Goal: Information Seeking & Learning: Learn about a topic

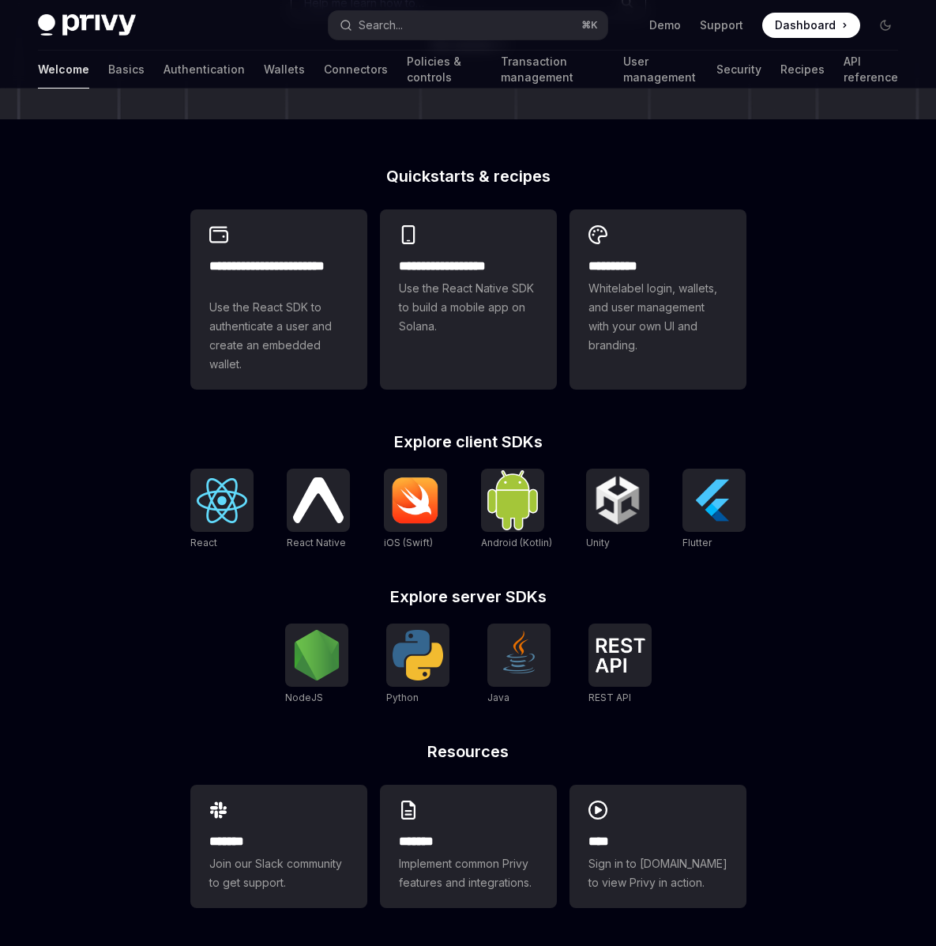
scroll to position [348, 0]
click at [225, 514] on img at bounding box center [222, 500] width 51 height 45
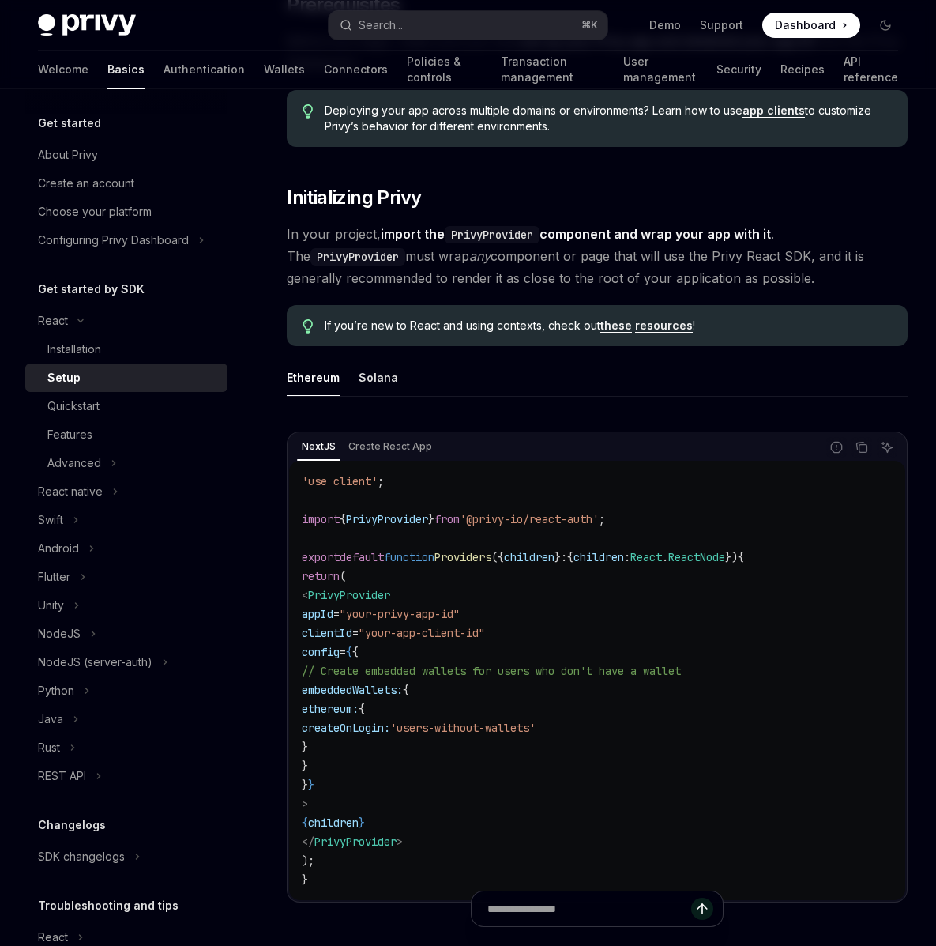
scroll to position [318, 0]
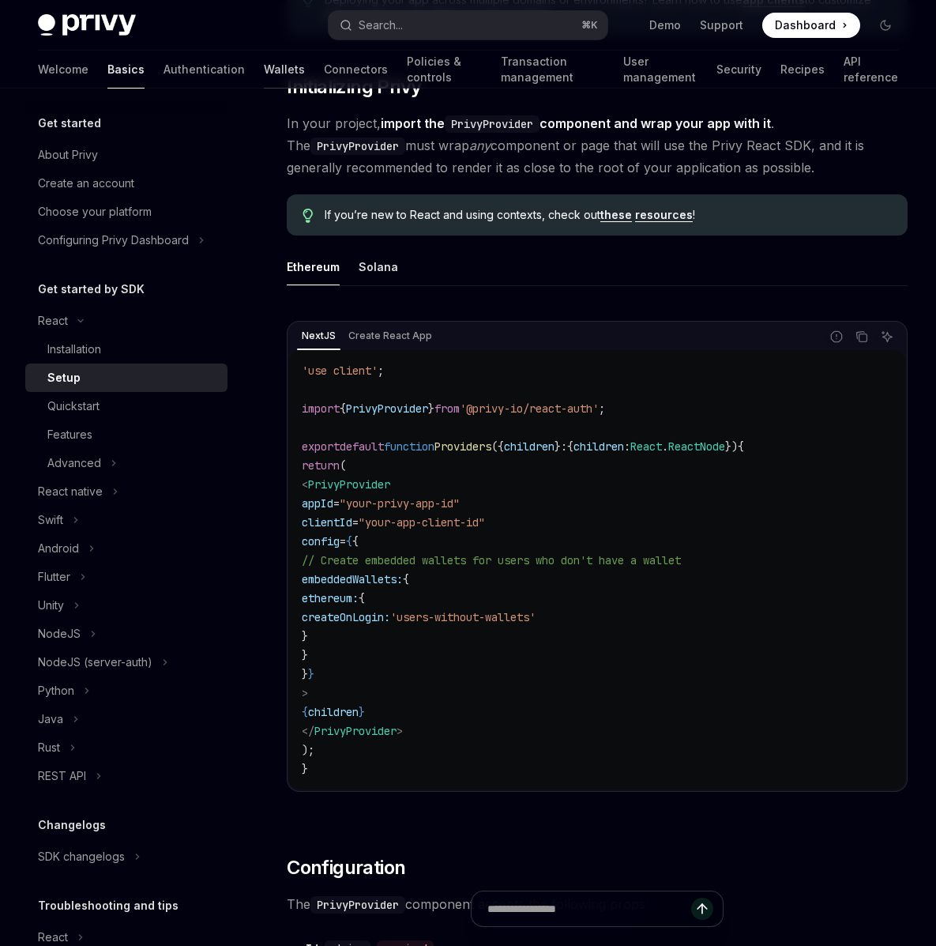
click at [264, 73] on link "Wallets" at bounding box center [284, 70] width 41 height 38
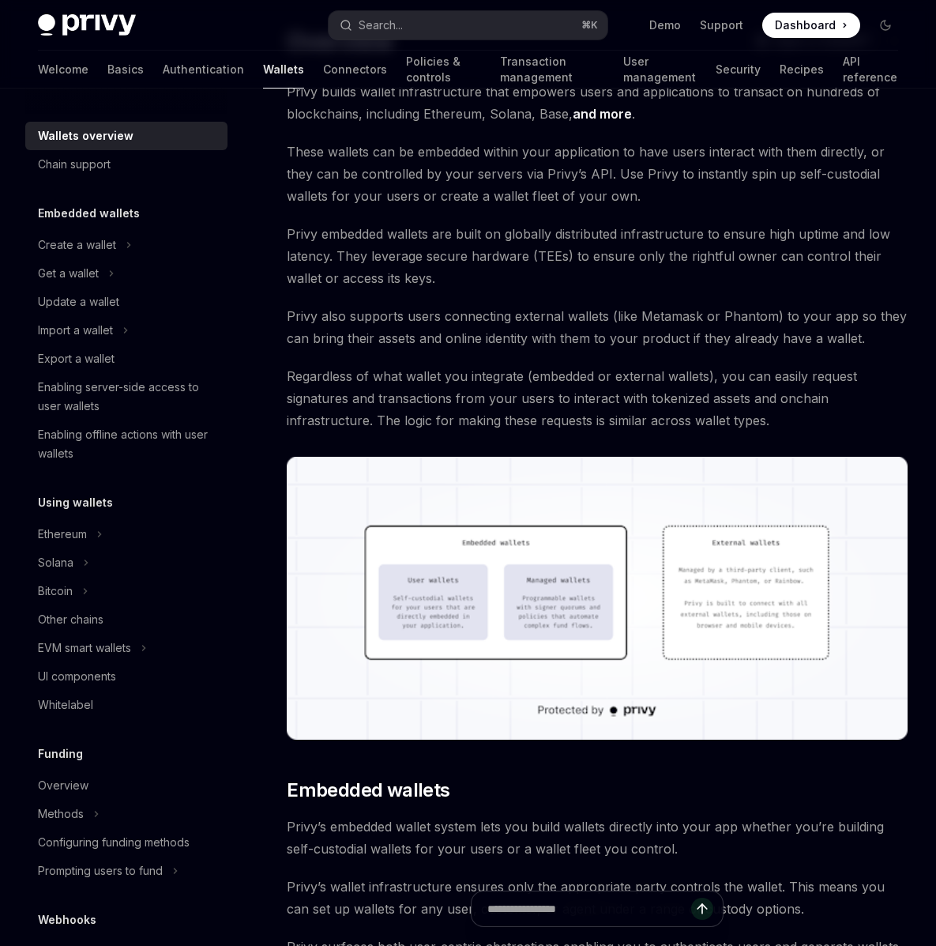
scroll to position [121, 0]
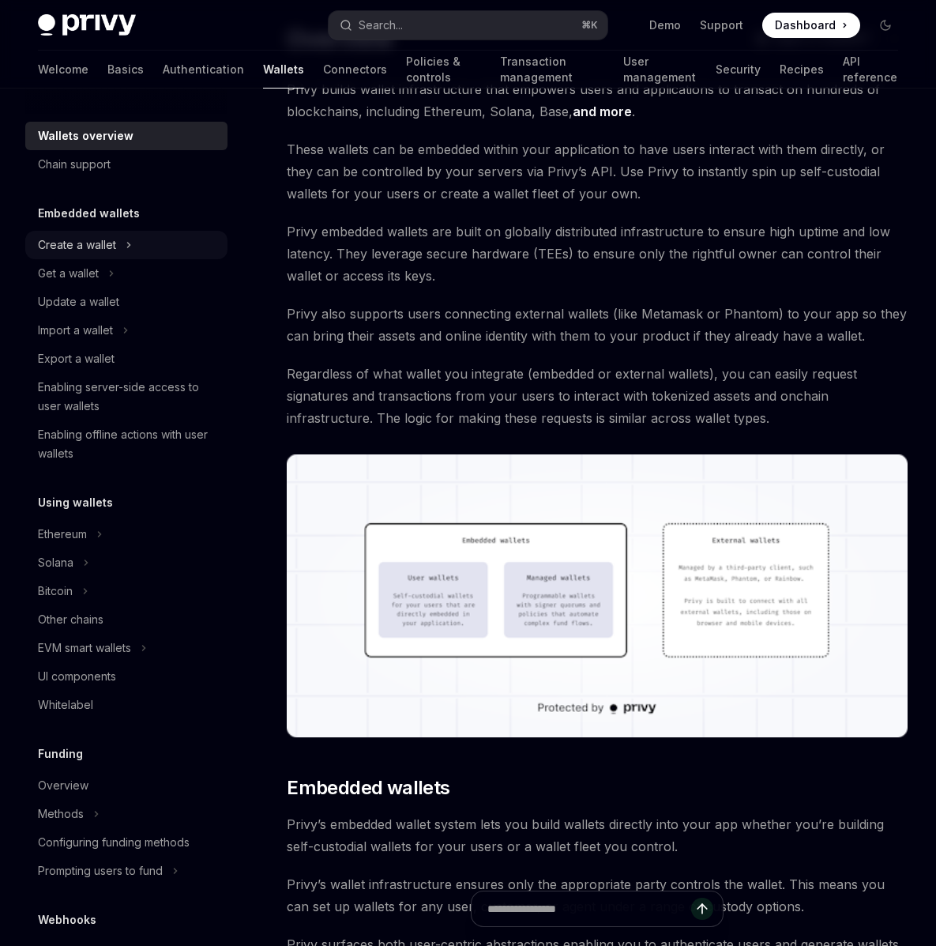
click at [86, 249] on div "Create a wallet" at bounding box center [77, 244] width 78 height 19
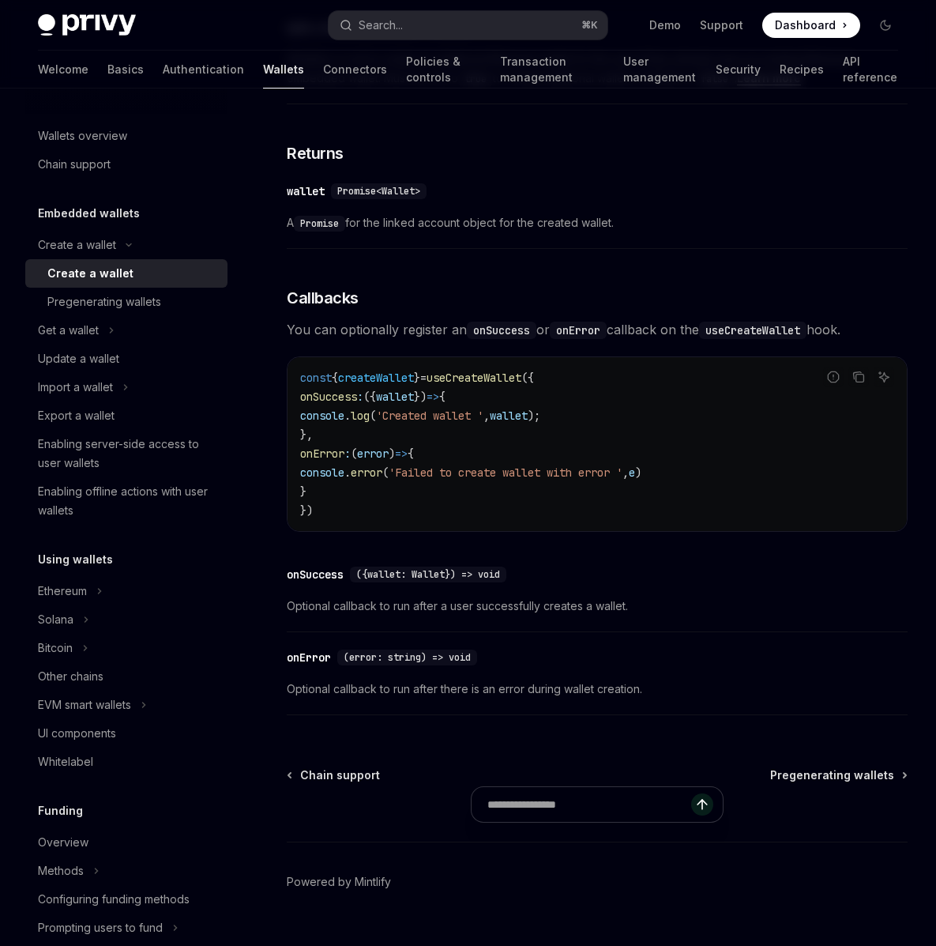
scroll to position [954, 0]
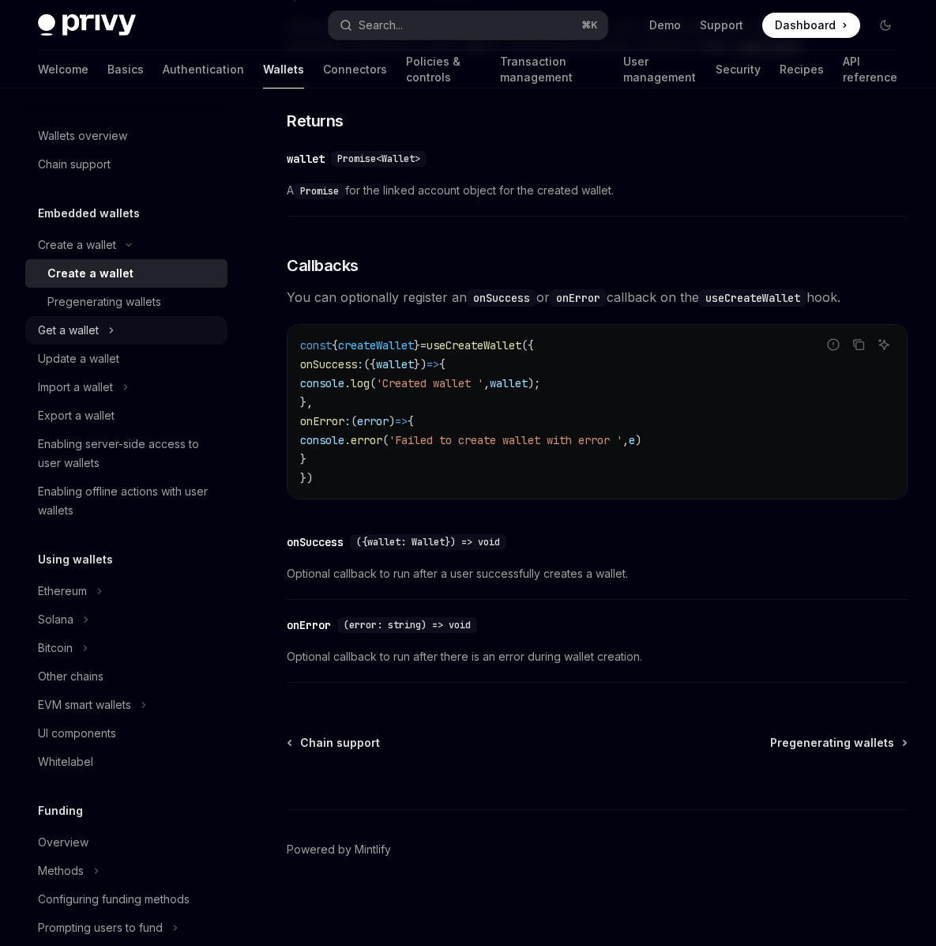
click at [97, 341] on button "Get a wallet" at bounding box center [126, 330] width 202 height 28
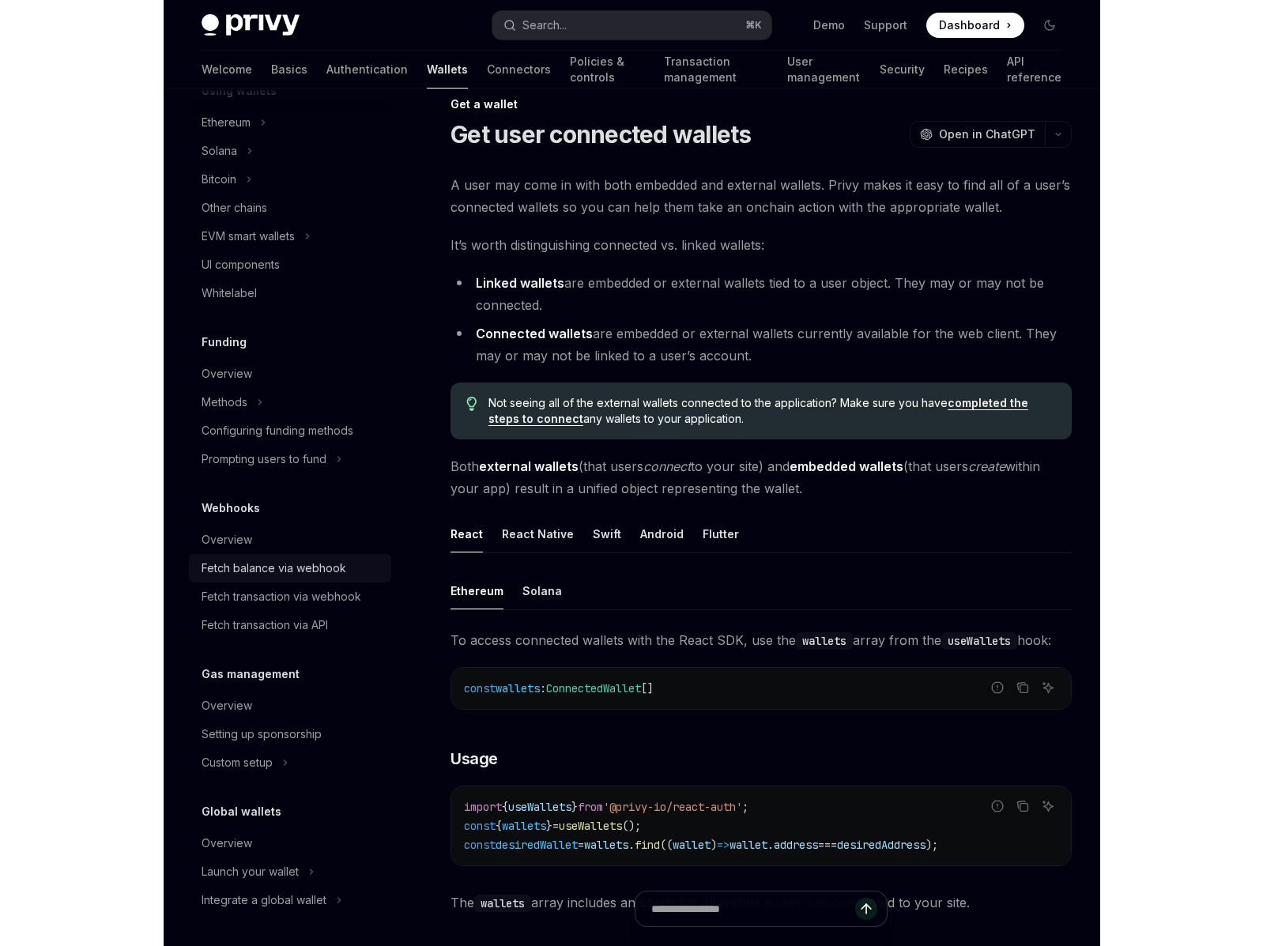
scroll to position [28, 0]
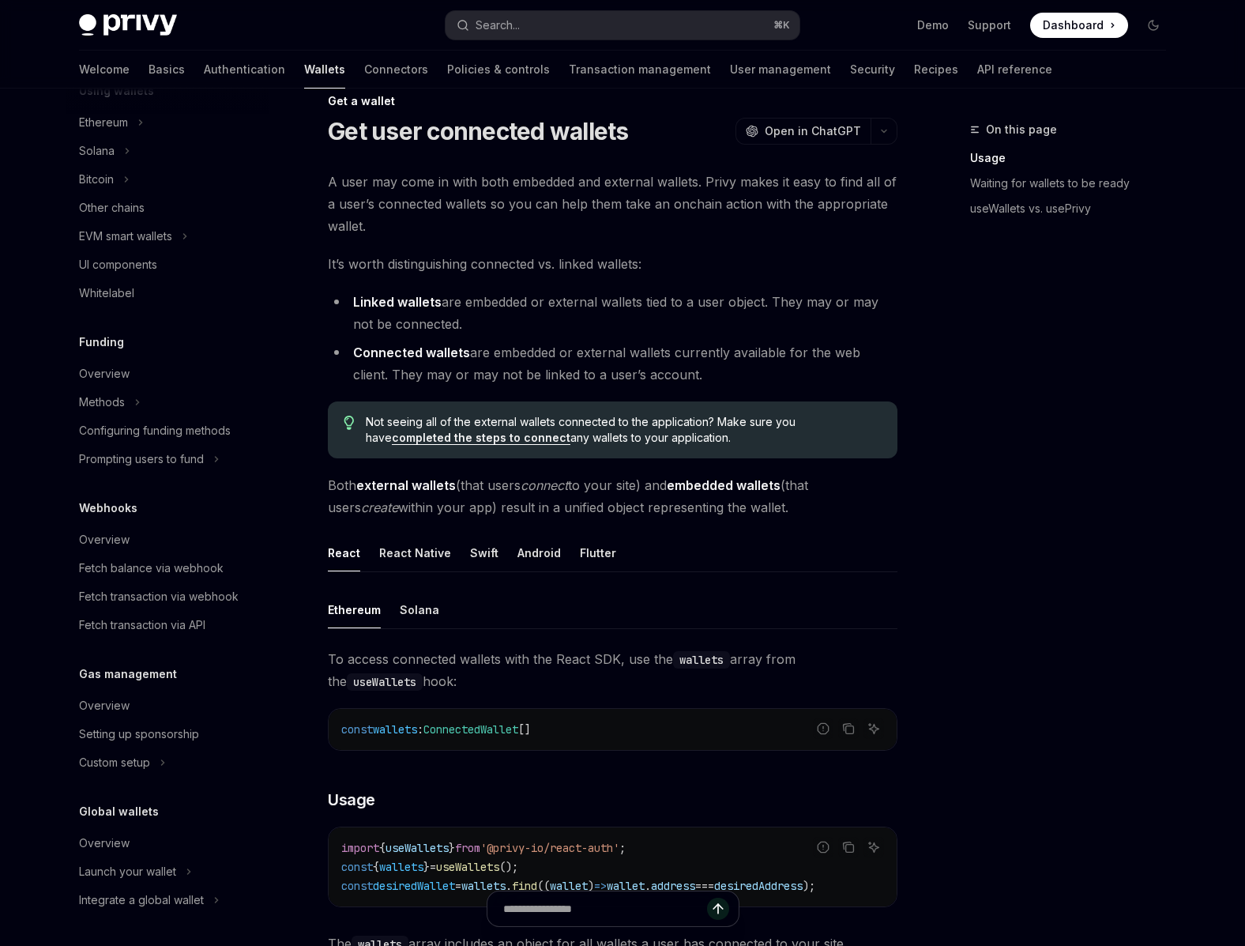
type textarea "*"
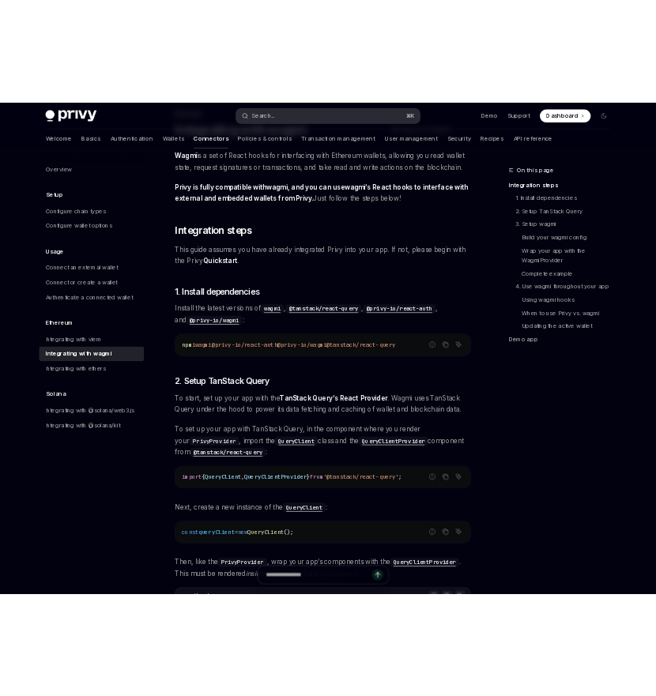
scroll to position [110, 0]
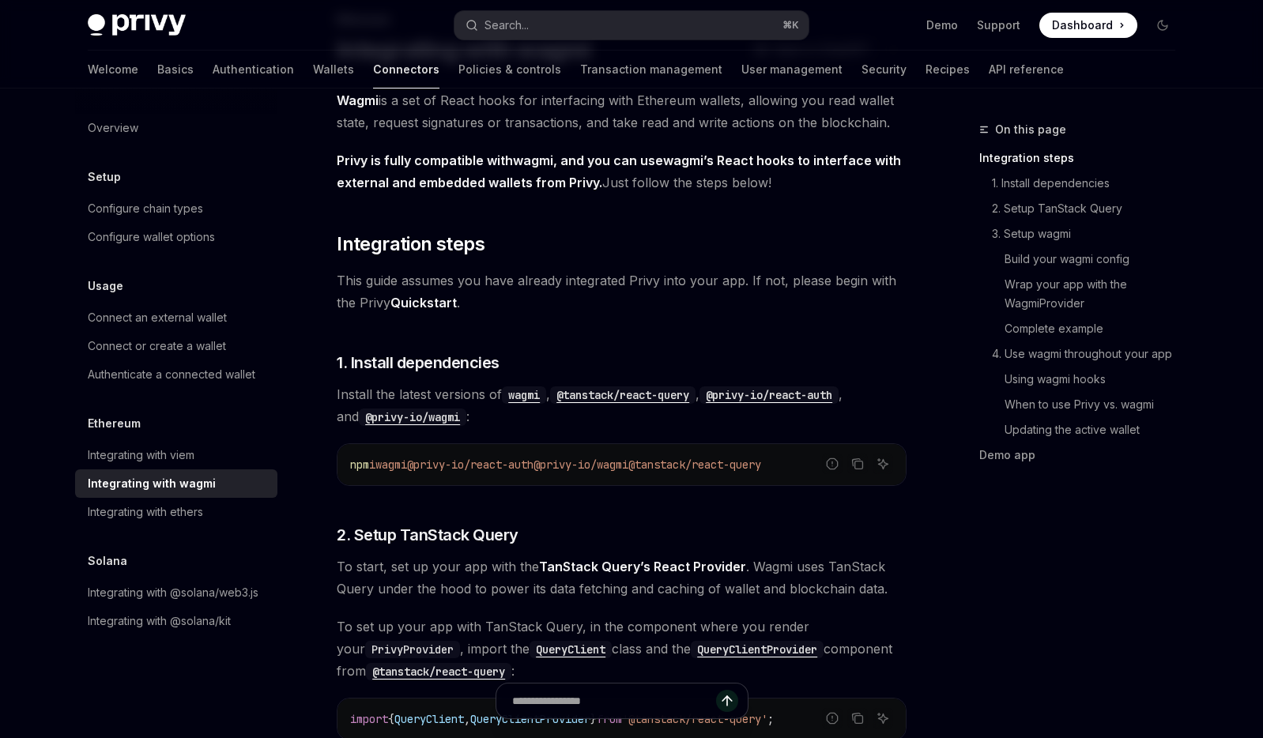
type textarea "*"
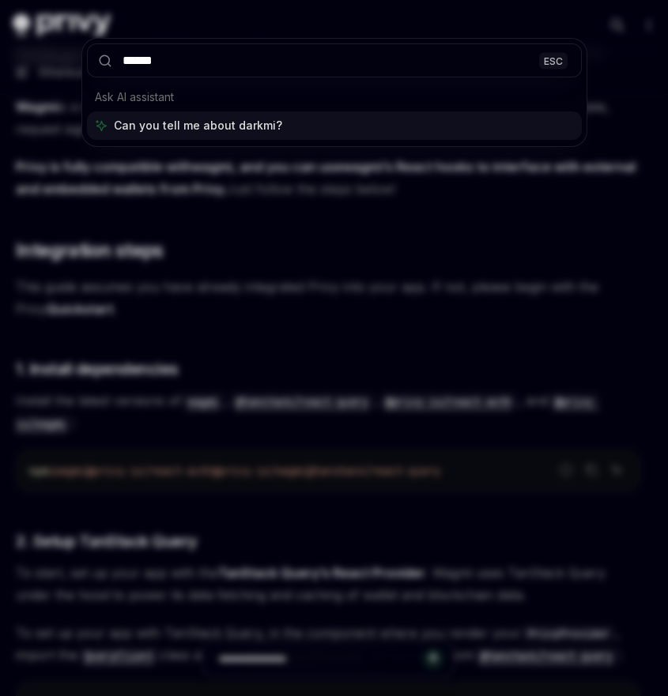
type input "*****"
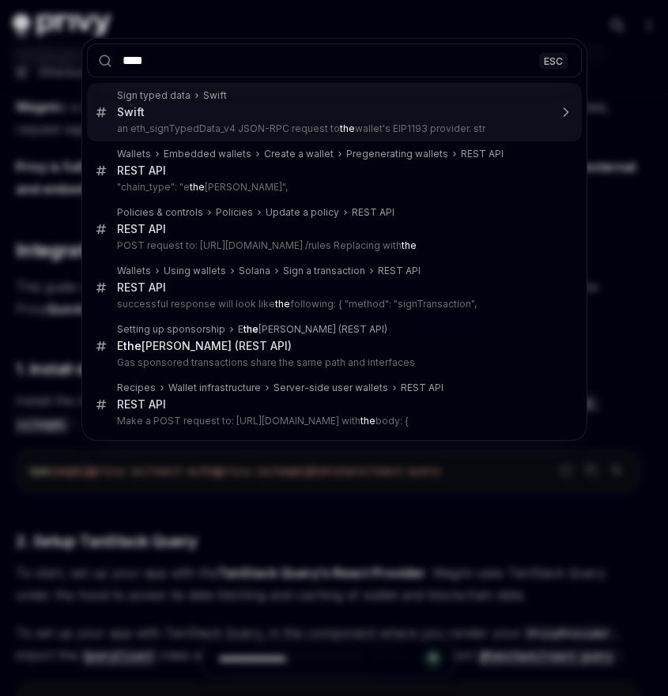
type input "*****"
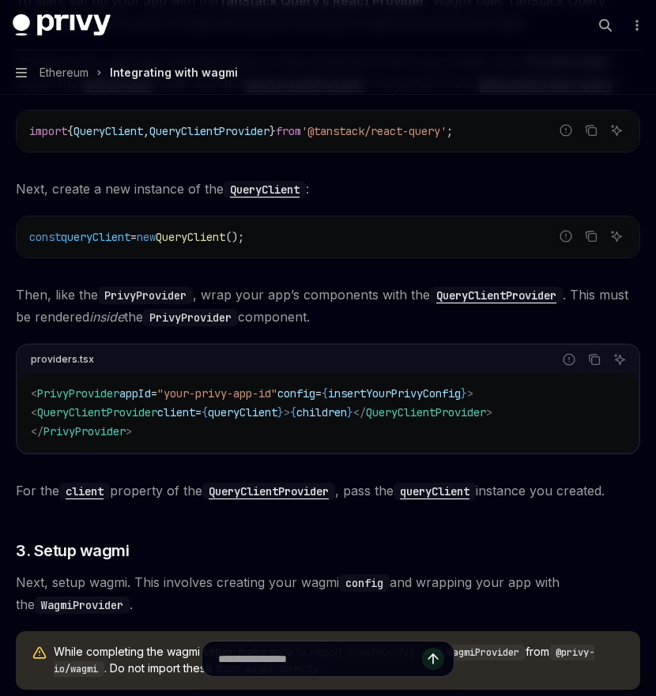
scroll to position [684, 0]
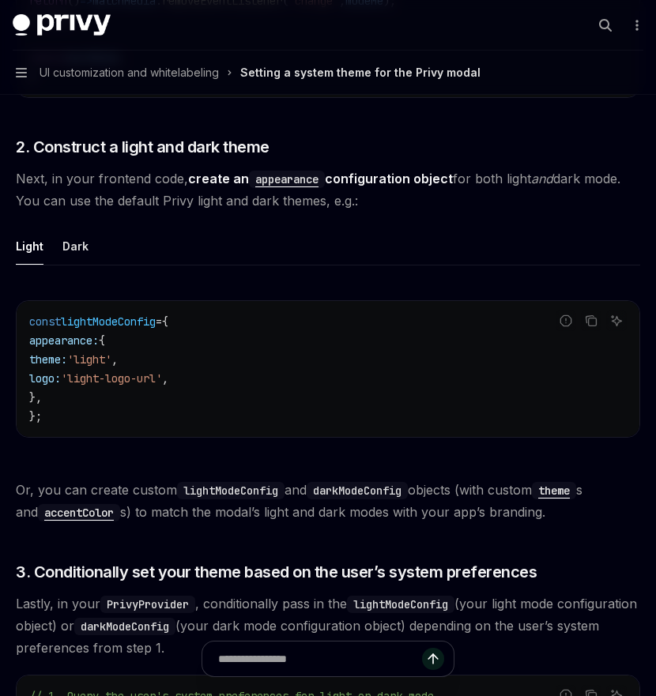
scroll to position [861, 0]
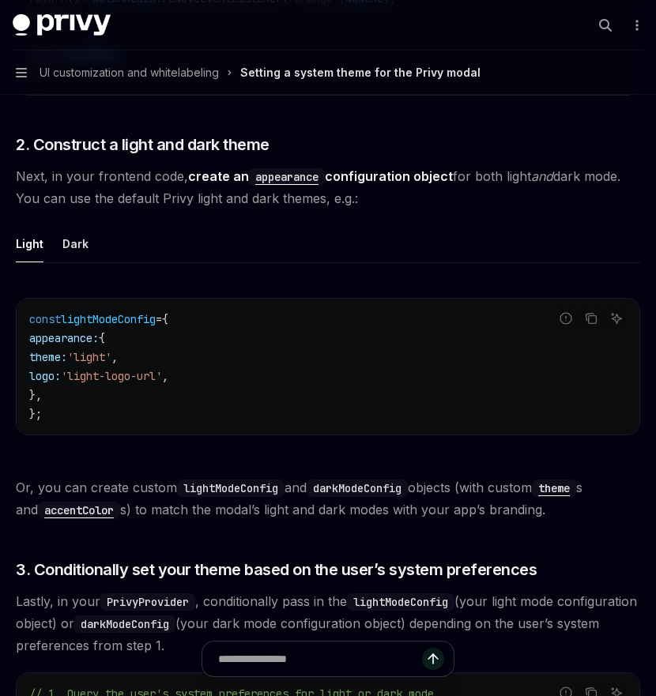
click at [90, 247] on ul "Light Dark" at bounding box center [328, 244] width 624 height 38
click at [78, 241] on div "Dark" at bounding box center [75, 243] width 26 height 37
click at [36, 242] on div "Light" at bounding box center [30, 243] width 28 height 37
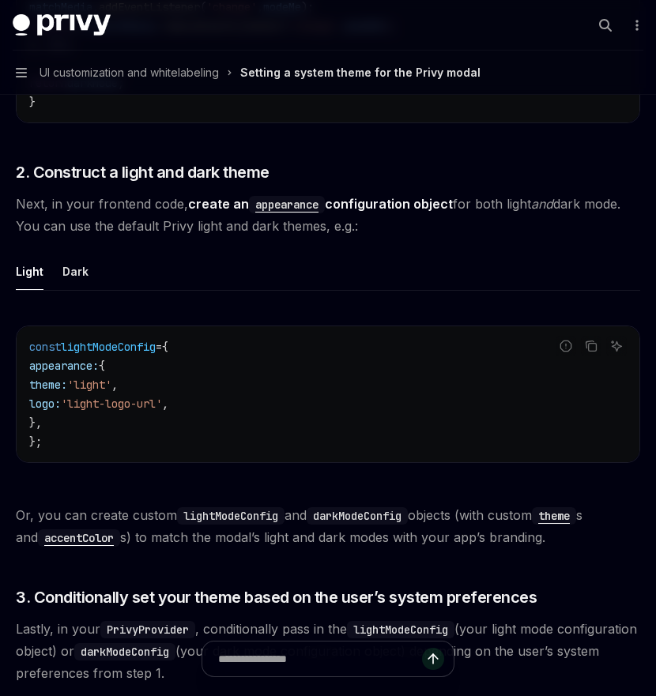
scroll to position [832, 0]
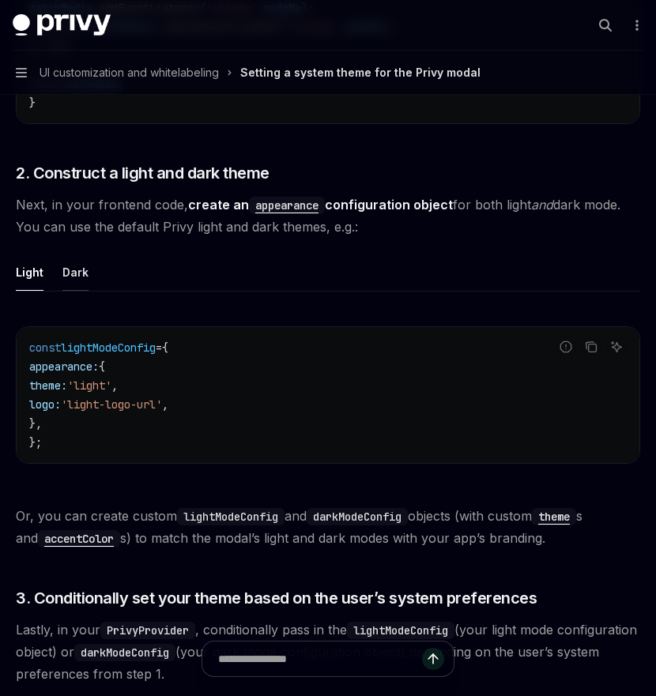
click at [73, 273] on div "Dark" at bounding box center [75, 272] width 26 height 37
click at [24, 275] on div "Light" at bounding box center [30, 272] width 28 height 37
click at [81, 270] on div "Dark" at bounding box center [75, 272] width 26 height 37
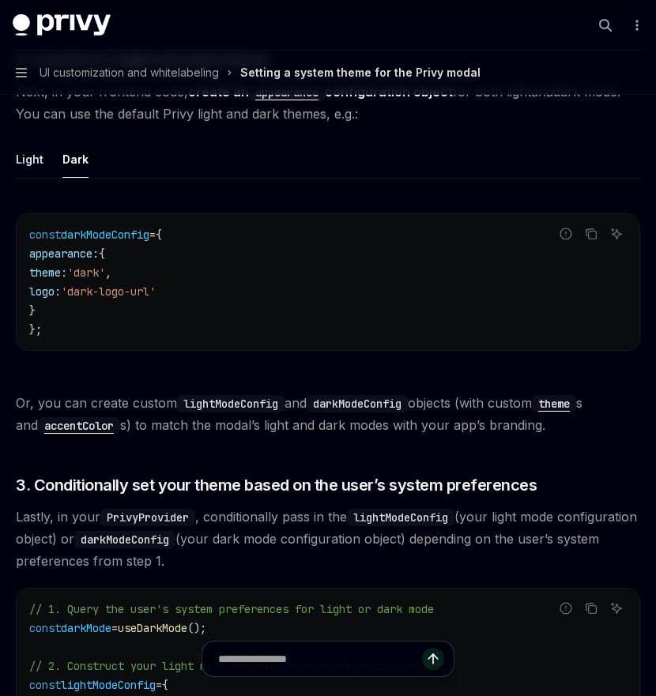
scroll to position [936, 0]
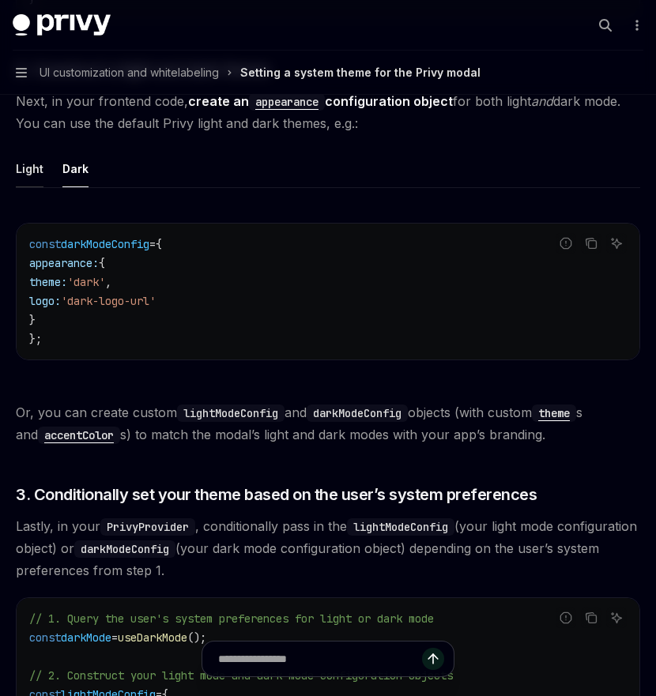
click at [20, 170] on div "Light" at bounding box center [30, 168] width 28 height 37
click at [77, 171] on div "Dark" at bounding box center [75, 168] width 26 height 37
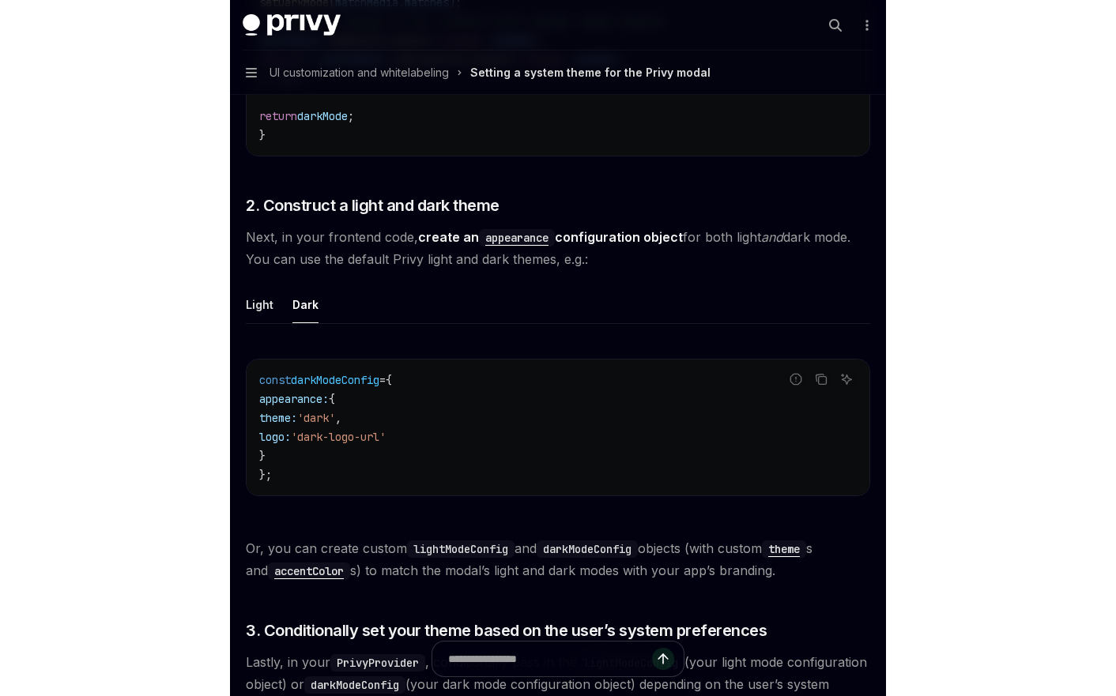
scroll to position [808, 0]
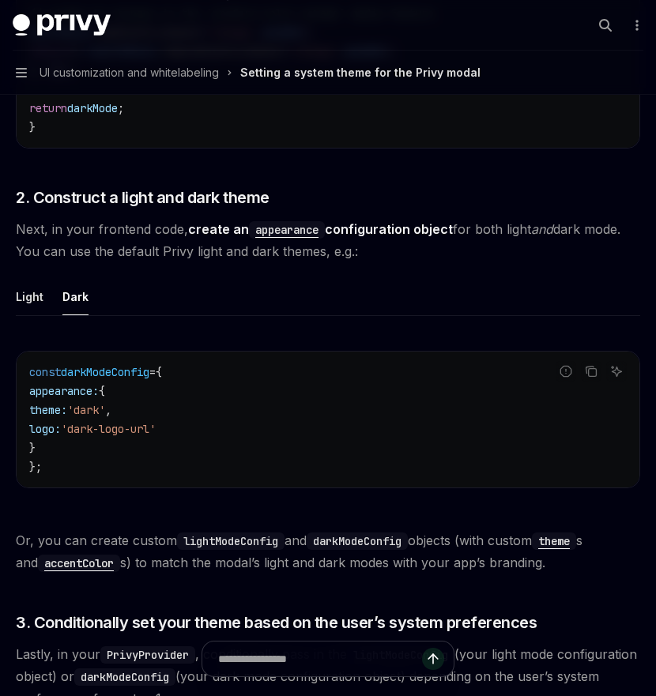
type textarea "*"
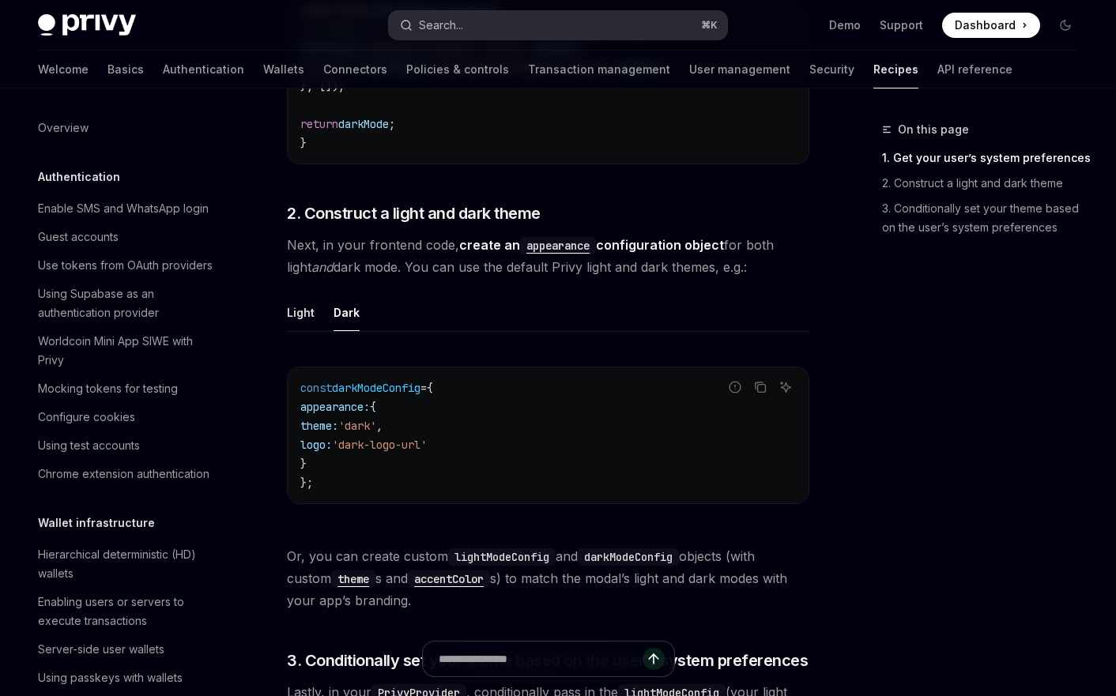
click at [455, 16] on div "Search..." at bounding box center [441, 25] width 44 height 19
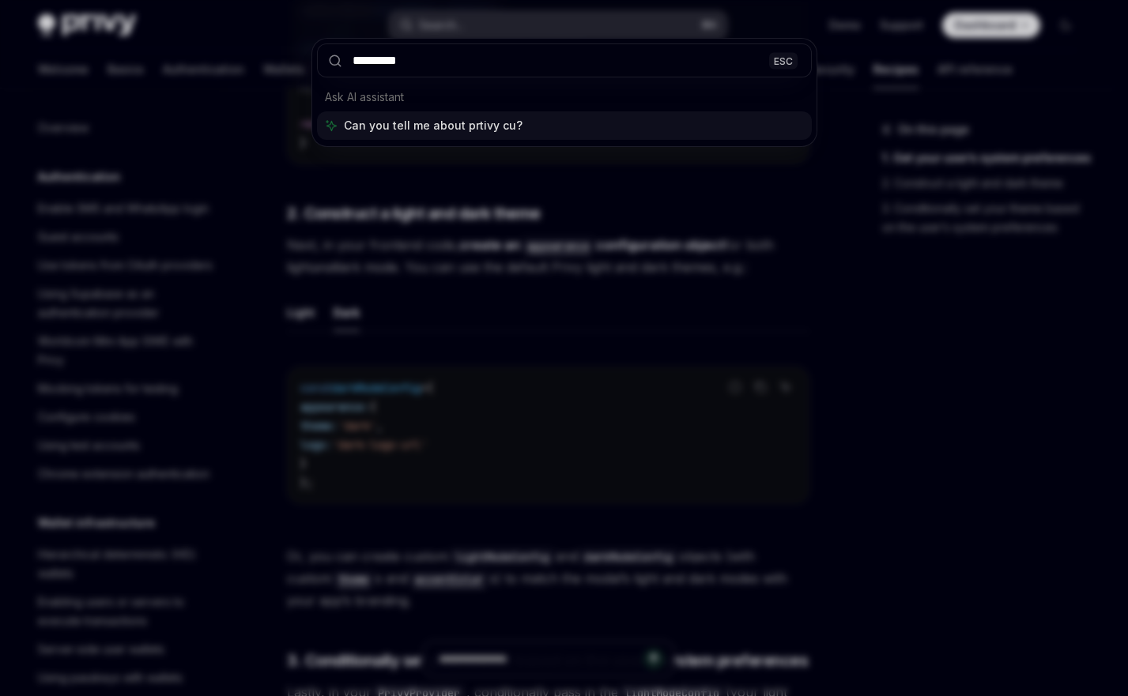
type input "******"
type input "**********"
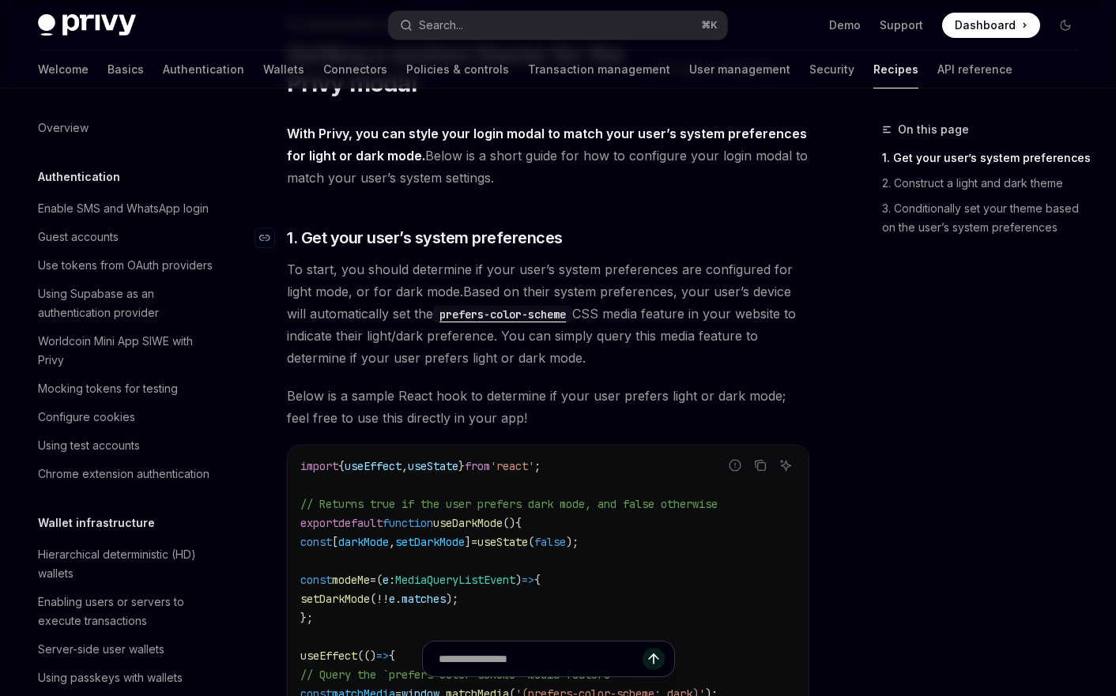
scroll to position [0, 0]
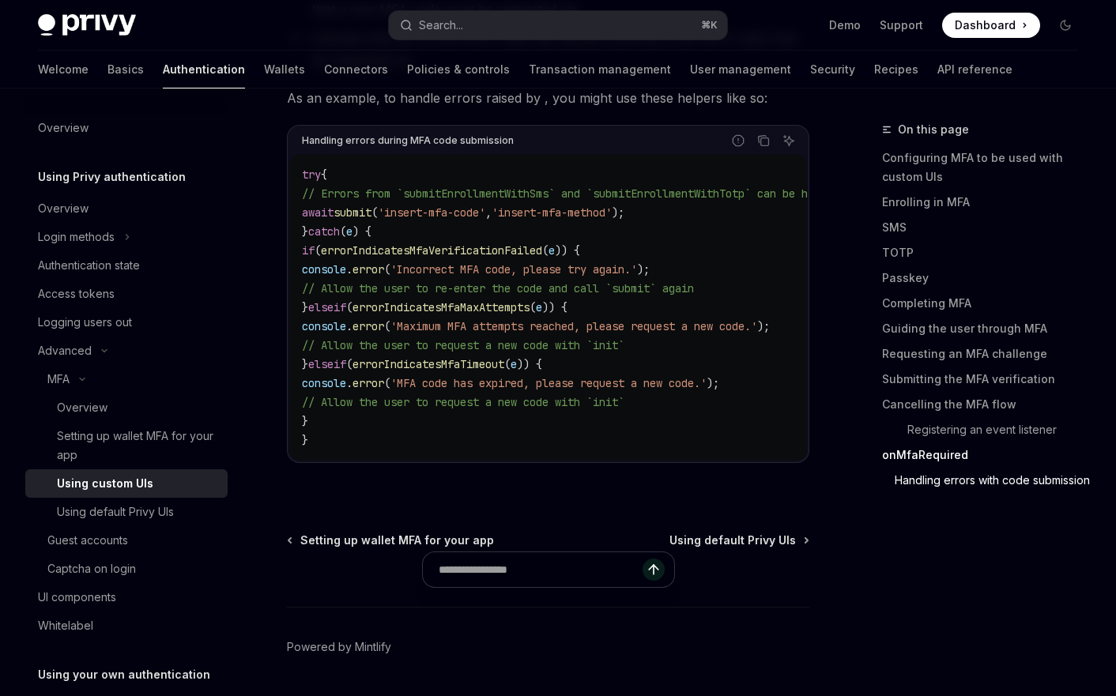
scroll to position [7098, 0]
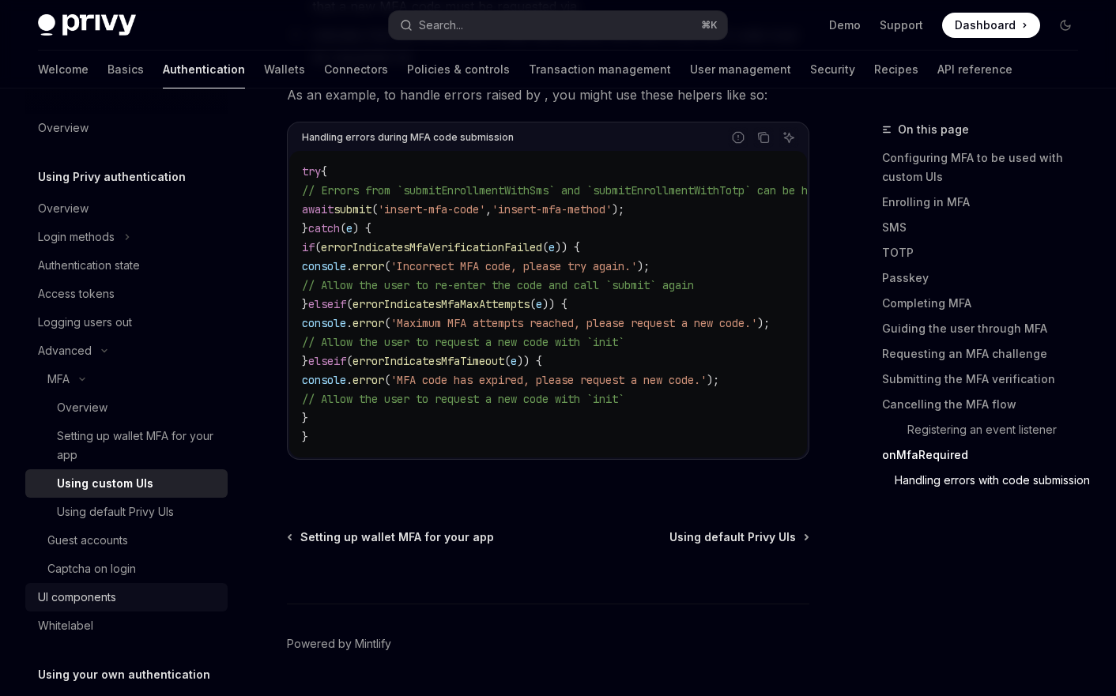
click at [97, 594] on div "UI components" at bounding box center [77, 597] width 78 height 19
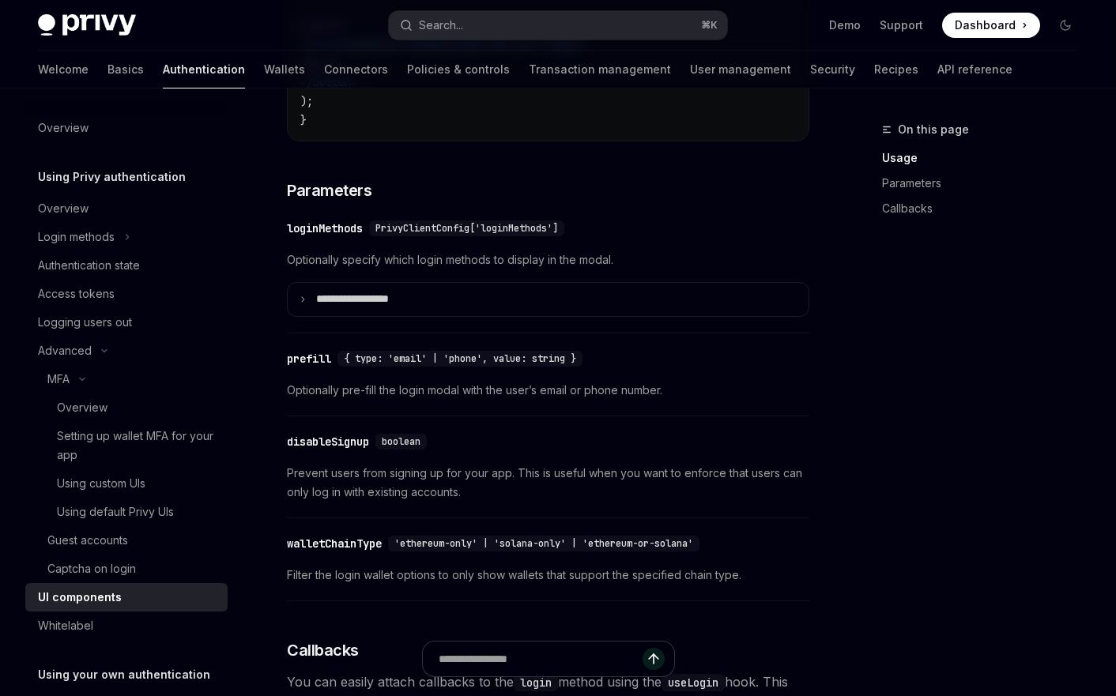
scroll to position [1320, 0]
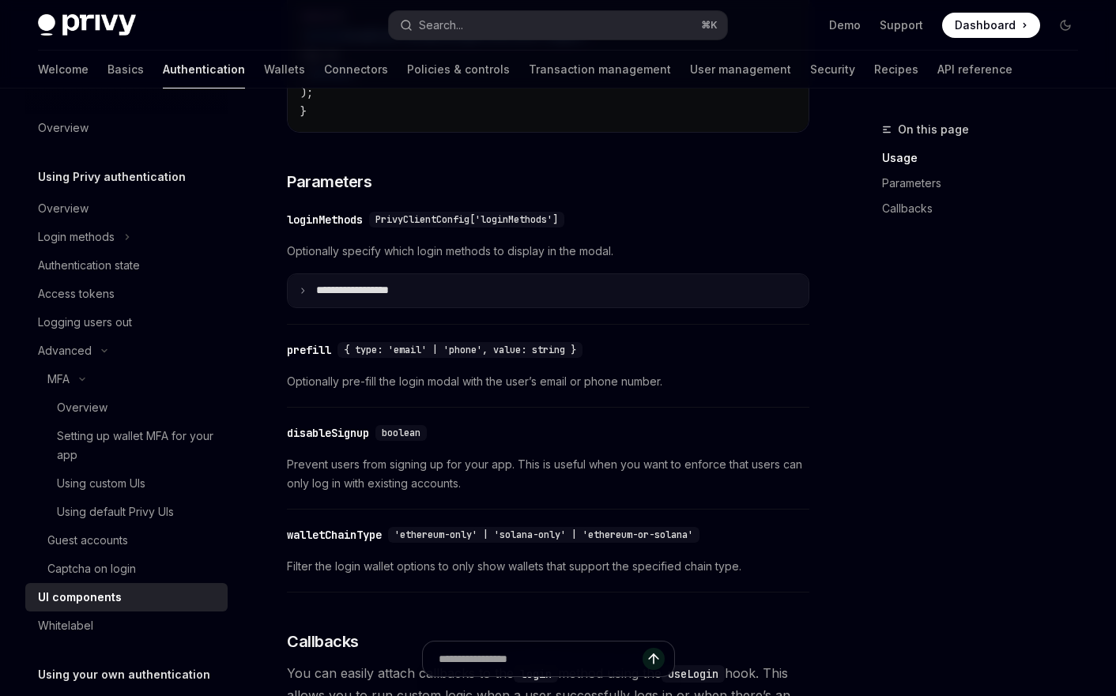
click at [488, 300] on summary "**********" at bounding box center [548, 290] width 521 height 33
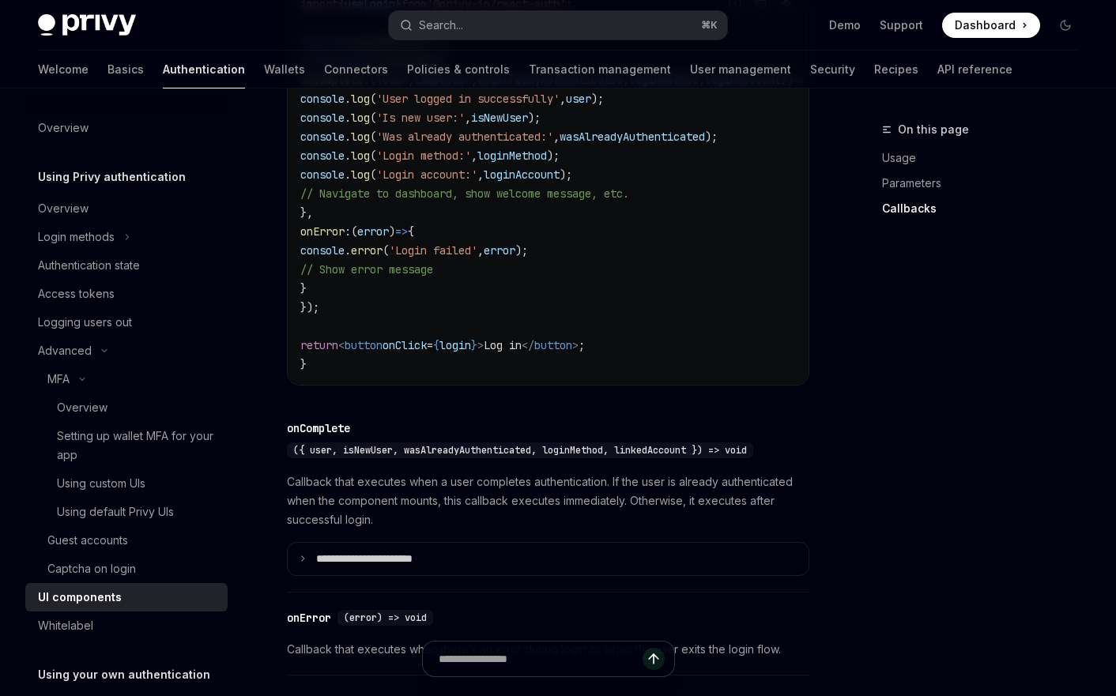
scroll to position [2942, 0]
click at [264, 69] on link "Wallets" at bounding box center [284, 70] width 41 height 38
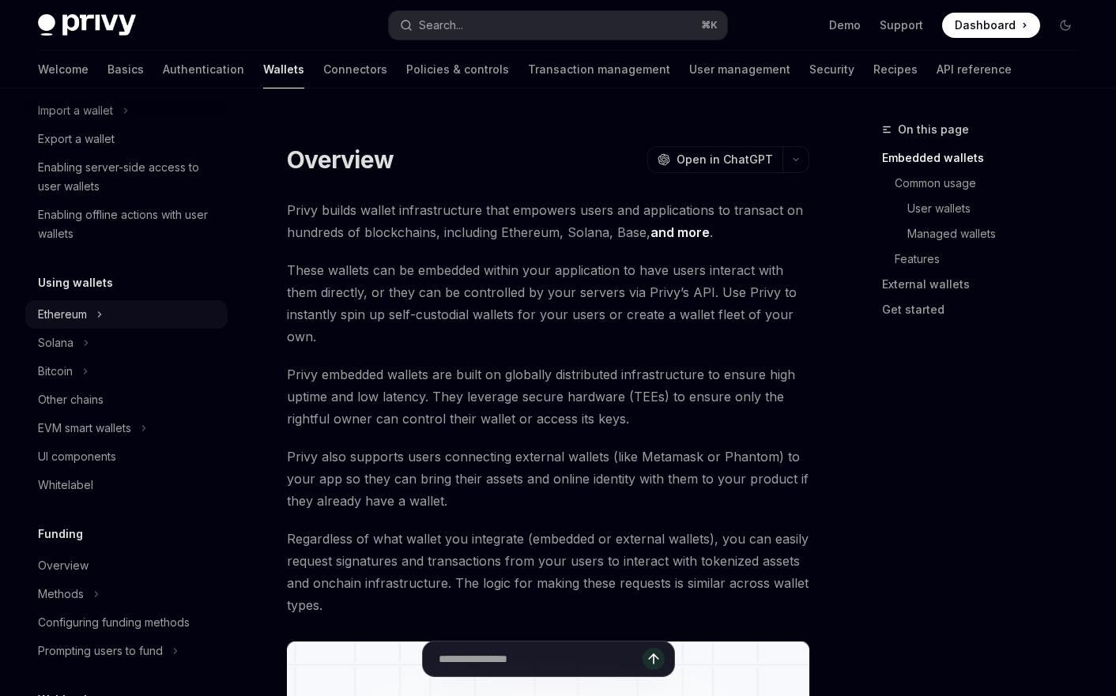
scroll to position [221, 0]
click at [115, 310] on button "Ethereum" at bounding box center [126, 313] width 202 height 28
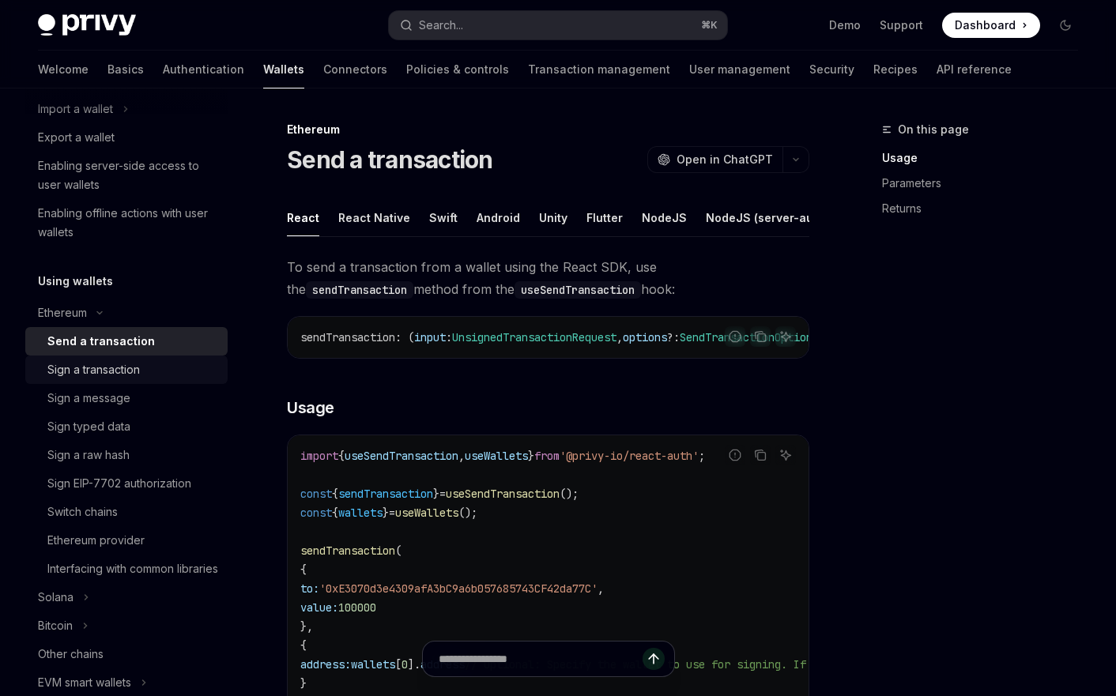
click at [101, 367] on div "Sign a transaction" at bounding box center [93, 369] width 92 height 19
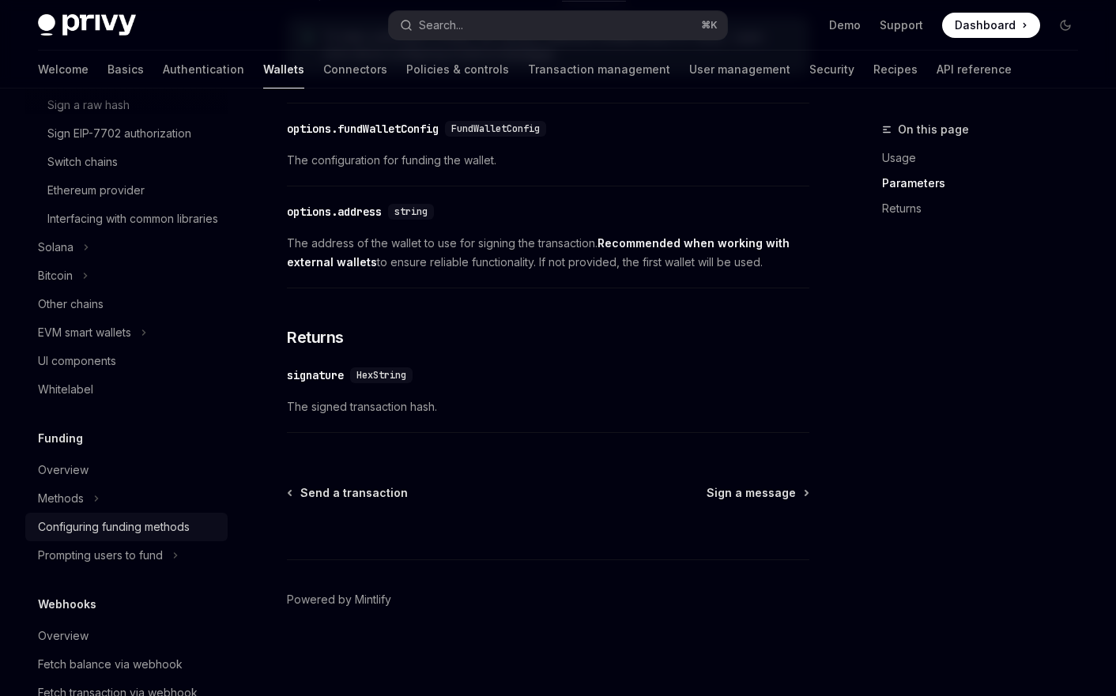
scroll to position [562, 0]
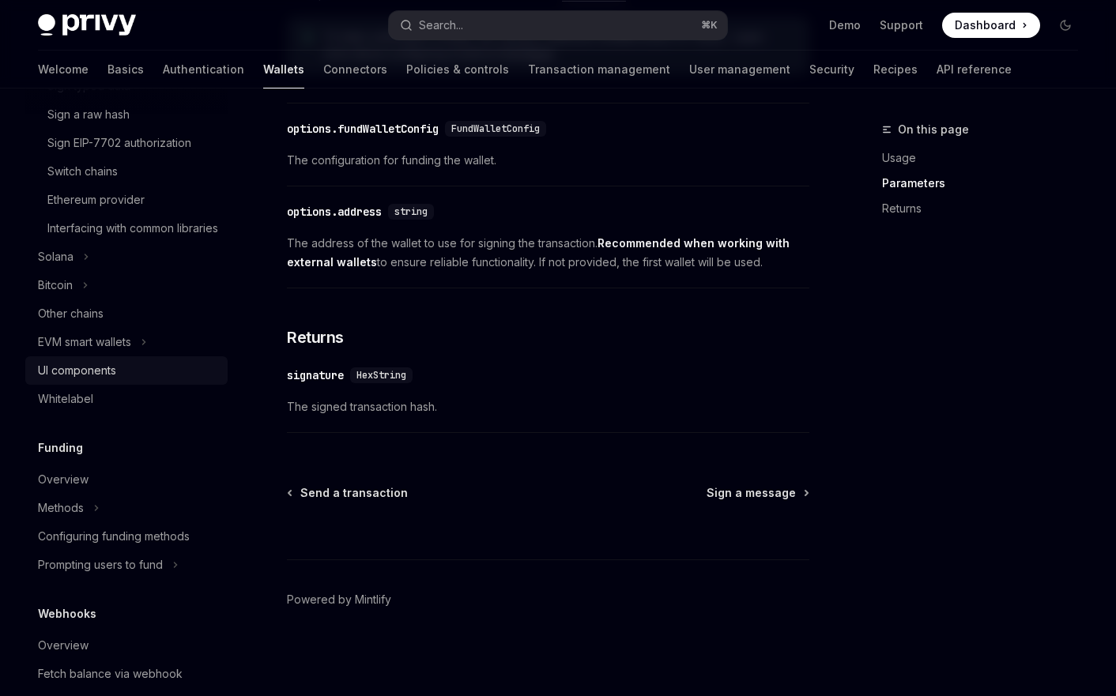
click at [78, 380] on div "UI components" at bounding box center [77, 370] width 78 height 19
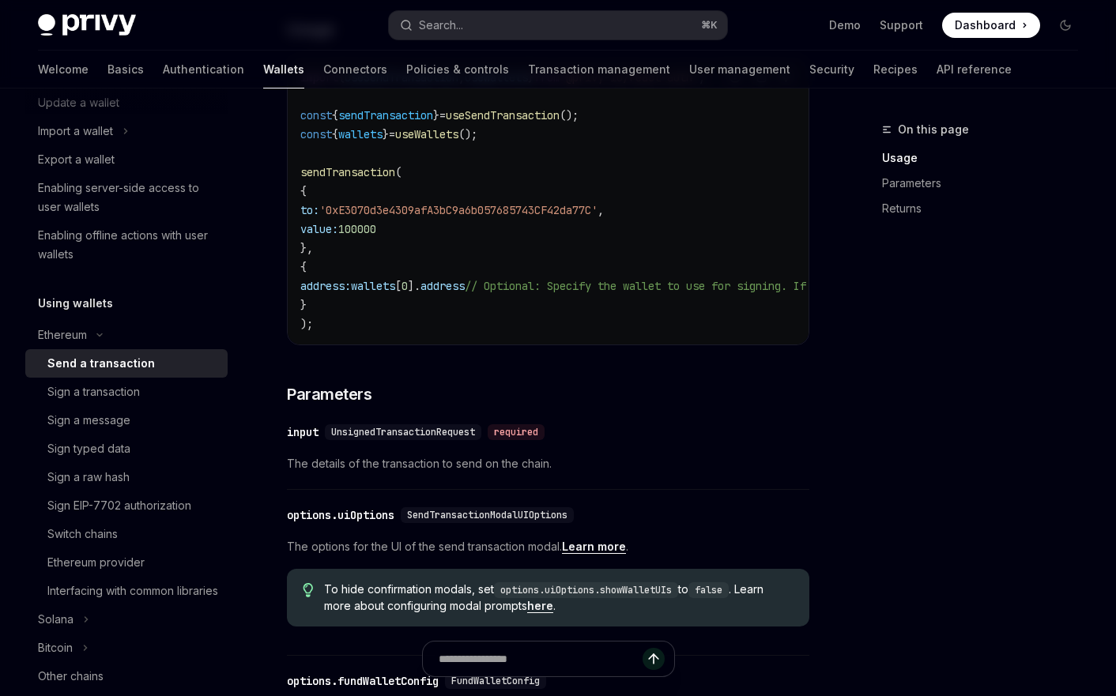
scroll to position [45, 0]
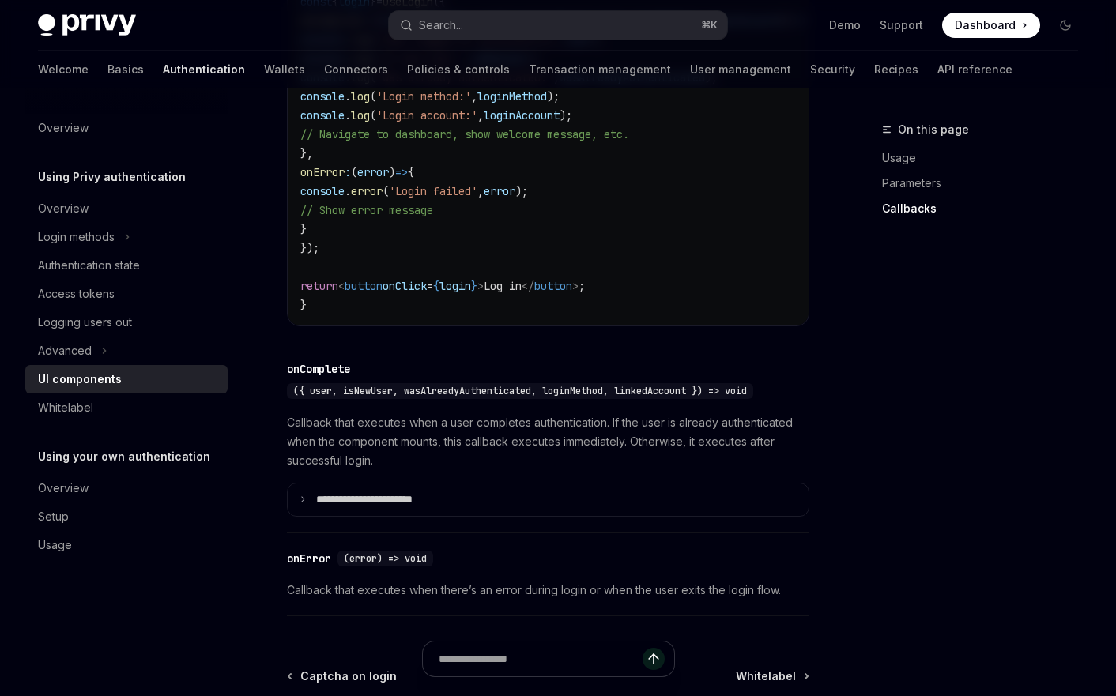
scroll to position [2144, 0]
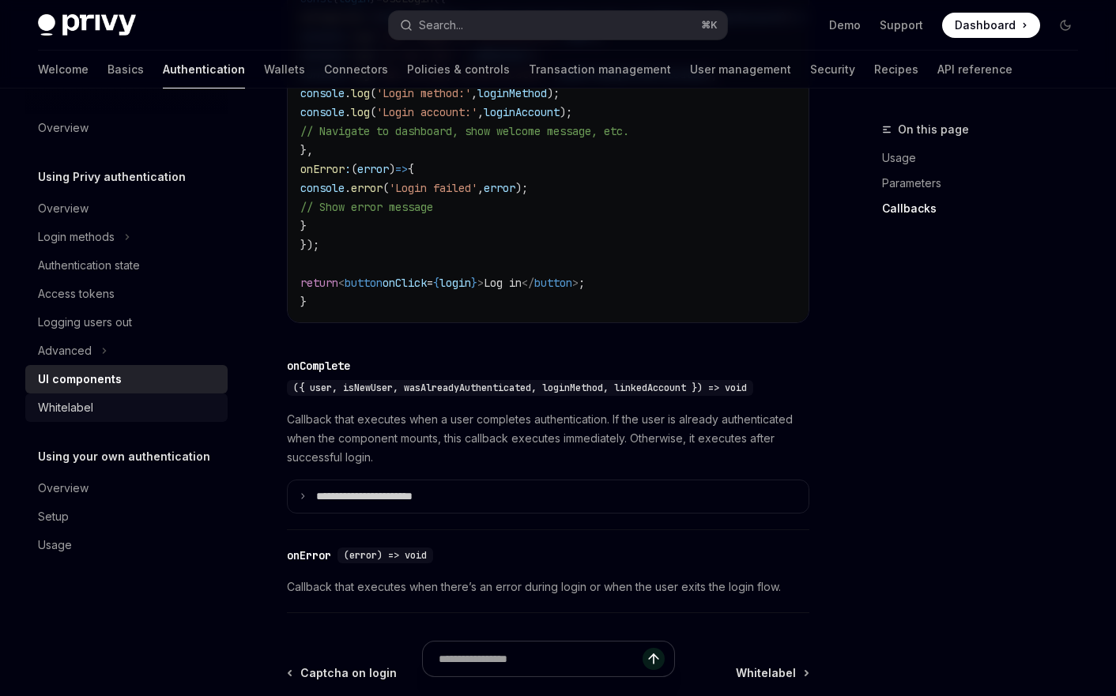
click at [63, 407] on div "Whitelabel" at bounding box center [65, 407] width 55 height 19
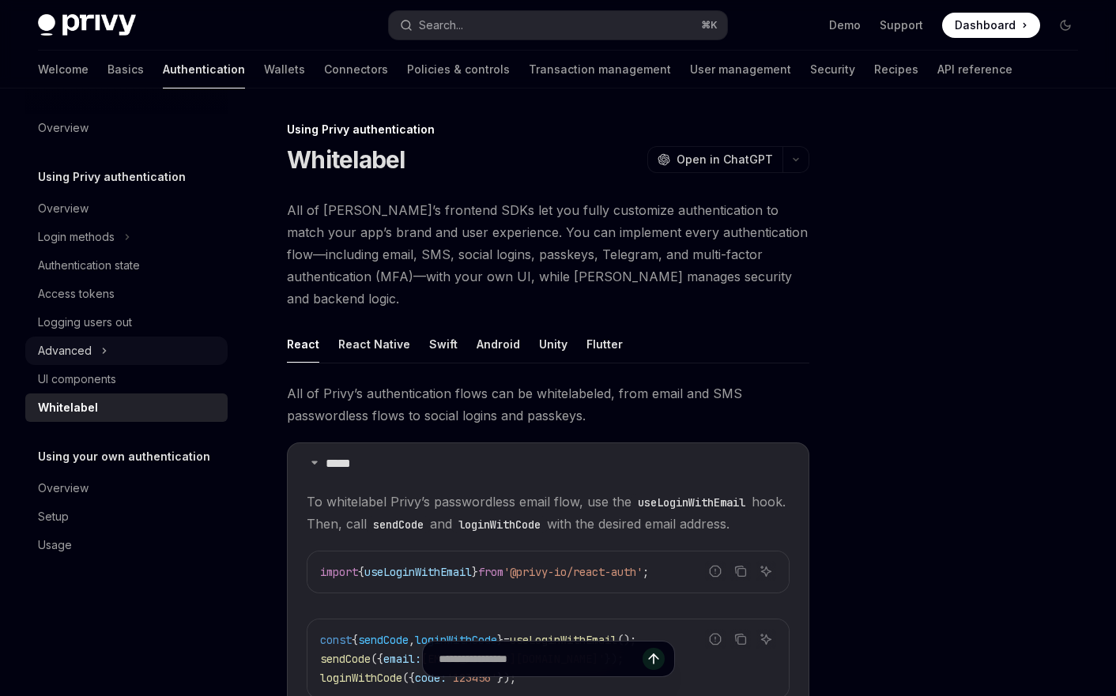
click at [107, 345] on button "Advanced" at bounding box center [126, 351] width 202 height 28
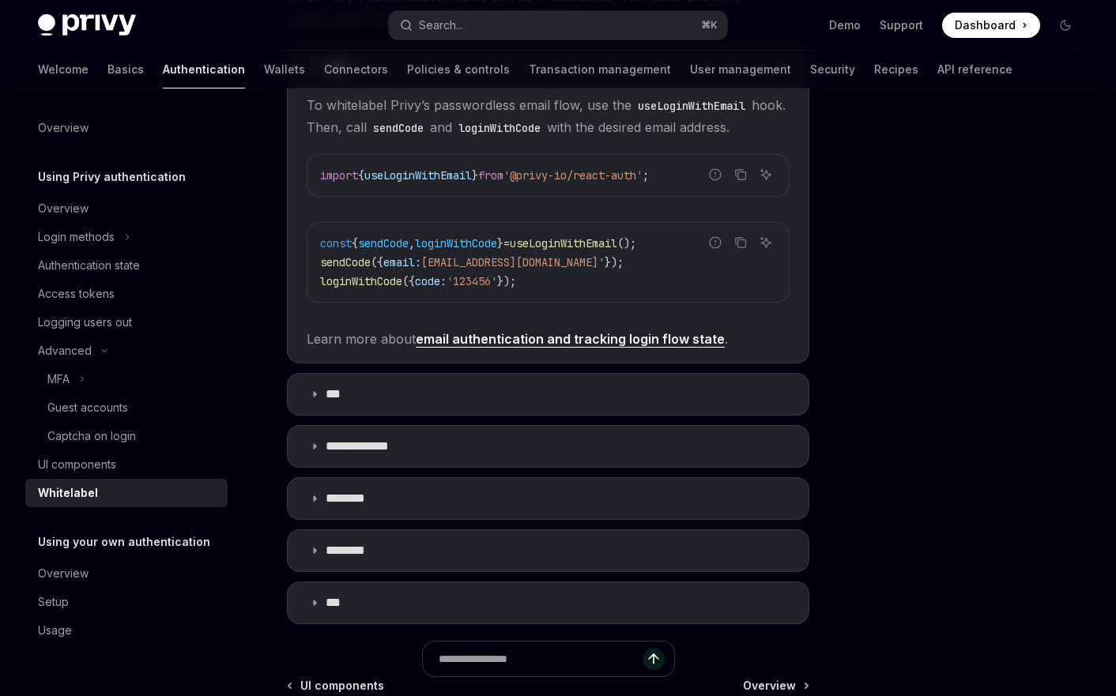
scroll to position [401, 0]
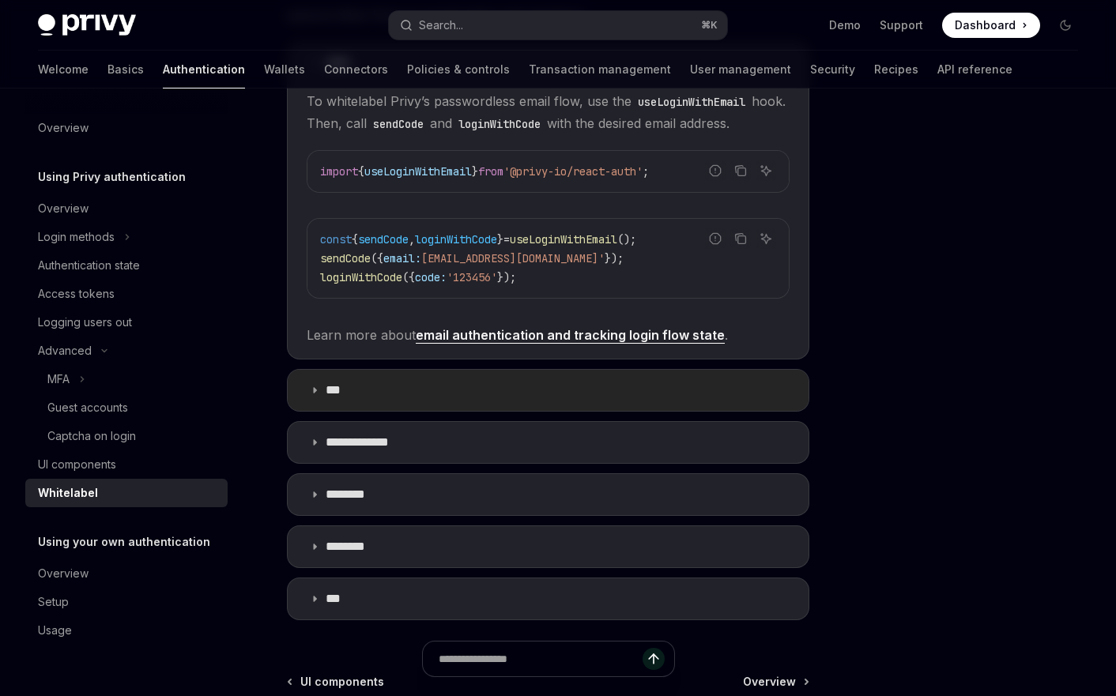
click at [363, 371] on summary "***" at bounding box center [548, 390] width 521 height 41
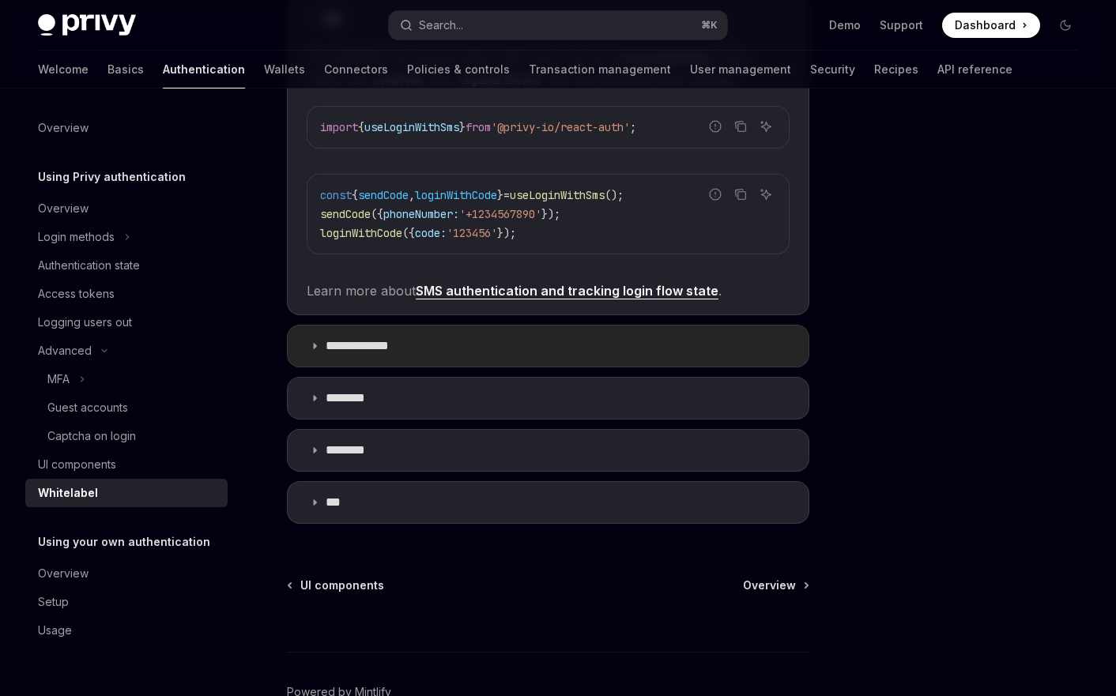
scroll to position [771, 0]
click at [397, 339] on p "**********" at bounding box center [364, 347] width 77 height 16
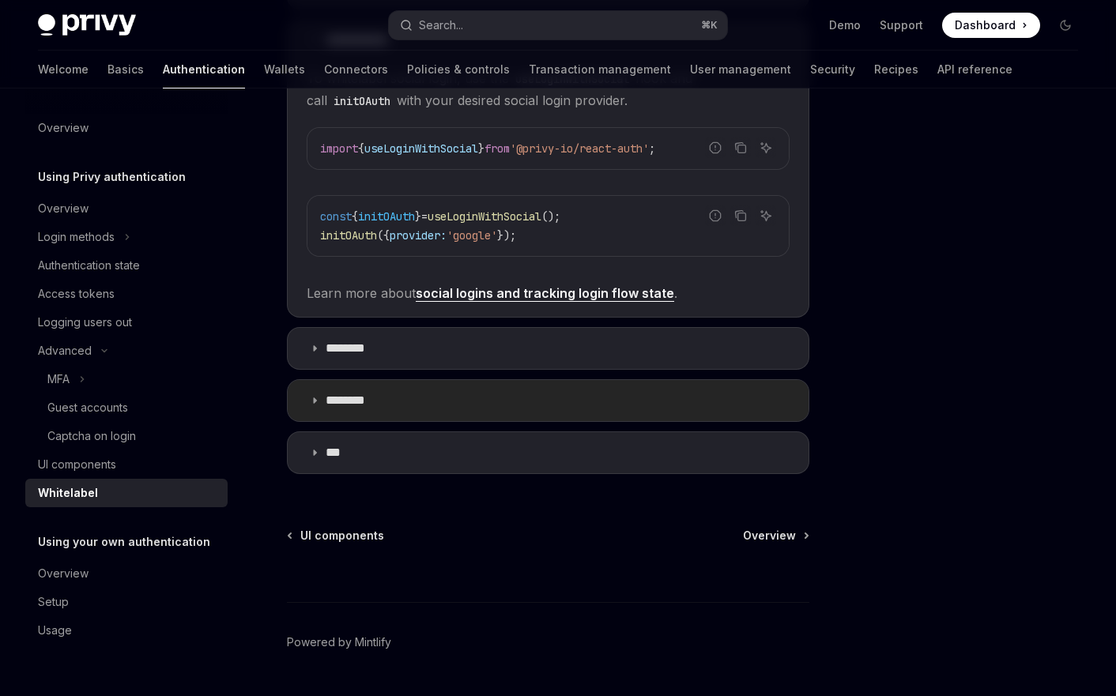
scroll to position [1098, 0]
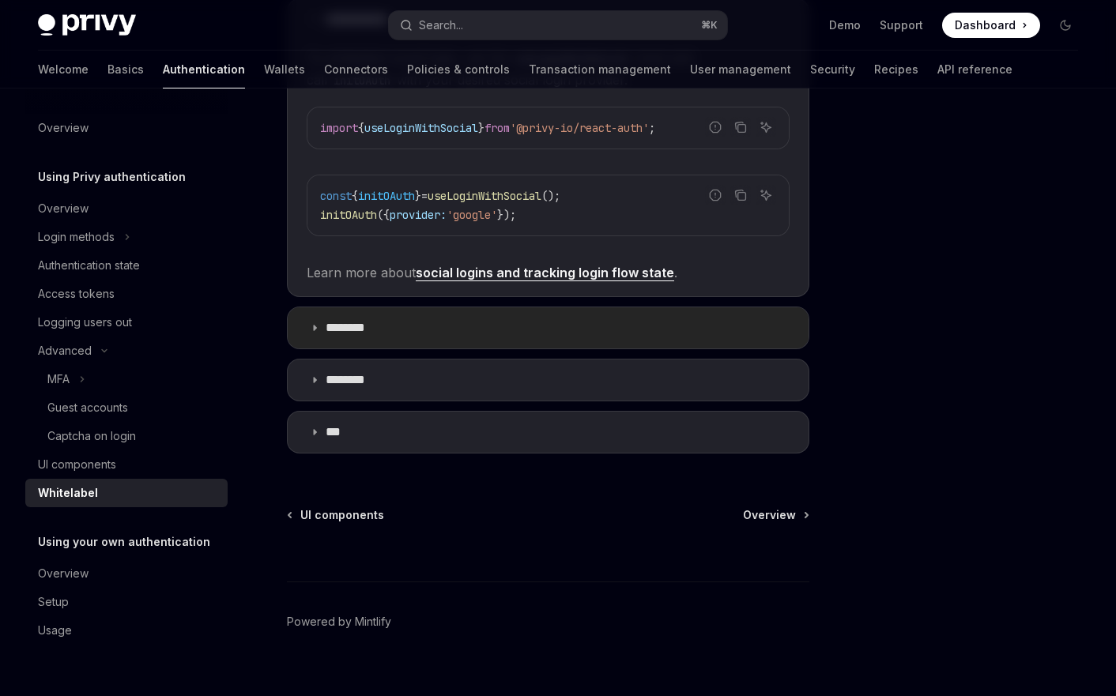
click at [390, 307] on summary "********" at bounding box center [548, 327] width 521 height 41
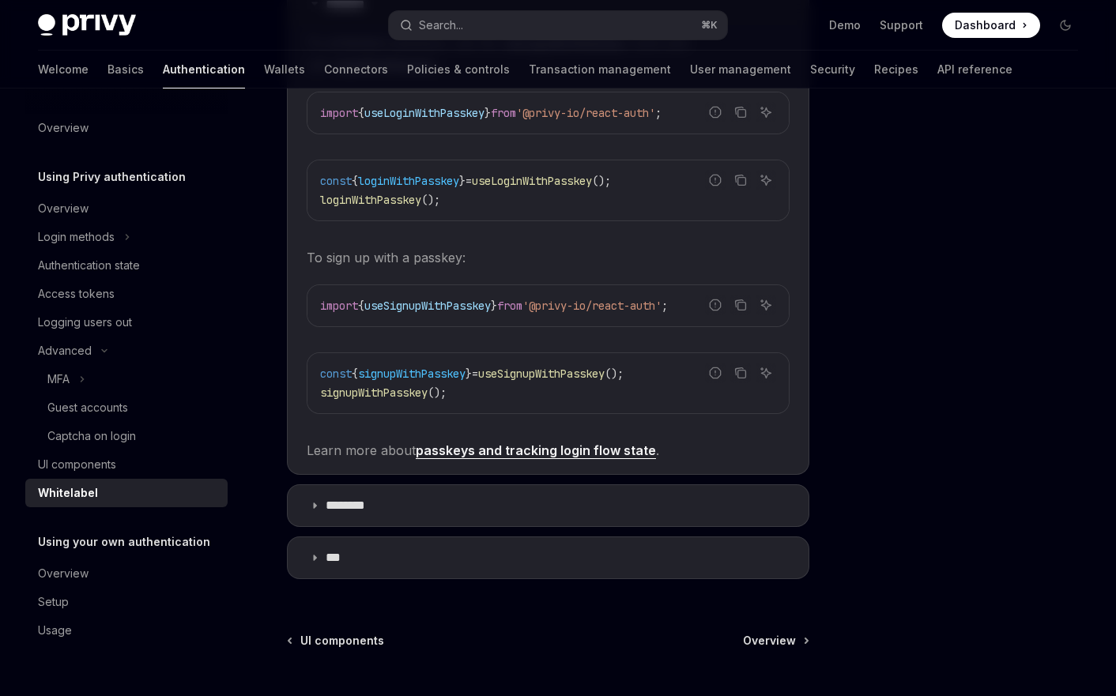
scroll to position [1432, 0]
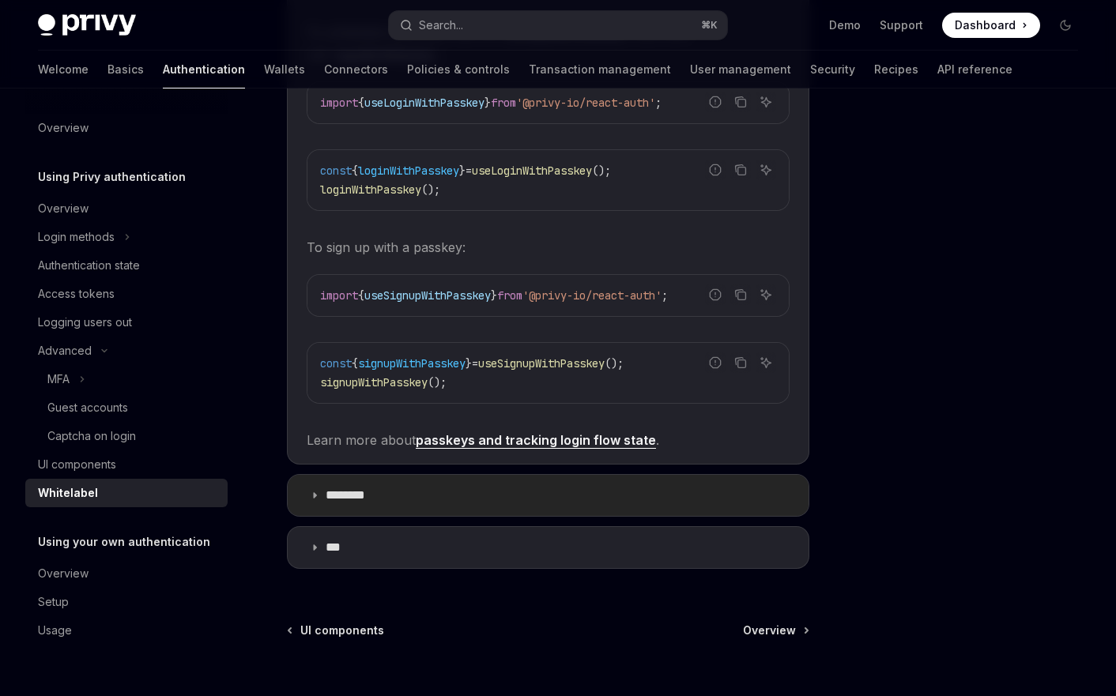
click at [352, 488] on p "********" at bounding box center [354, 496] width 57 height 16
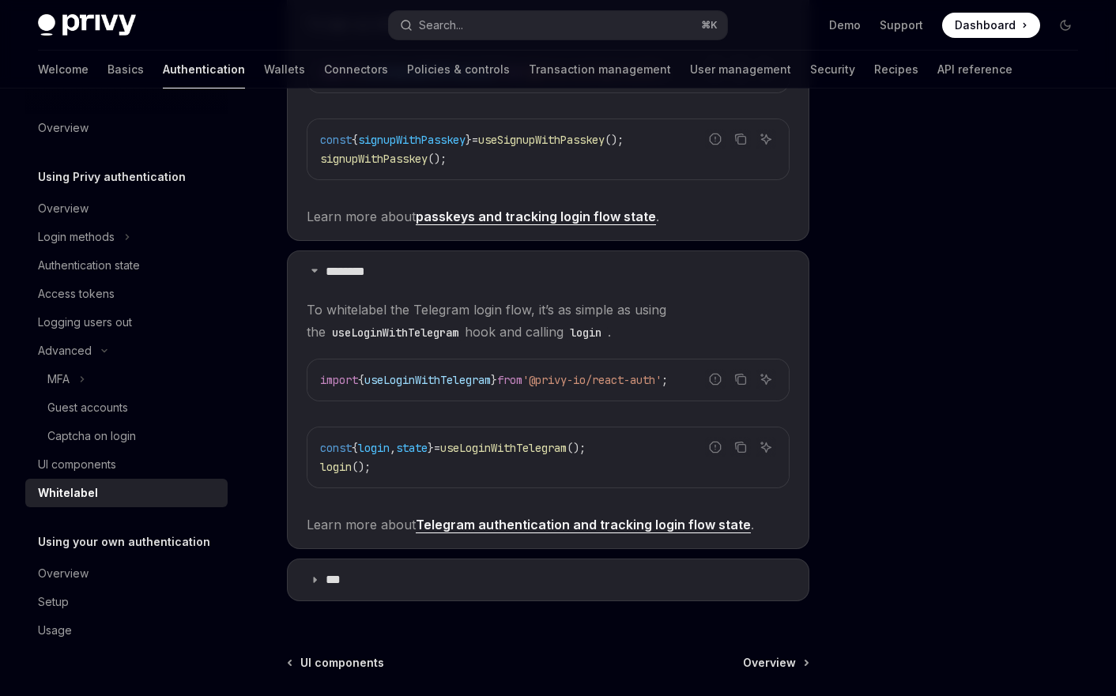
scroll to position [1803, 0]
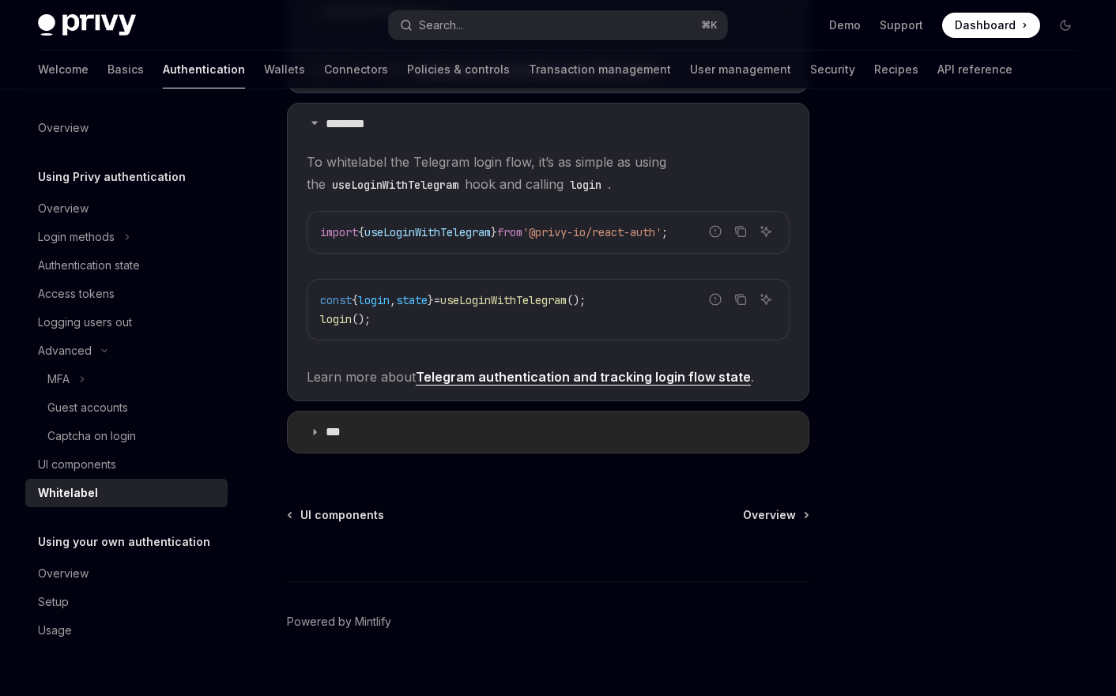
click at [371, 424] on summary "***" at bounding box center [548, 432] width 521 height 41
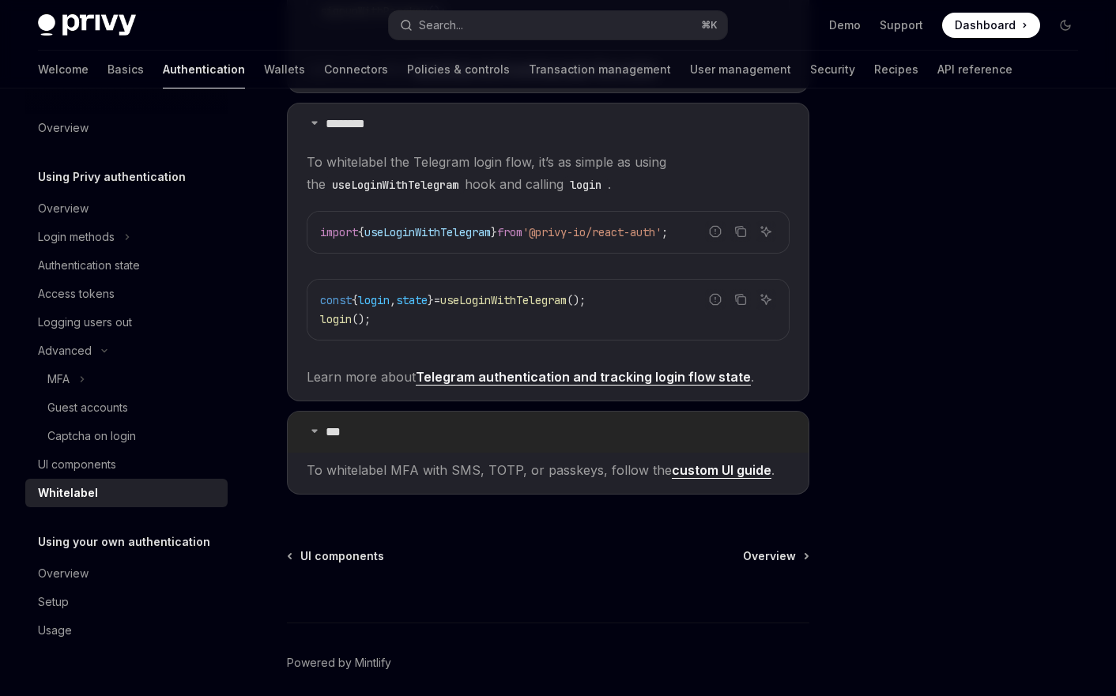
scroll to position [1844, 0]
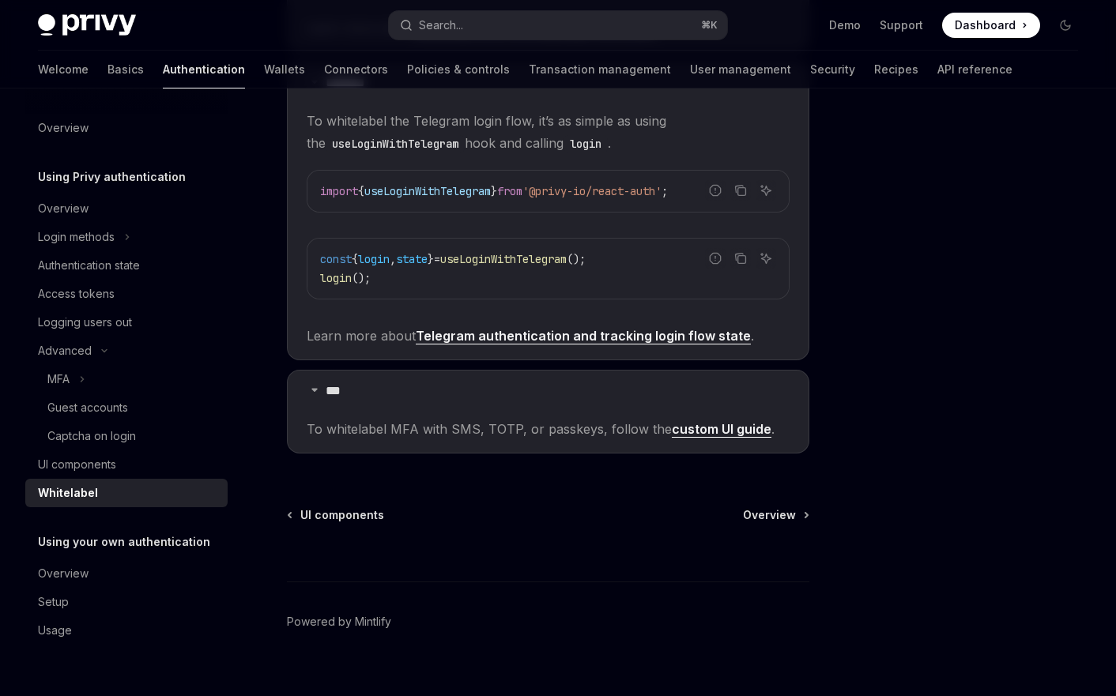
click at [699, 421] on link "custom UI guide" at bounding box center [722, 429] width 100 height 17
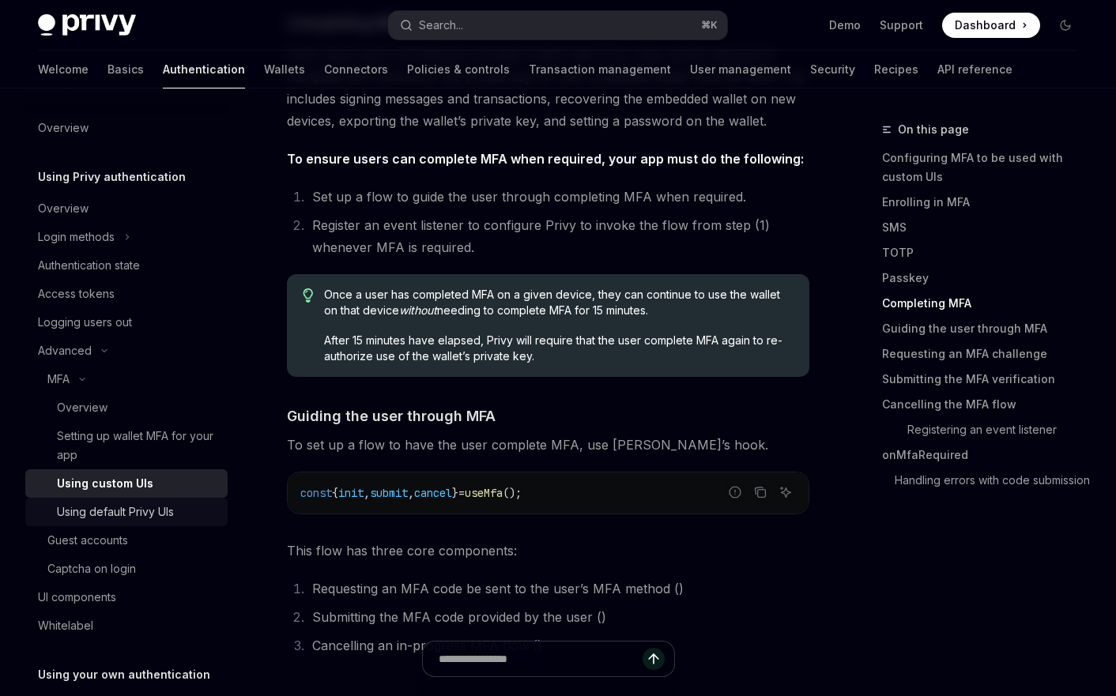
scroll to position [3708, 0]
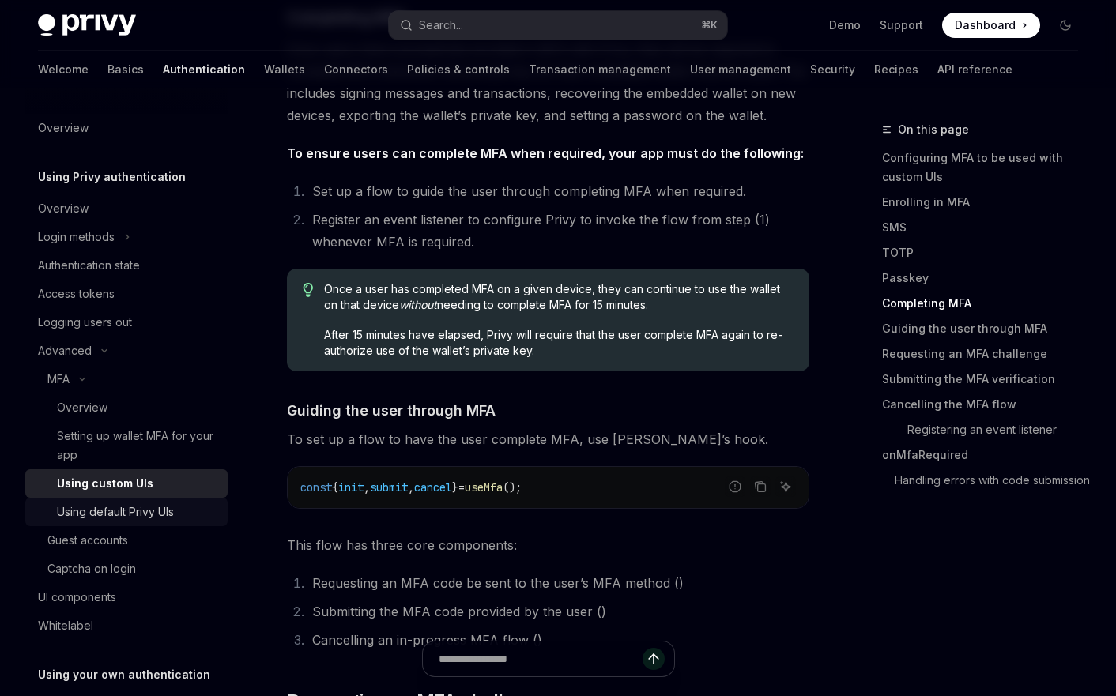
click at [104, 514] on div "Using default Privy UIs" at bounding box center [115, 512] width 117 height 19
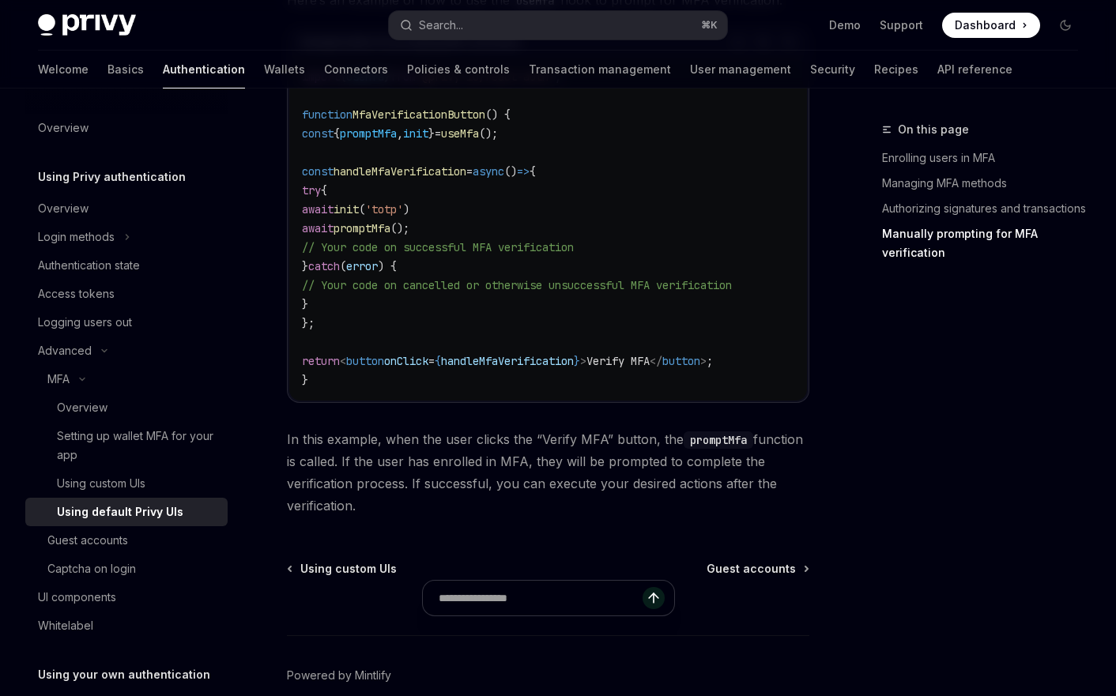
scroll to position [3129, 0]
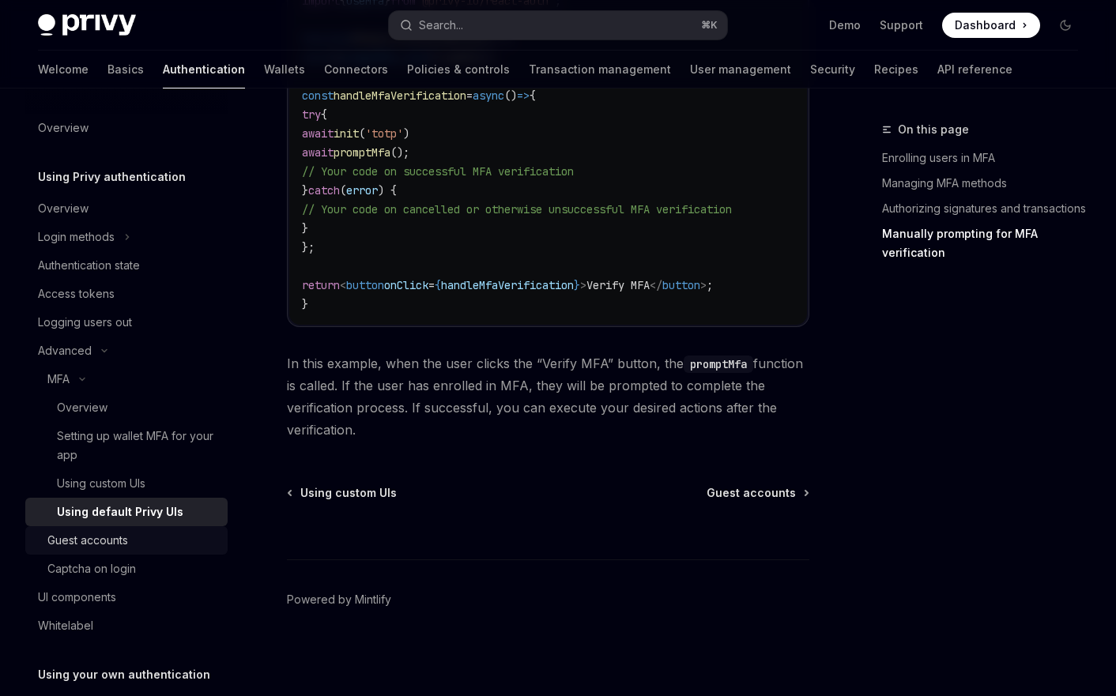
click at [104, 538] on div "Guest accounts" at bounding box center [87, 540] width 81 height 19
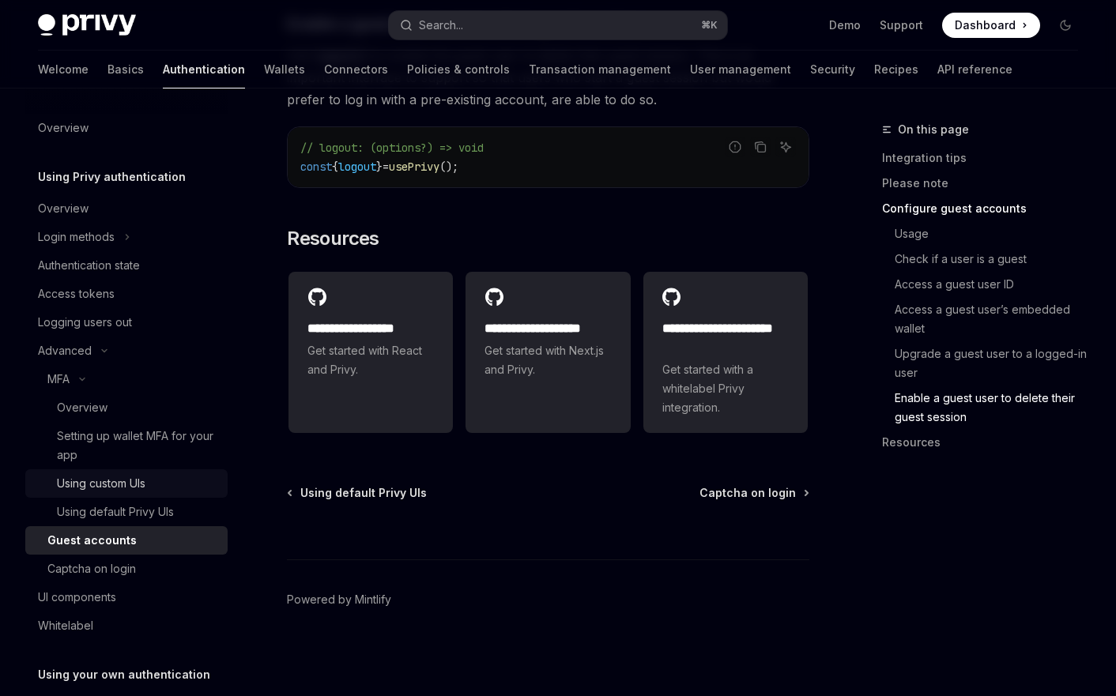
scroll to position [113, 0]
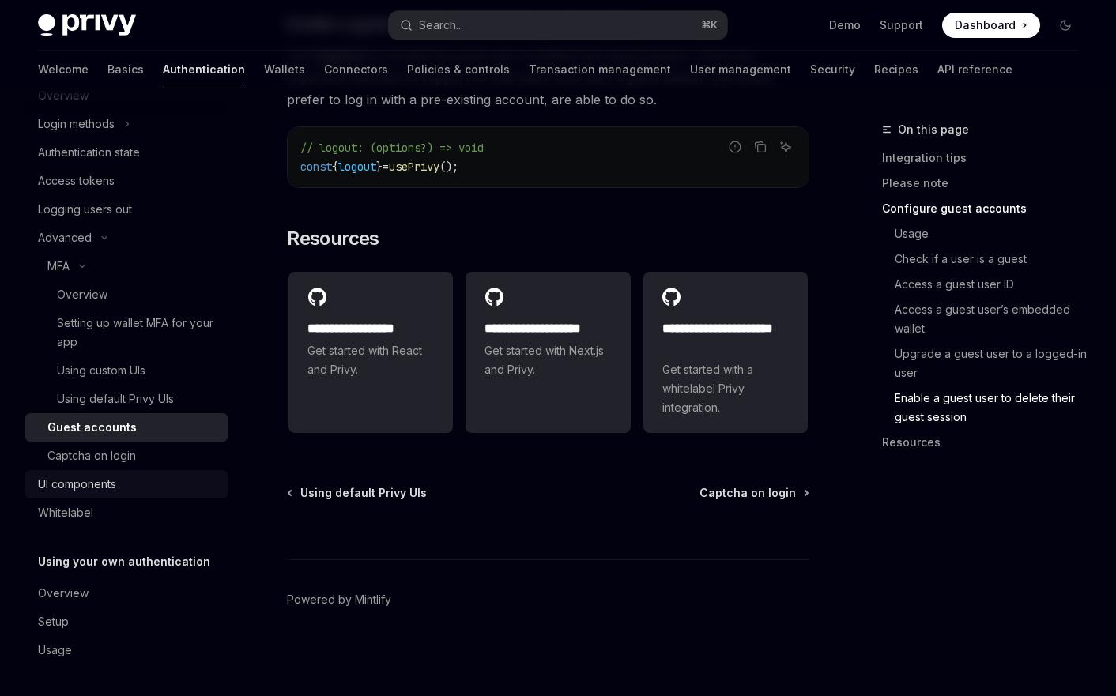
click at [122, 475] on div "UI components" at bounding box center [128, 484] width 180 height 19
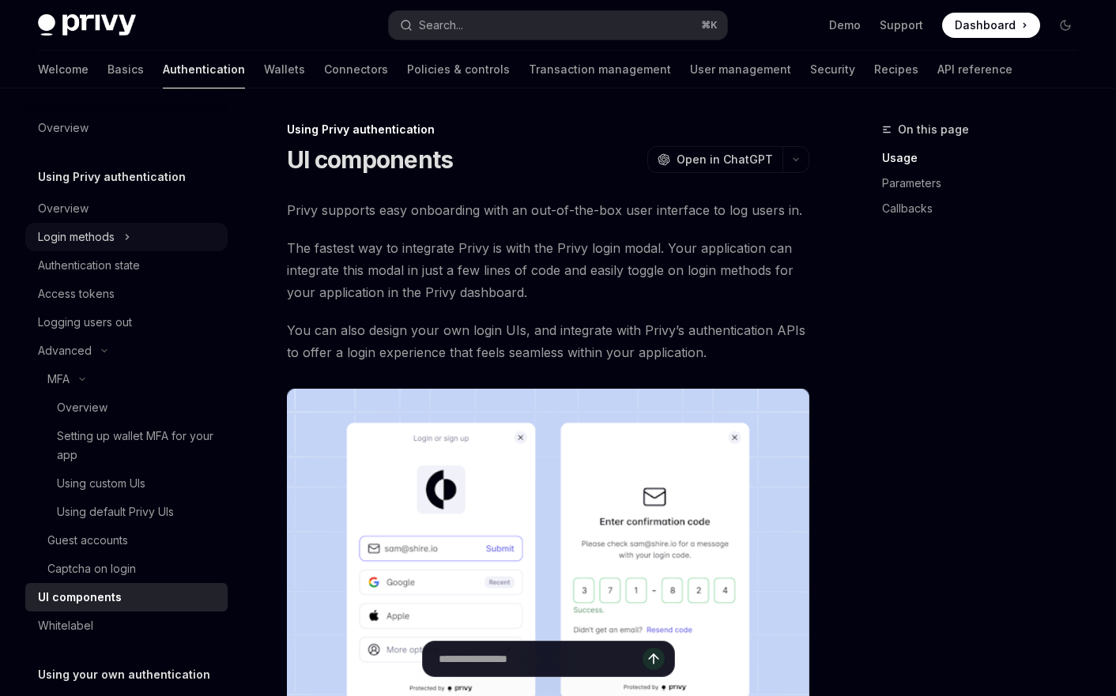
click at [83, 243] on div "Login methods" at bounding box center [76, 237] width 77 height 19
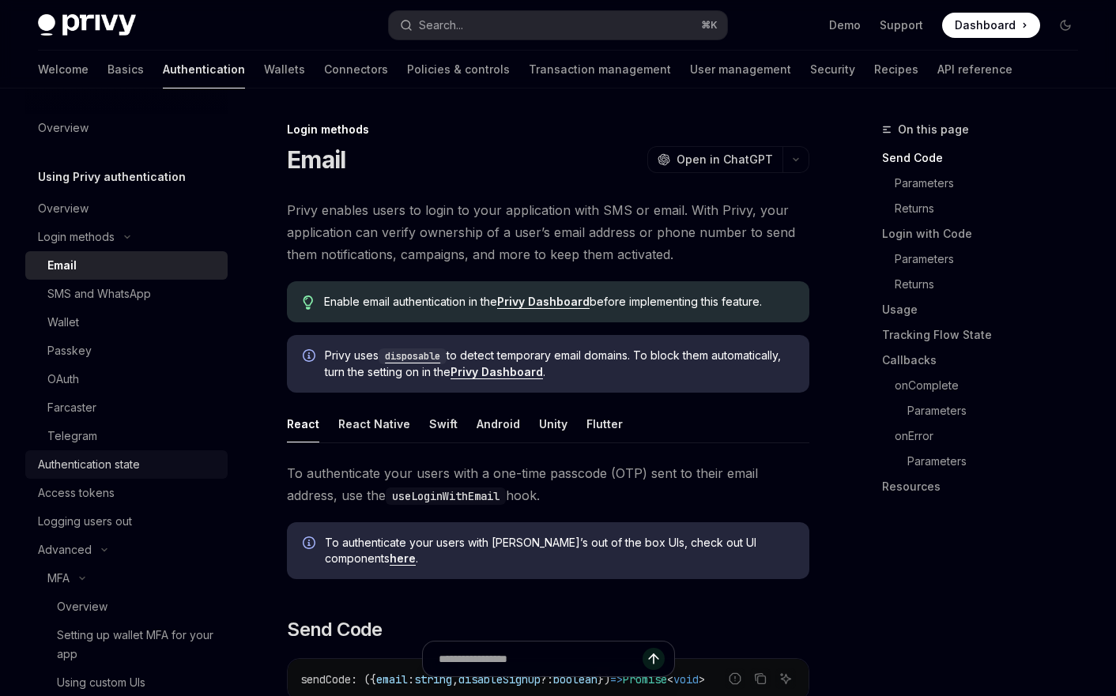
click at [73, 463] on div "Authentication state" at bounding box center [89, 464] width 102 height 19
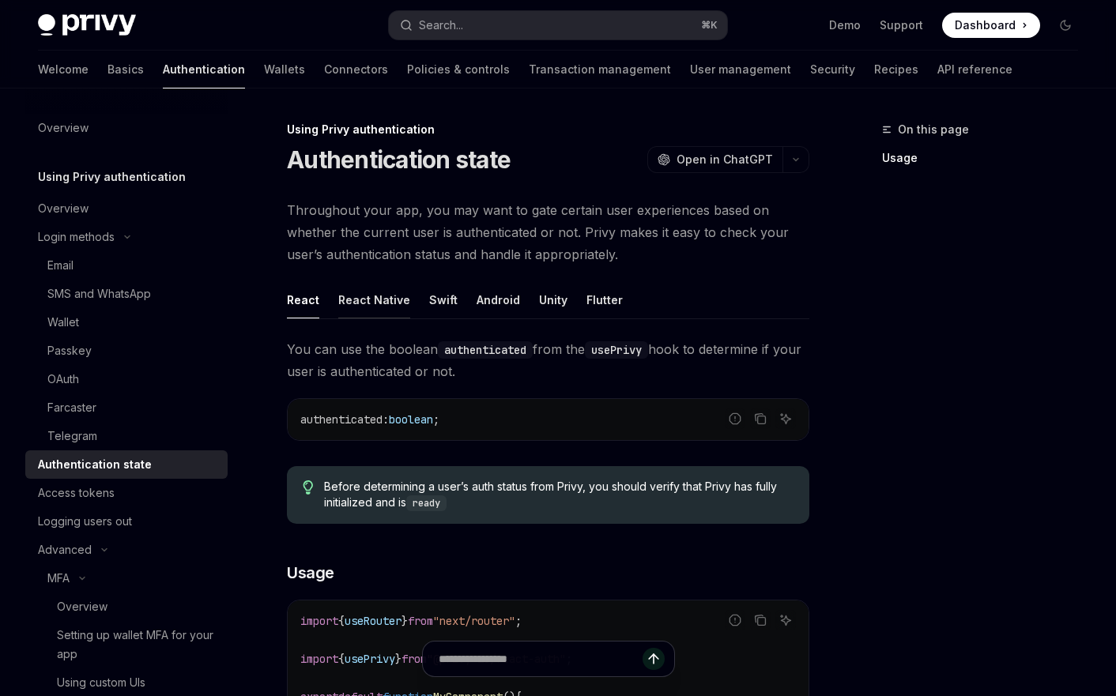
click at [384, 294] on div "React Native" at bounding box center [374, 299] width 72 height 37
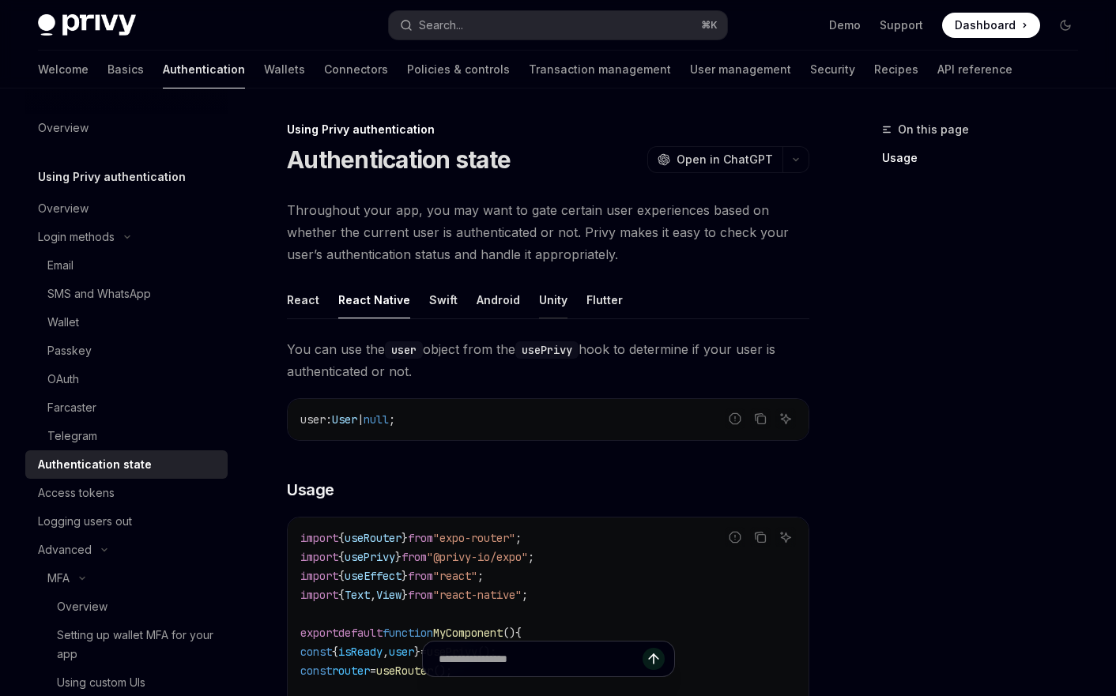
click at [554, 299] on div "Unity" at bounding box center [553, 299] width 28 height 37
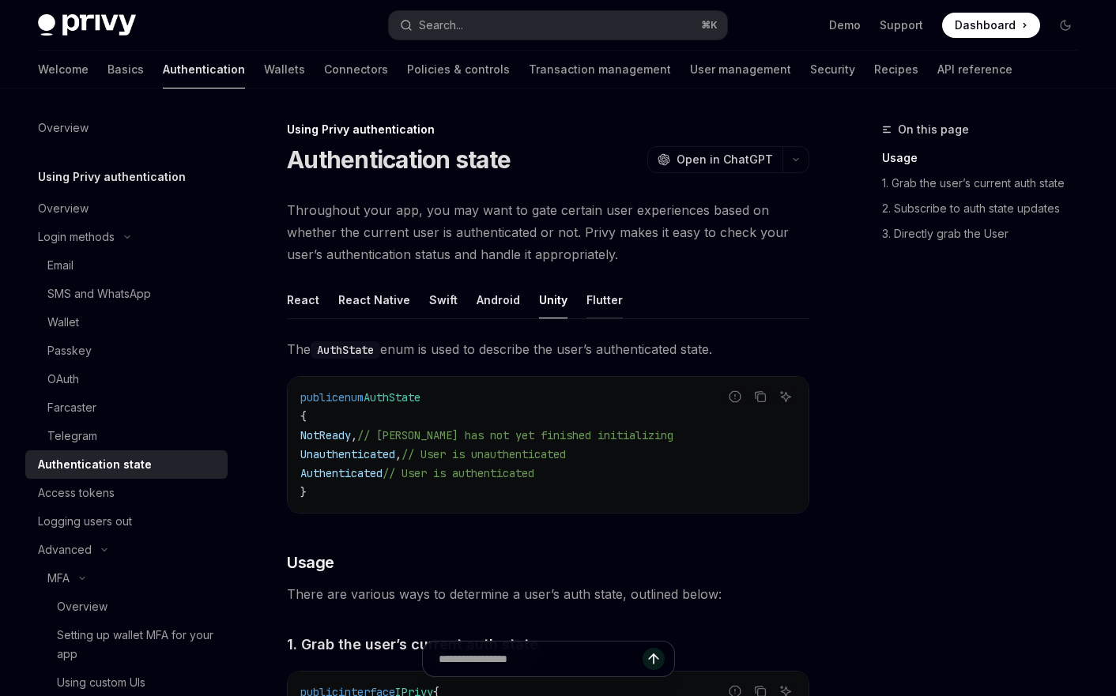
click at [607, 300] on div "Flutter" at bounding box center [604, 299] width 36 height 37
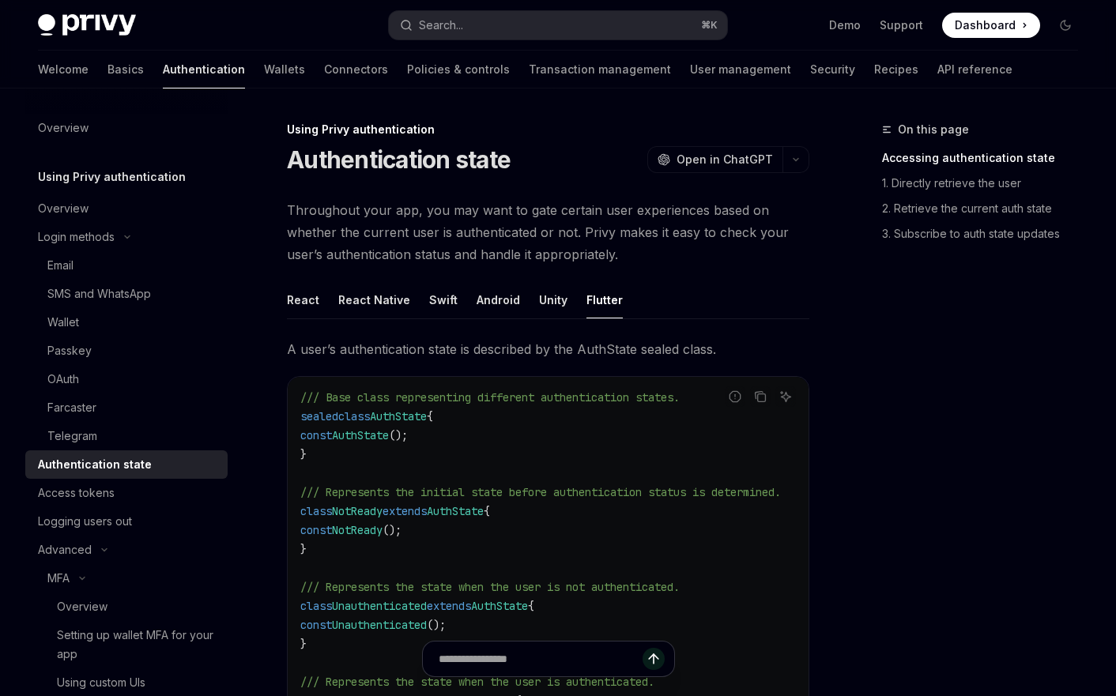
click at [575, 303] on ul "React React Native Swift Android Unity Flutter" at bounding box center [548, 300] width 522 height 38
click at [543, 311] on div "Unity" at bounding box center [553, 299] width 28 height 37
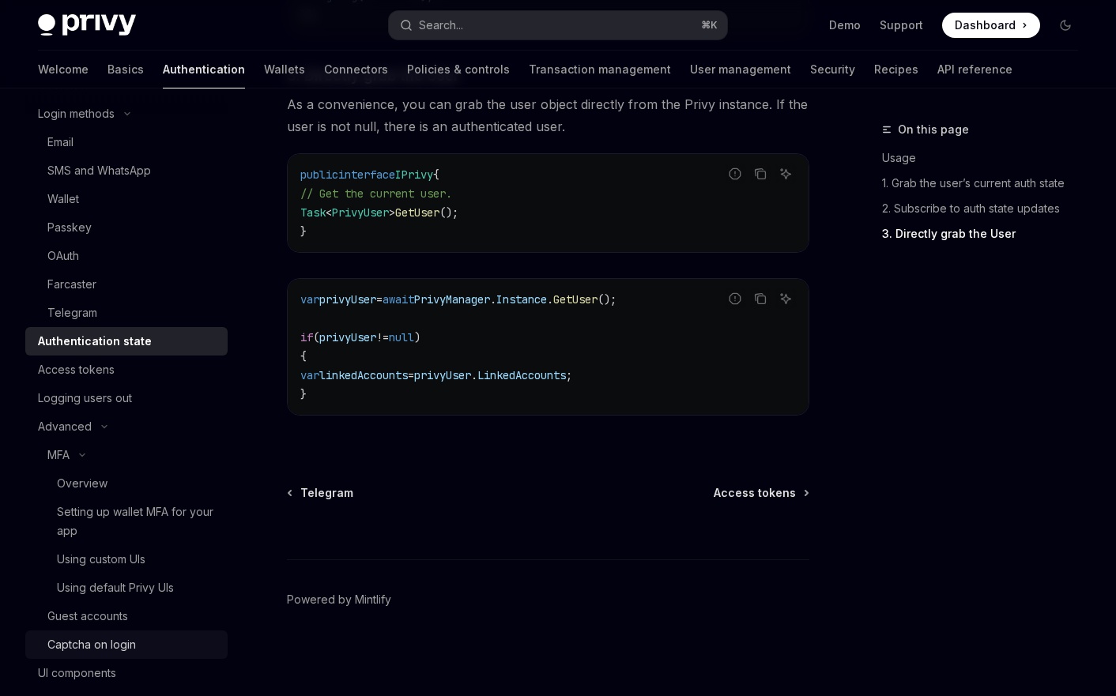
scroll to position [312, 0]
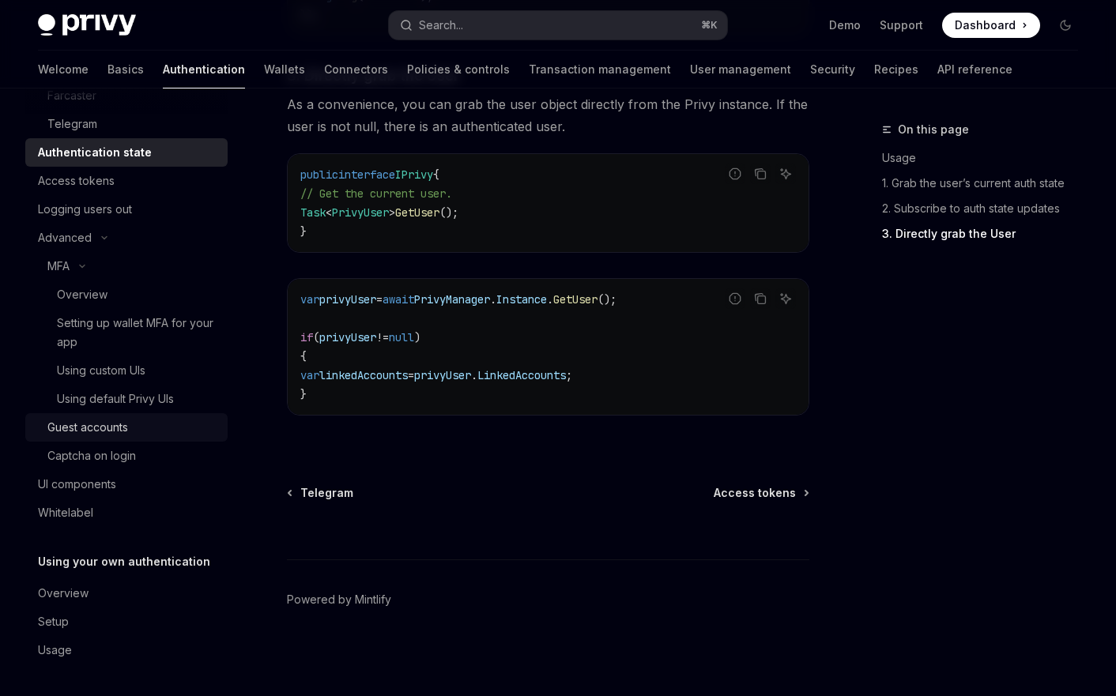
click at [122, 440] on link "Guest accounts" at bounding box center [126, 427] width 202 height 28
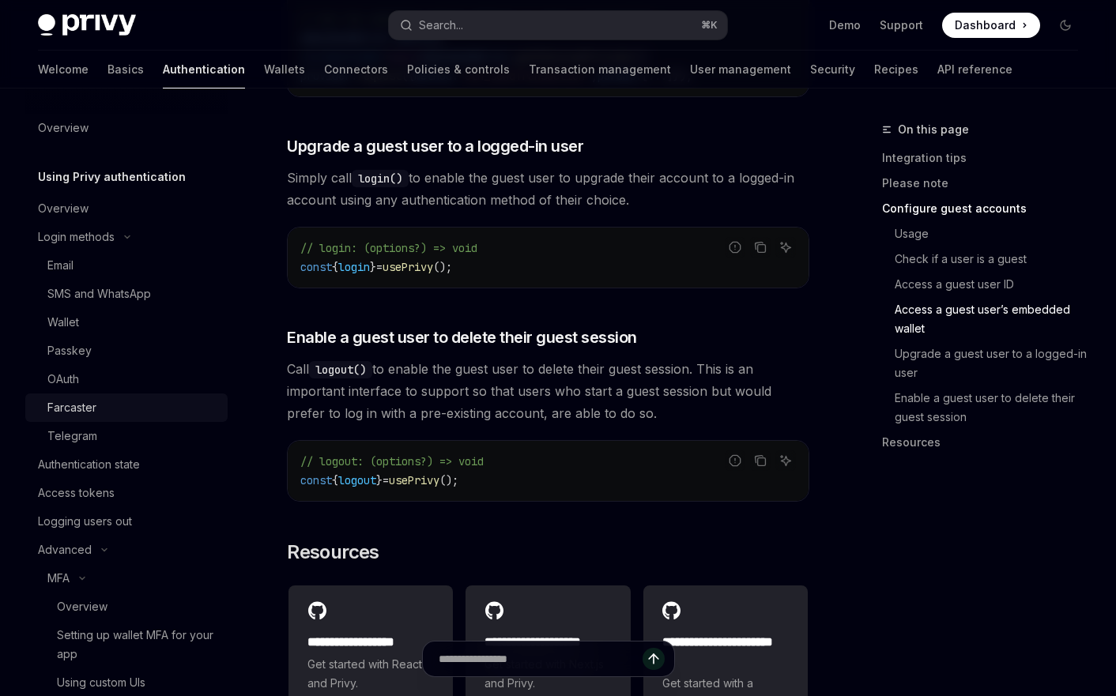
scroll to position [2463, 0]
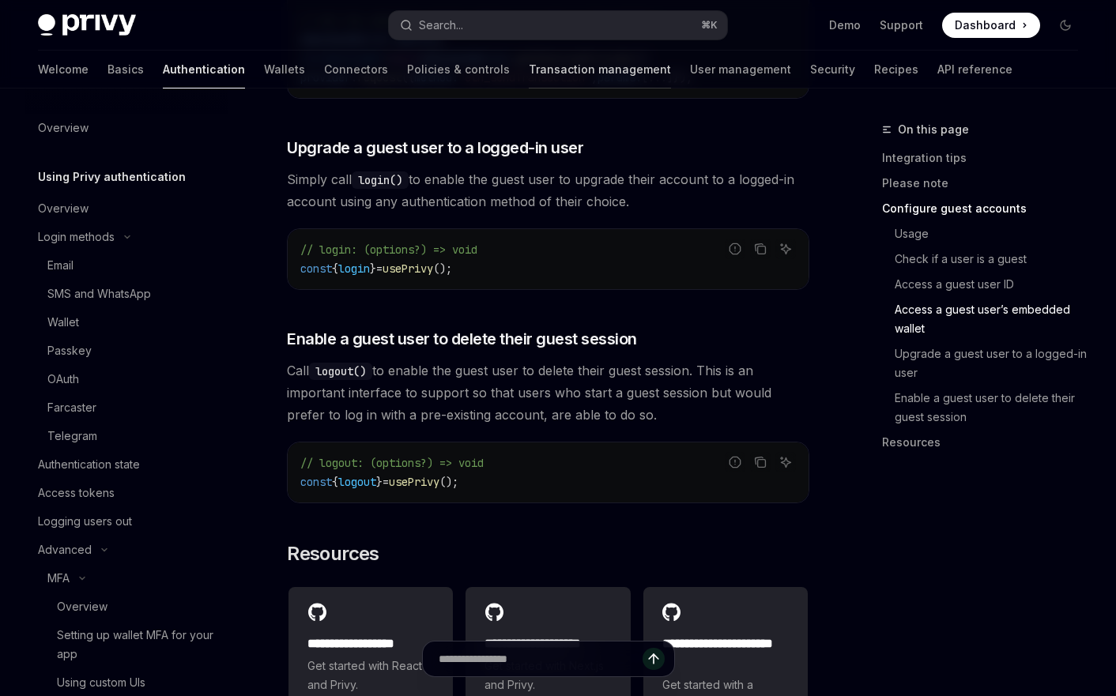
click at [529, 62] on link "Transaction management" at bounding box center [600, 70] width 142 height 38
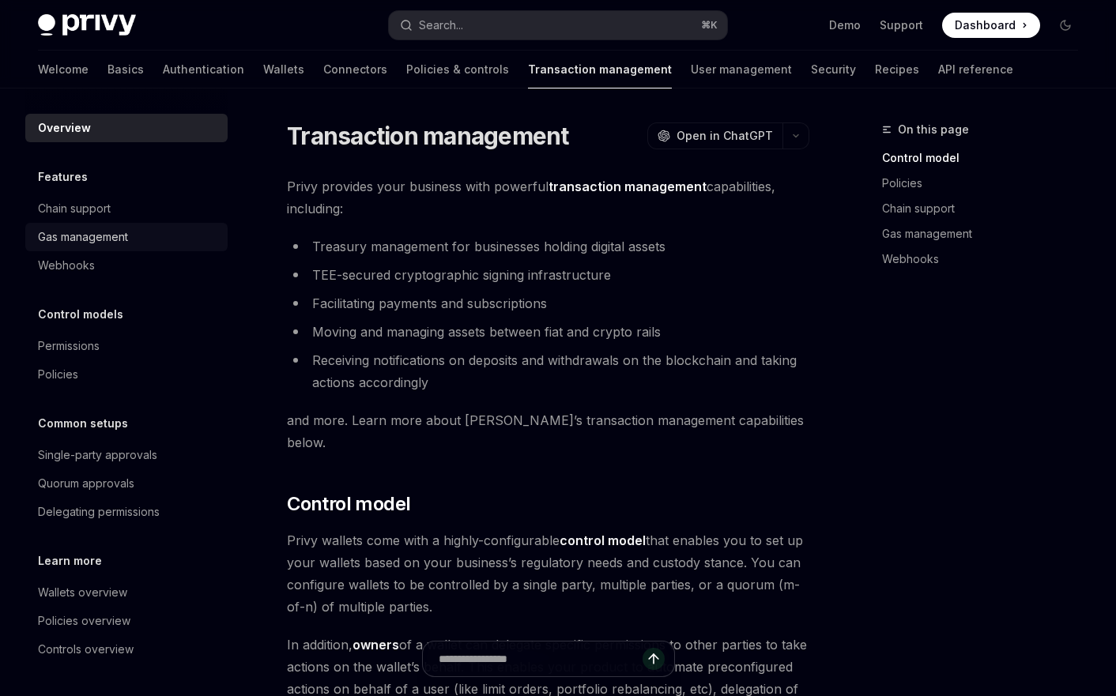
click at [66, 234] on div "Gas management" at bounding box center [83, 237] width 90 height 19
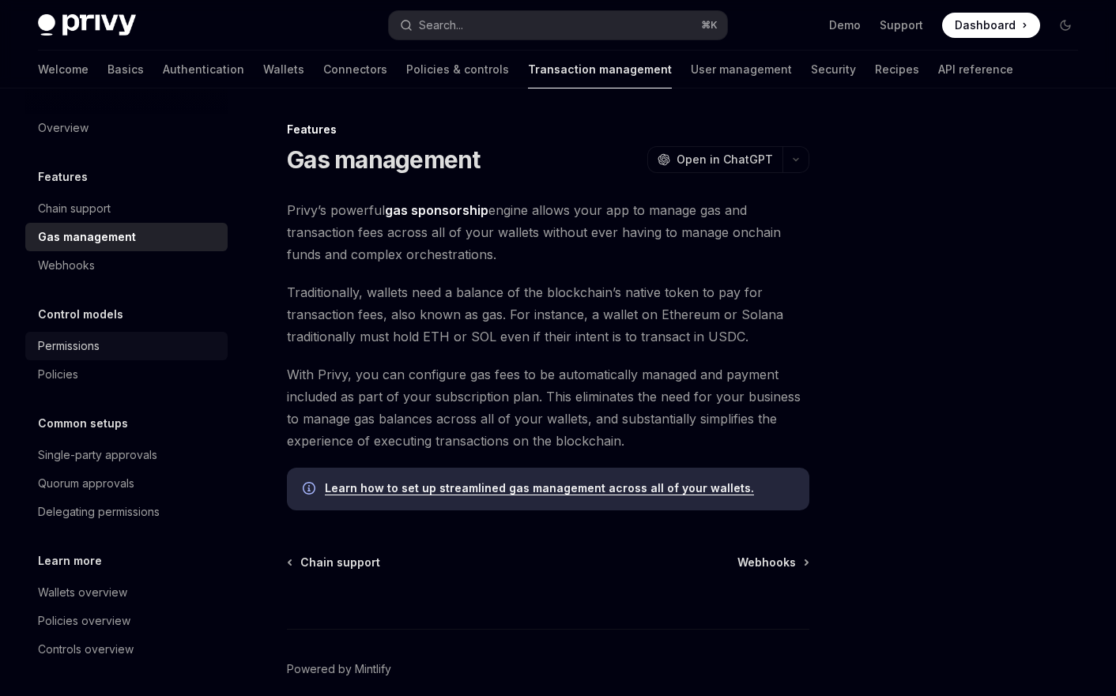
click at [72, 348] on div "Permissions" at bounding box center [69, 346] width 62 height 19
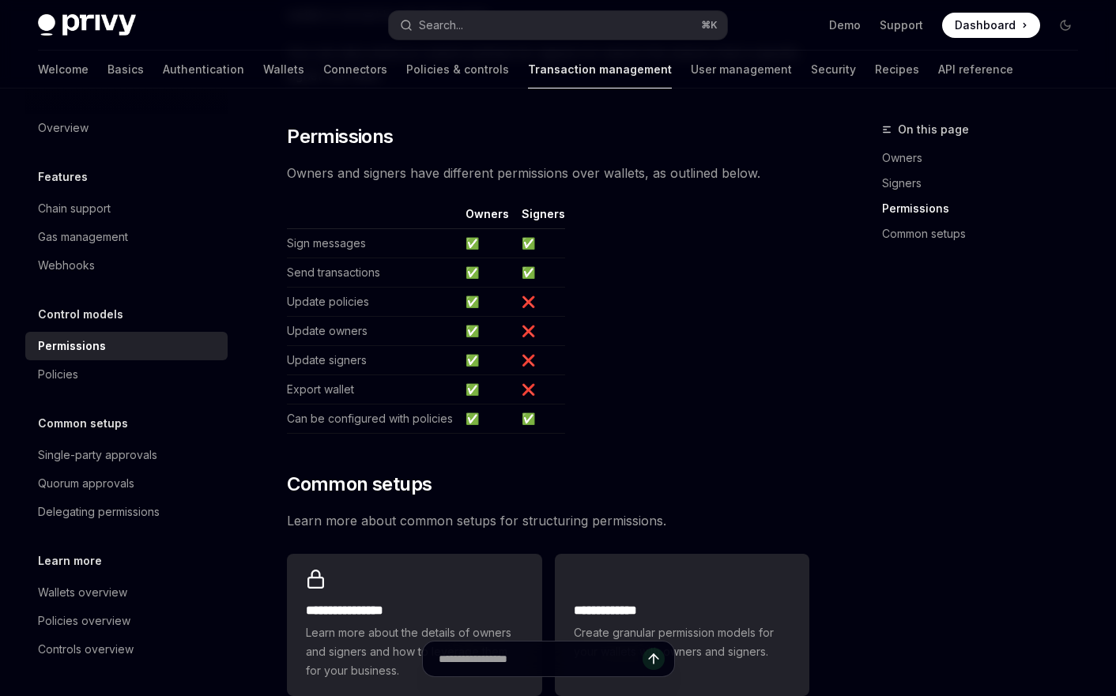
scroll to position [868, 0]
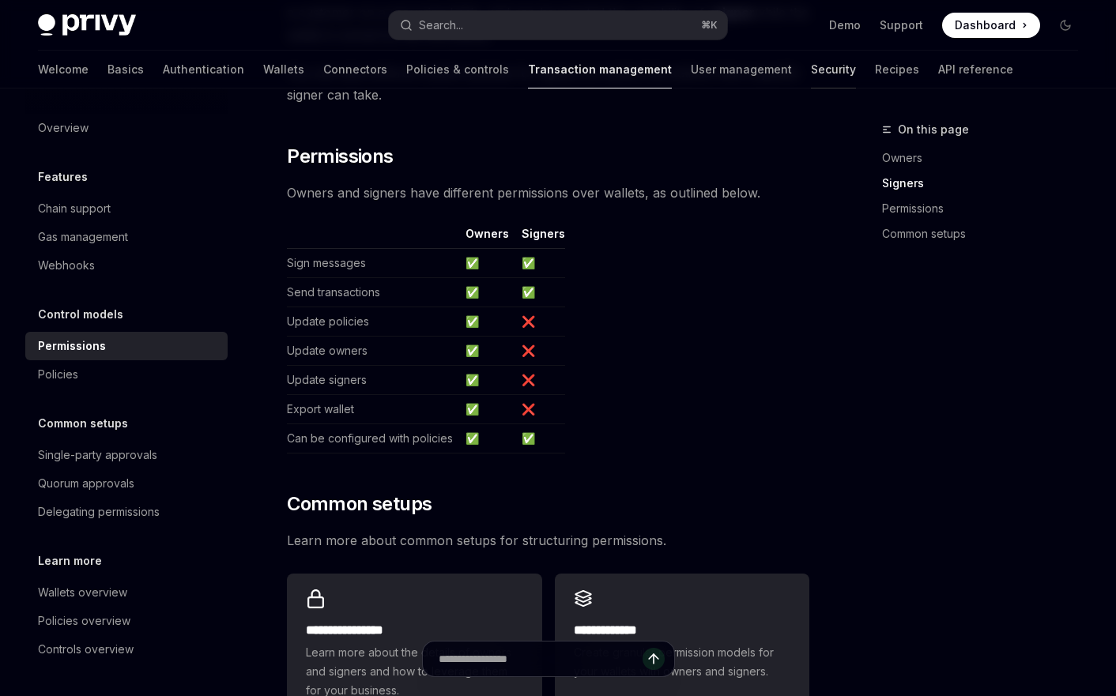
click at [811, 62] on link "Security" at bounding box center [833, 70] width 45 height 38
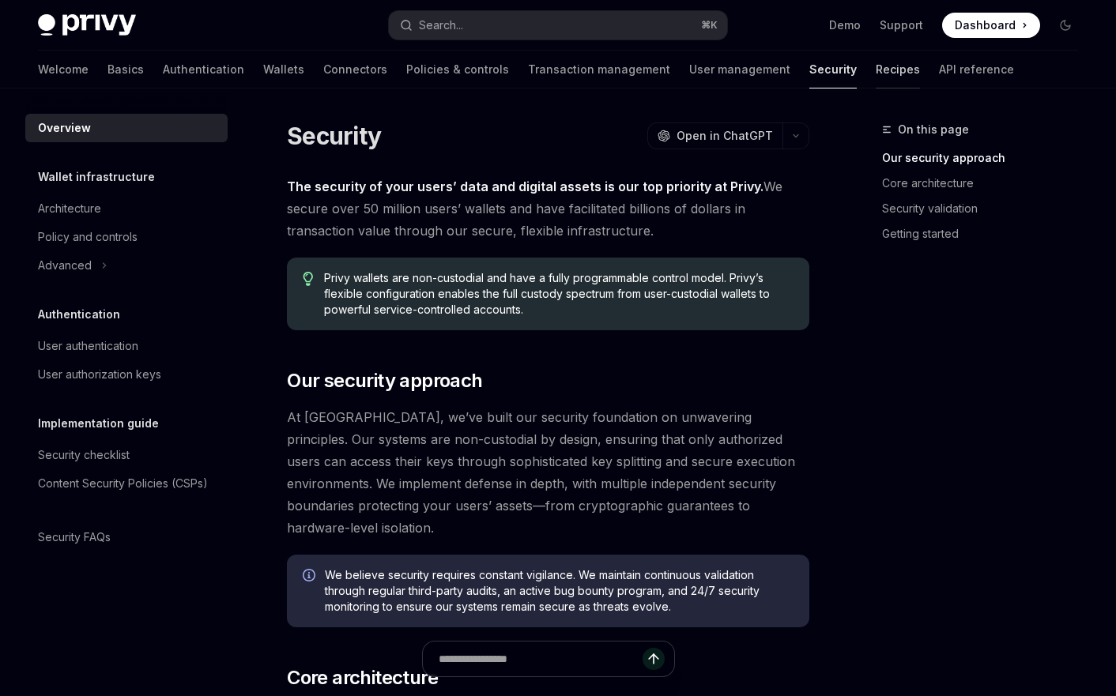
click at [876, 65] on link "Recipes" at bounding box center [898, 70] width 44 height 38
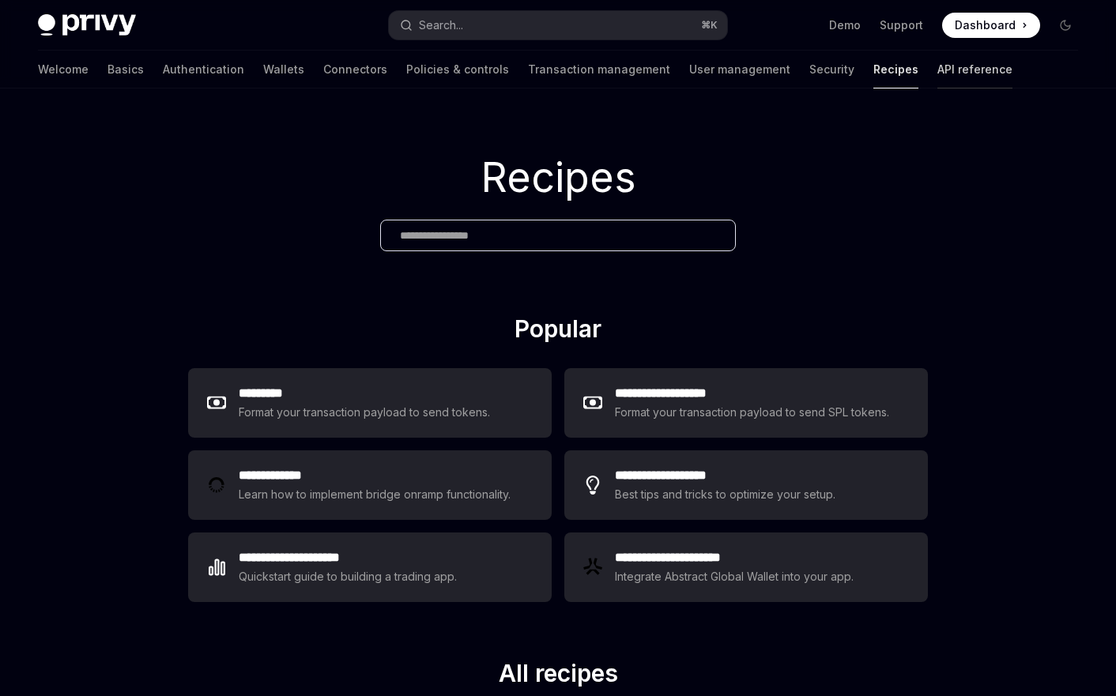
click at [937, 58] on link "API reference" at bounding box center [974, 70] width 75 height 38
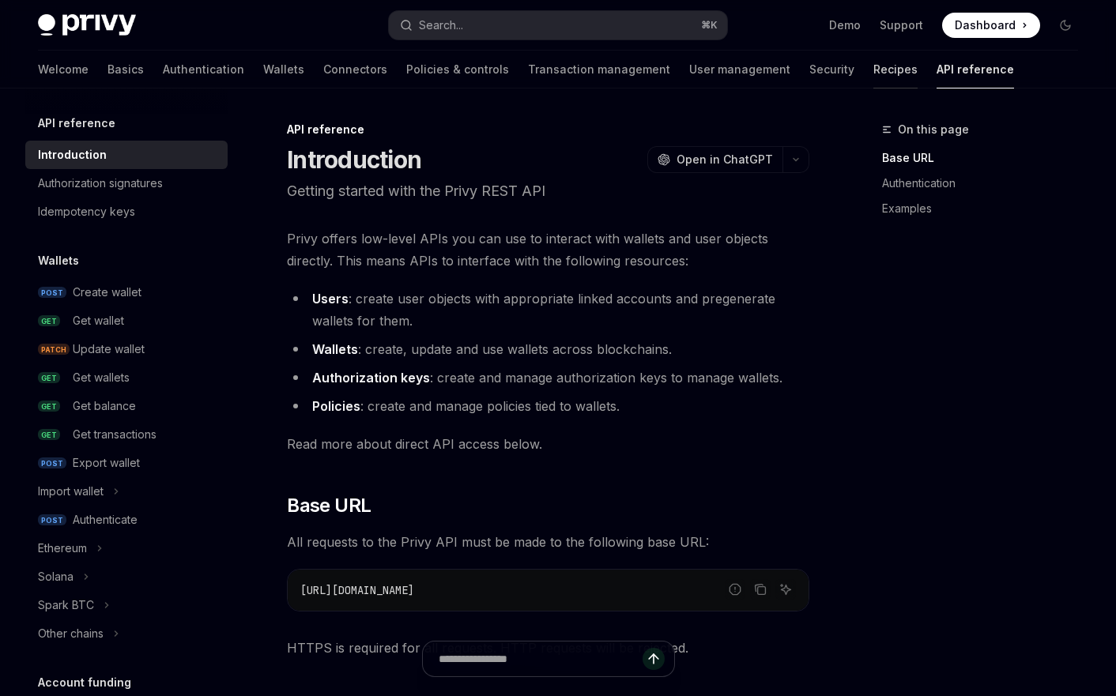
click at [873, 68] on link "Recipes" at bounding box center [895, 70] width 44 height 38
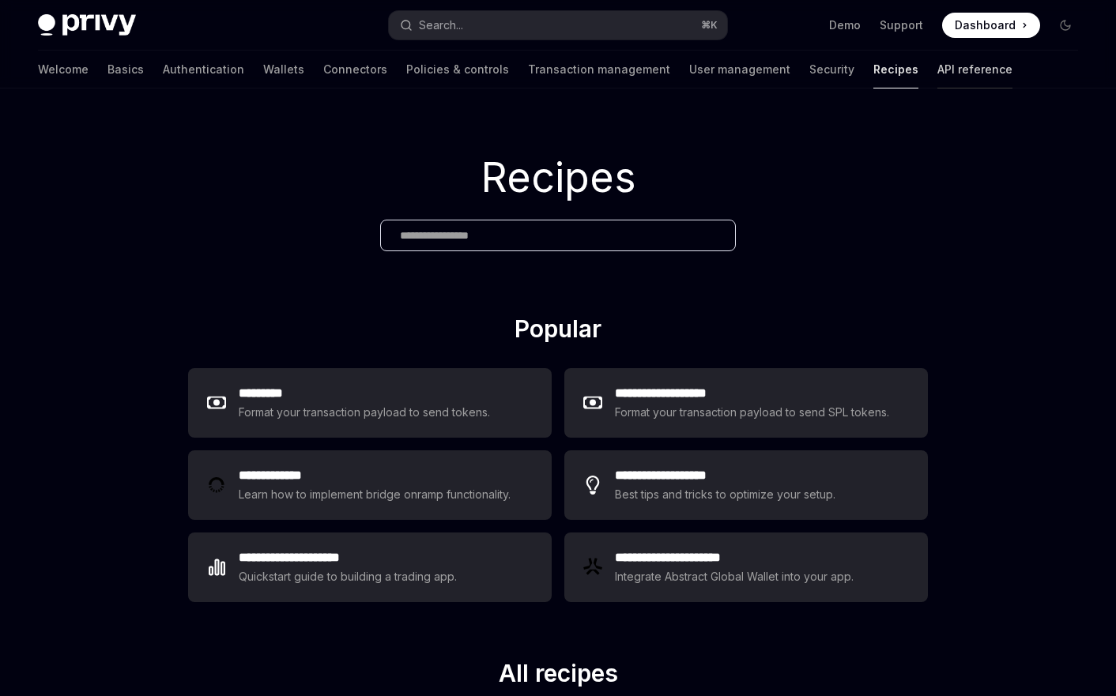
click at [937, 68] on link "API reference" at bounding box center [974, 70] width 75 height 38
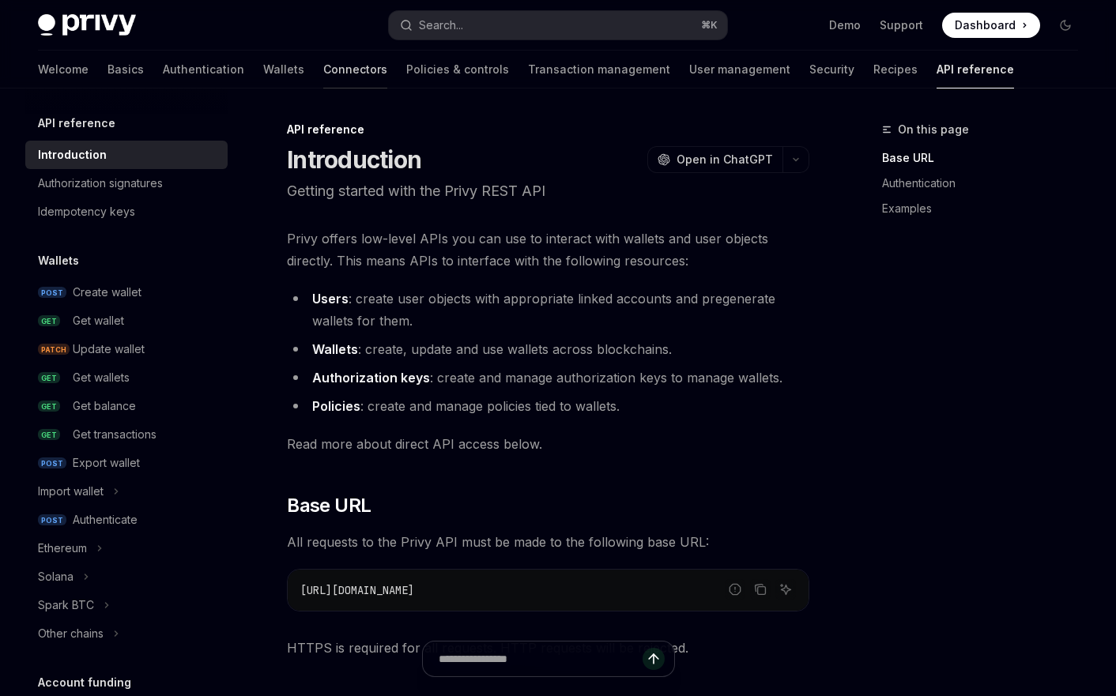
click at [323, 73] on link "Connectors" at bounding box center [355, 70] width 64 height 38
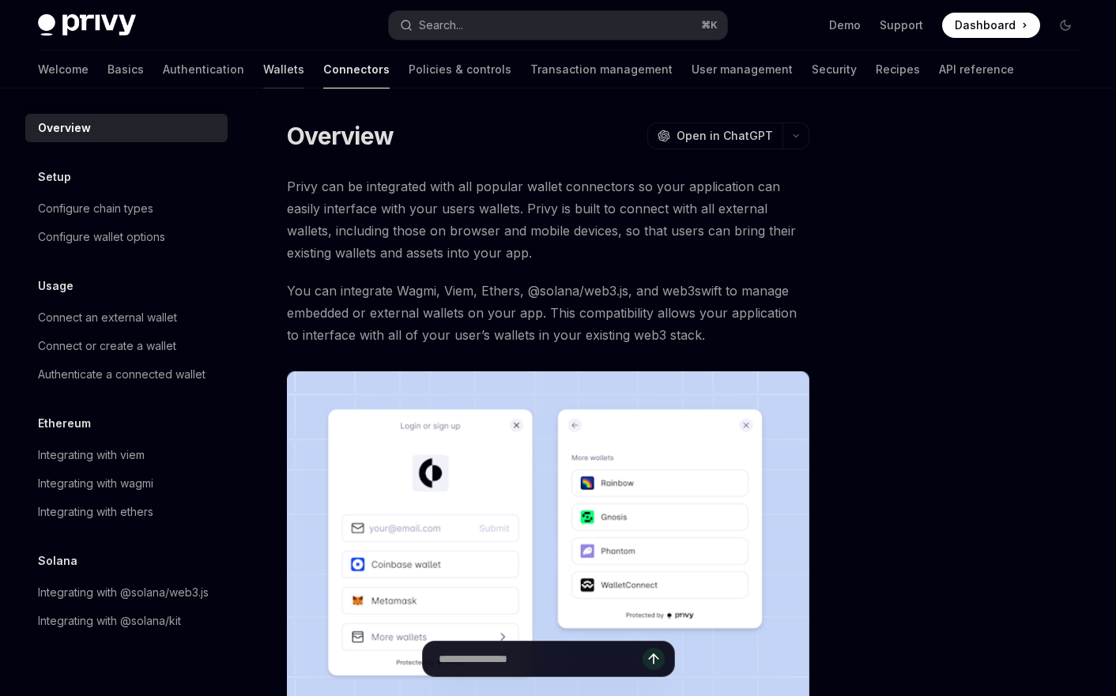
click at [263, 74] on link "Wallets" at bounding box center [283, 70] width 41 height 38
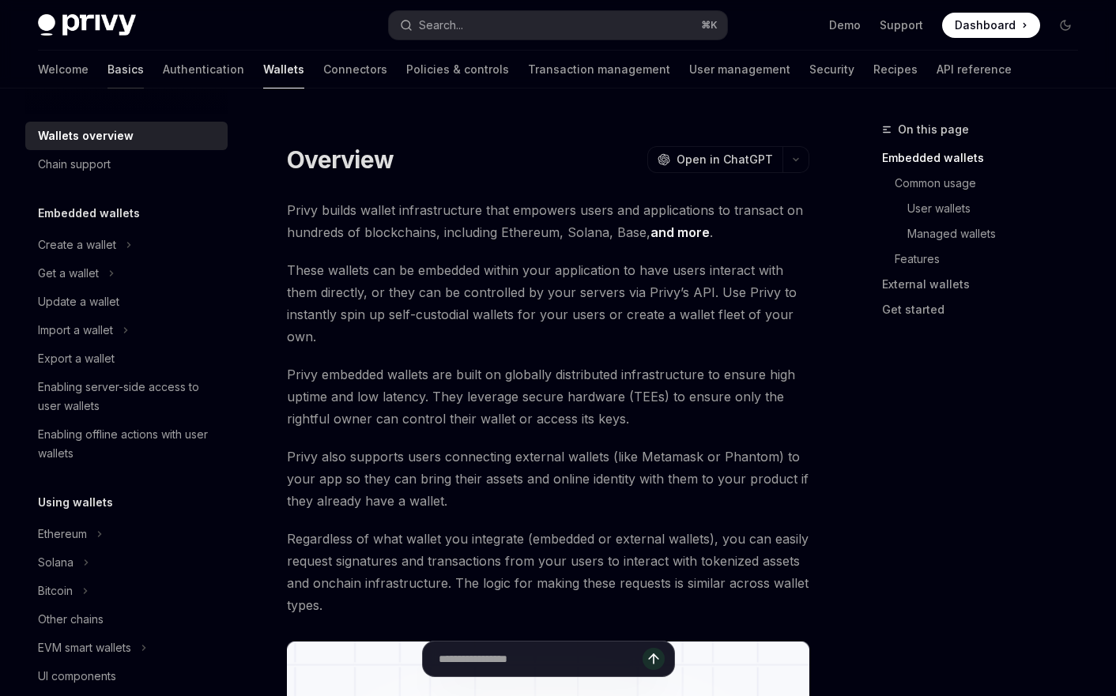
click at [107, 66] on link "Basics" at bounding box center [125, 70] width 36 height 38
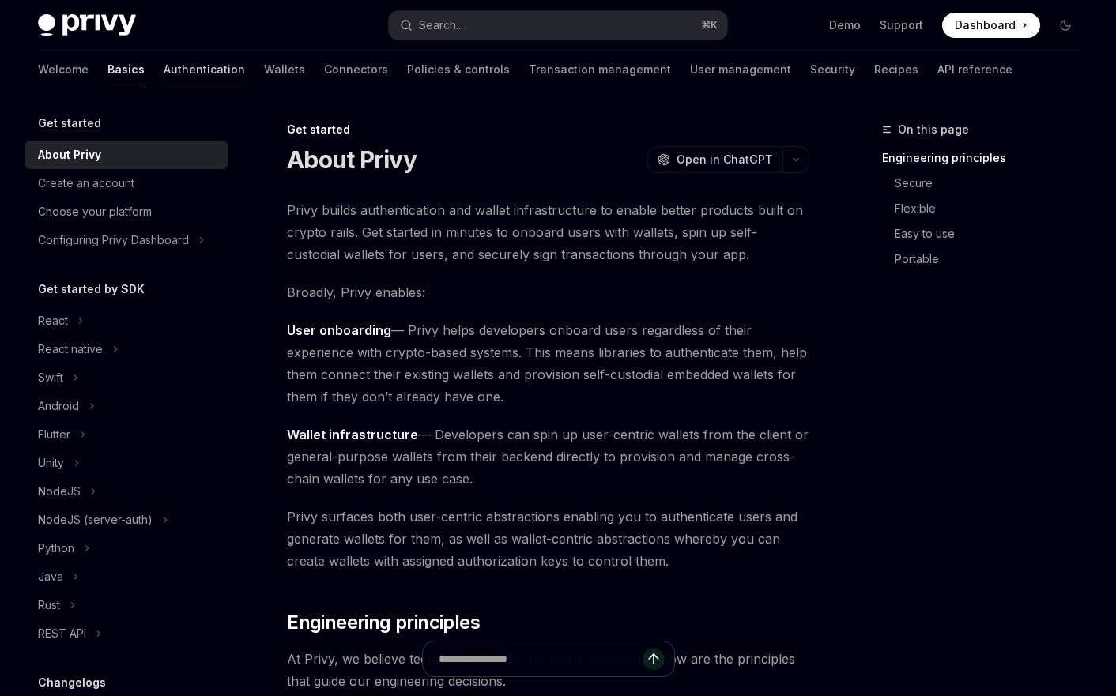
click at [164, 67] on link "Authentication" at bounding box center [204, 70] width 81 height 38
type textarea "*"
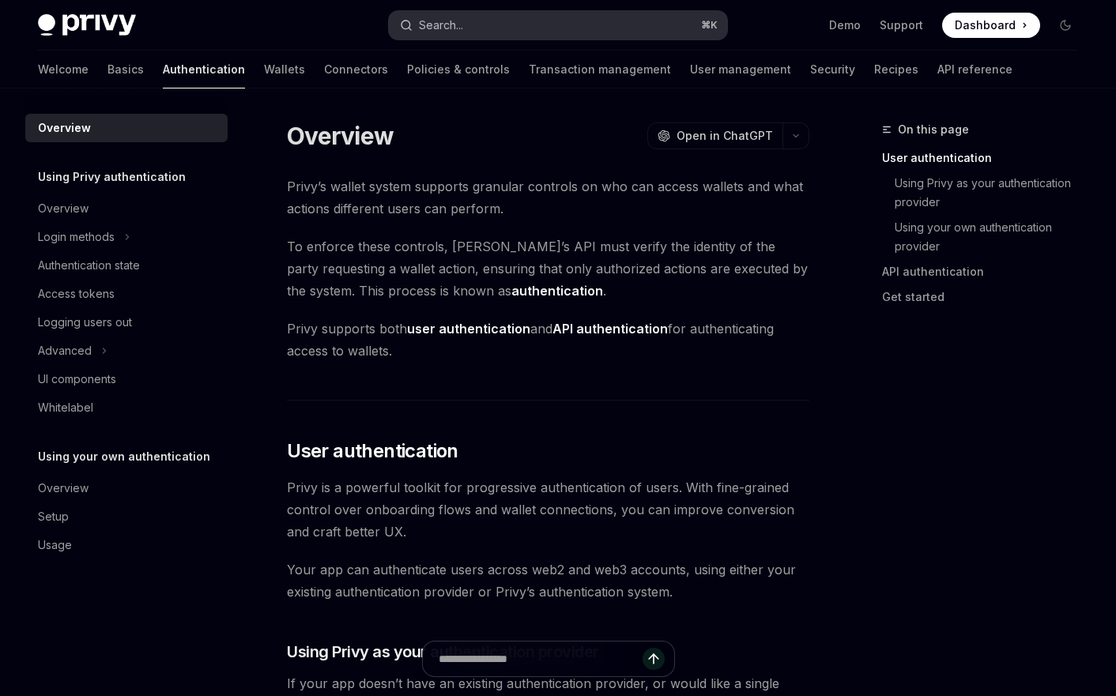
click at [500, 19] on button "Search... ⌘ K" at bounding box center [558, 25] width 338 height 28
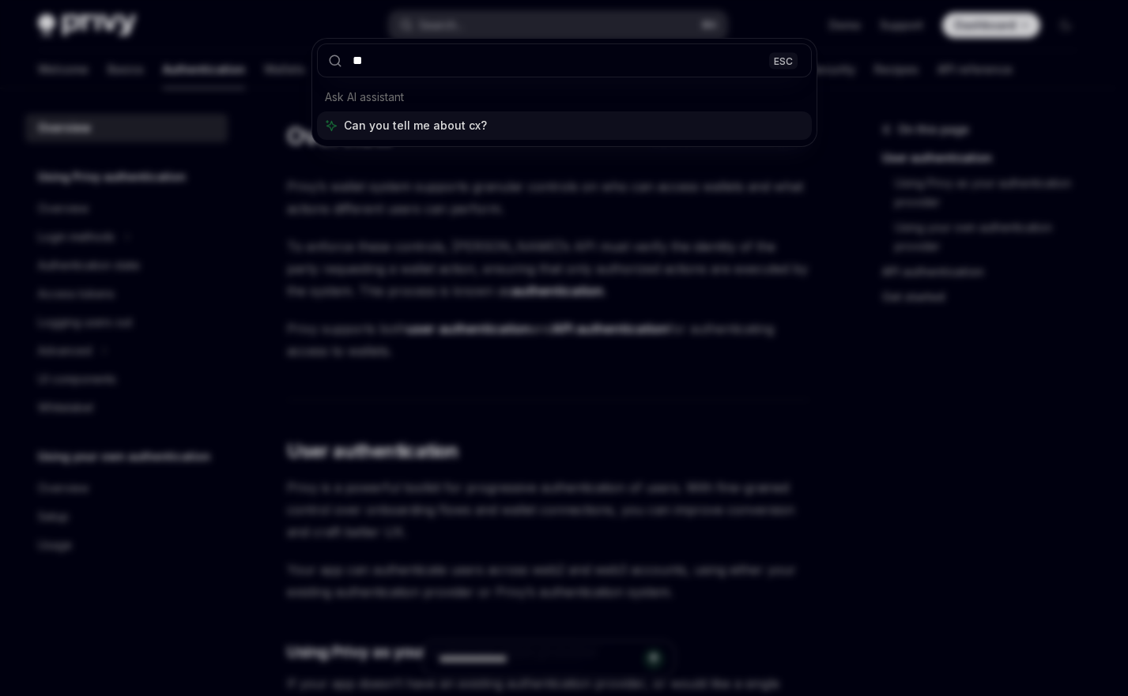
type input "*"
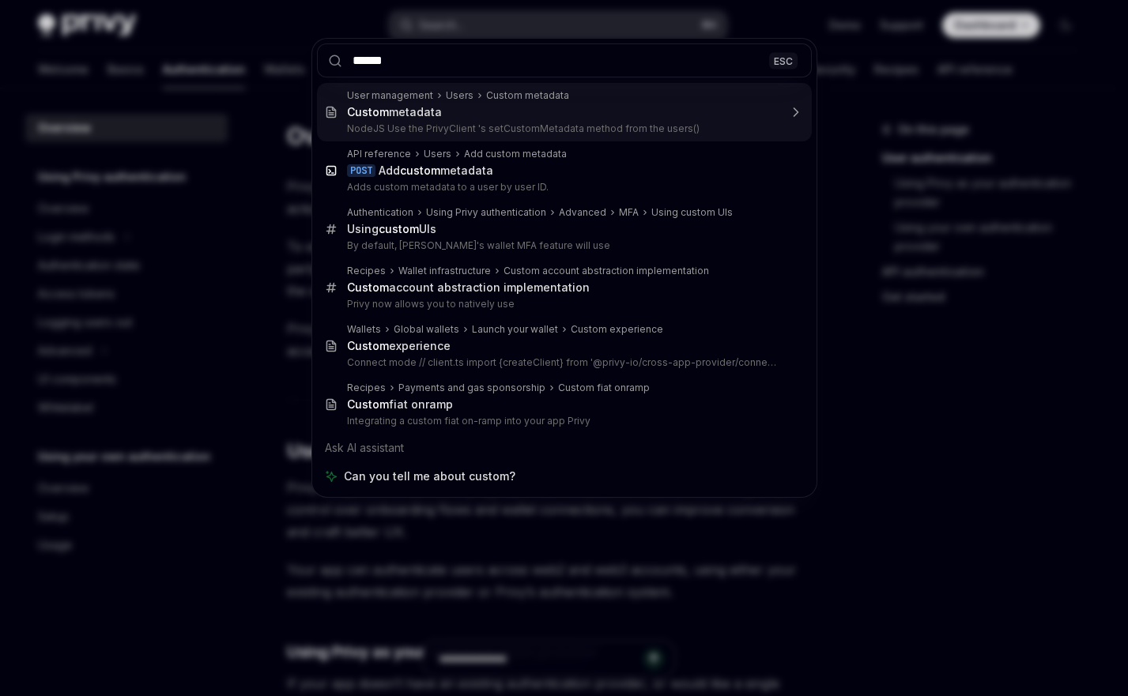
type input "******"
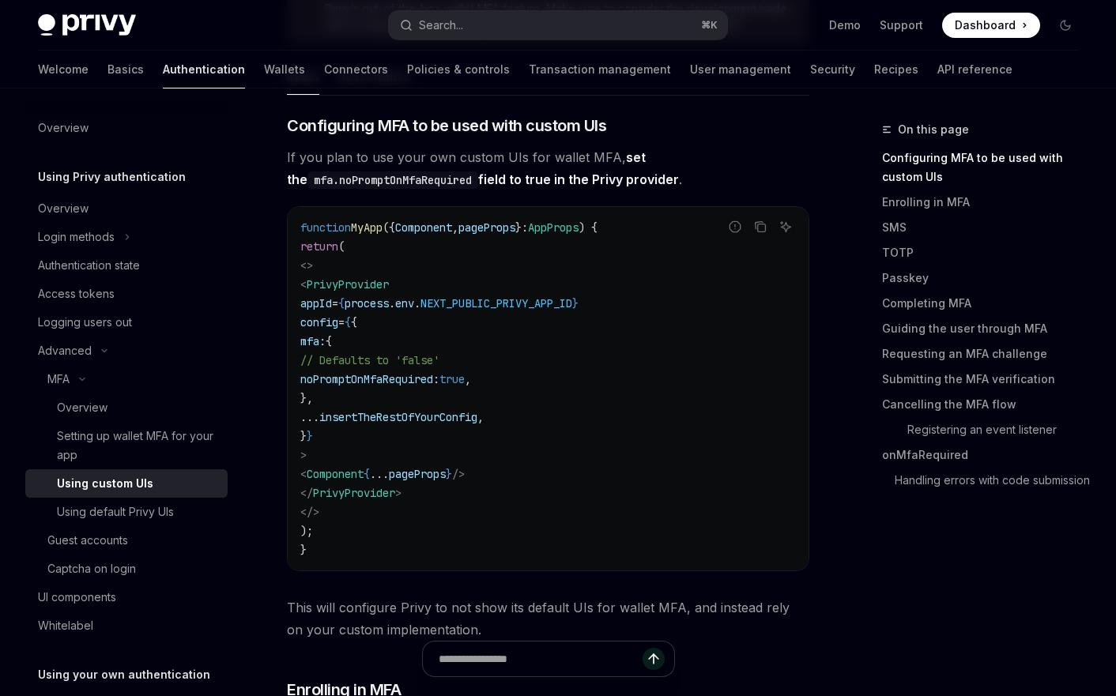
scroll to position [363, 0]
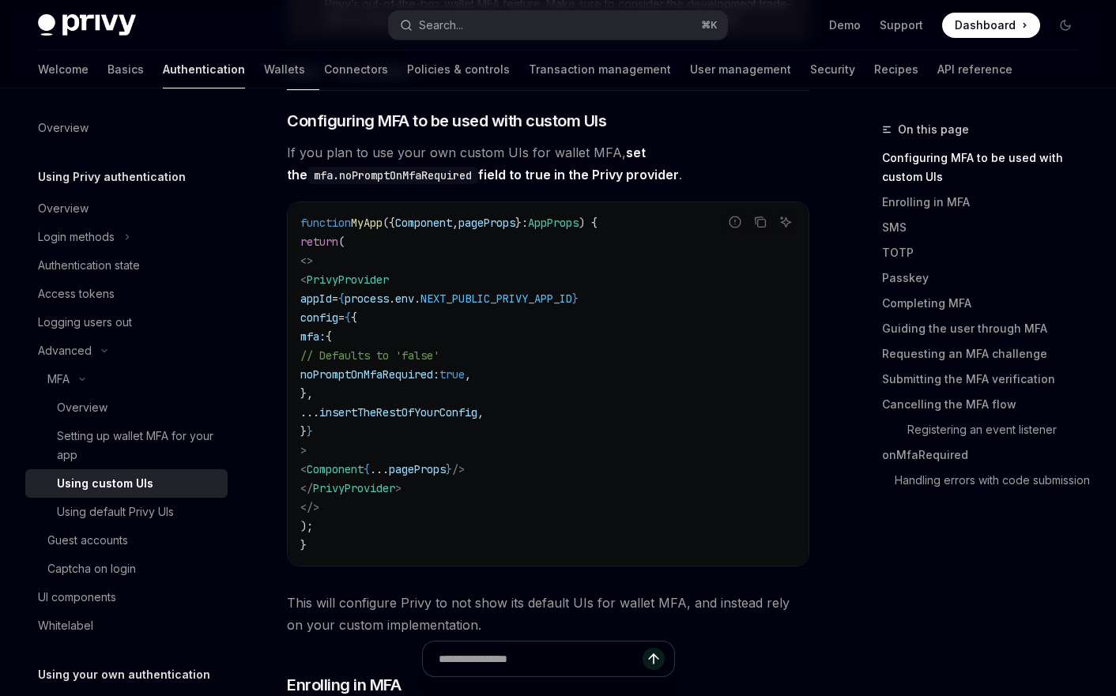
click at [477, 419] on span "insertTheRestOfYourConfig" at bounding box center [398, 412] width 158 height 14
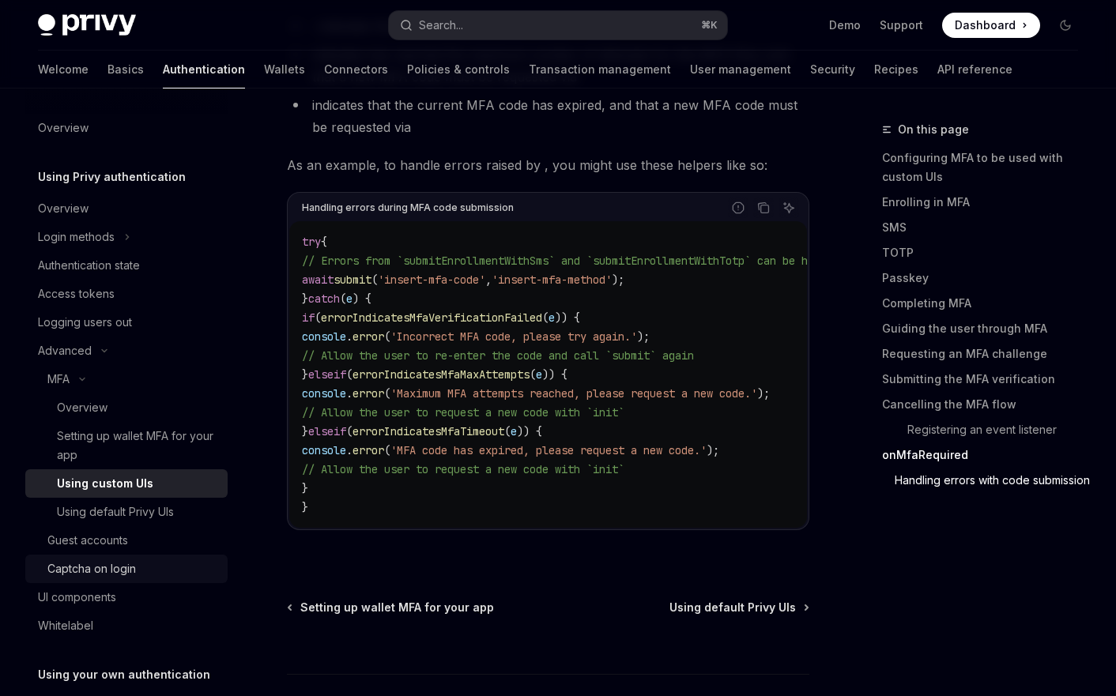
scroll to position [7023, 0]
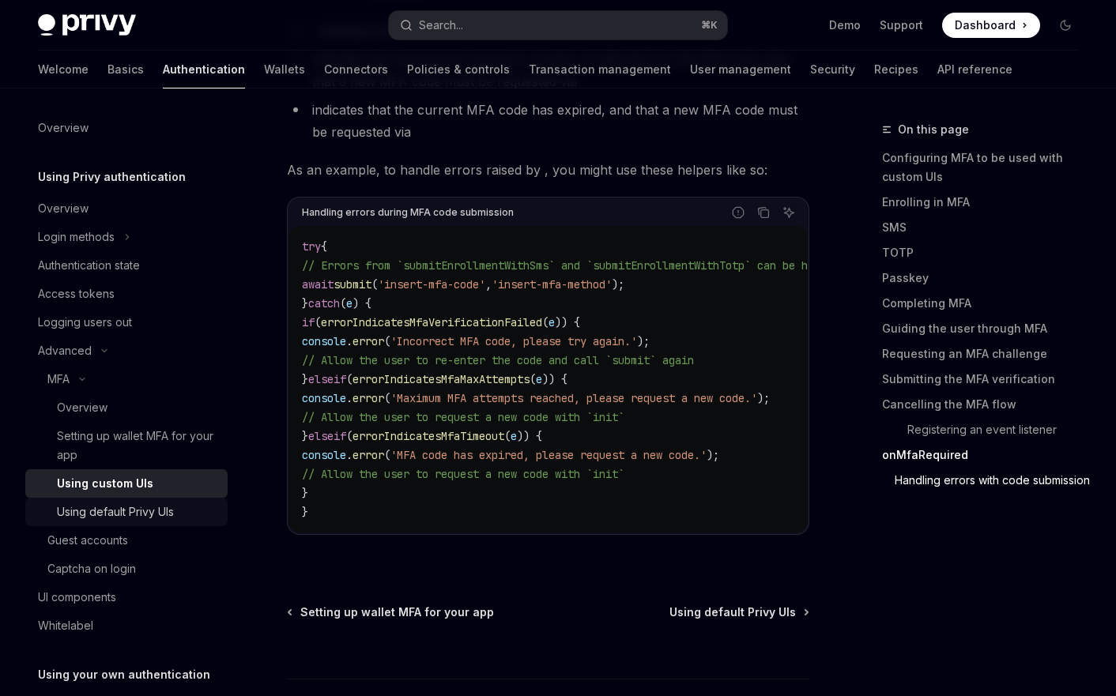
click at [154, 507] on div "Using default Privy UIs" at bounding box center [115, 512] width 117 height 19
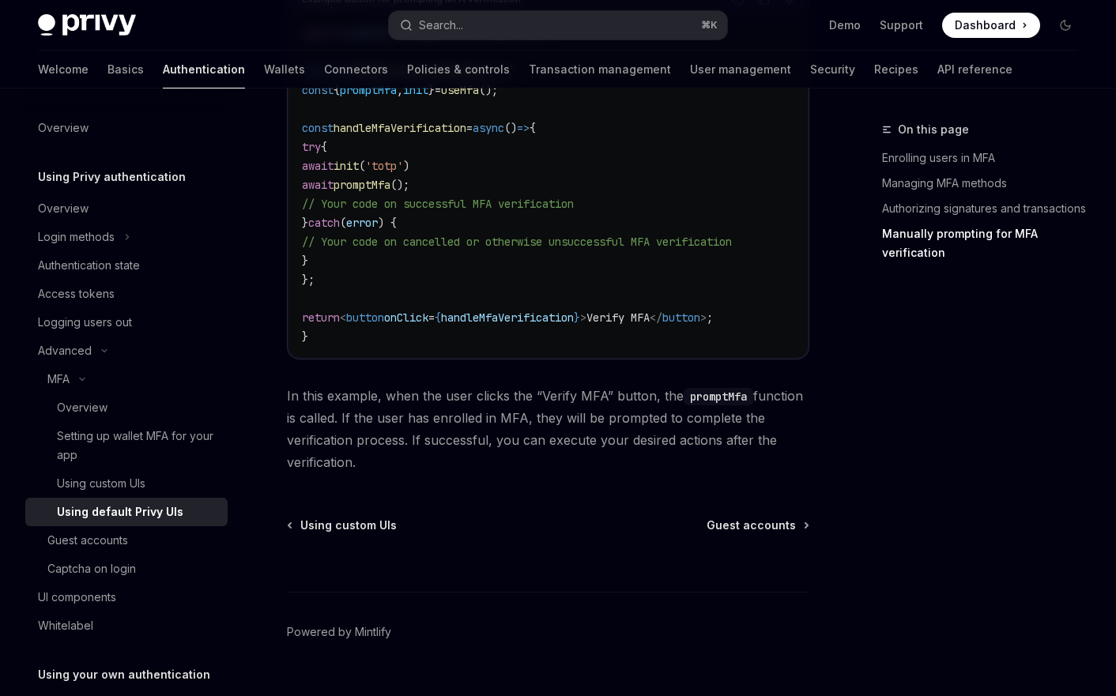
scroll to position [3129, 0]
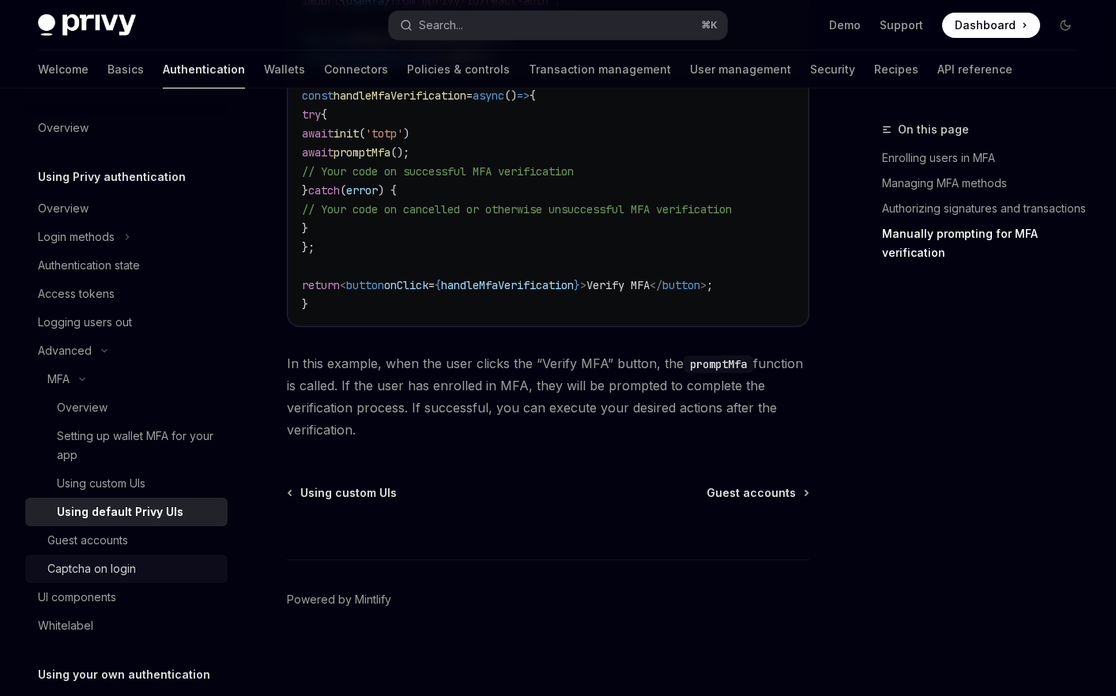
click at [100, 576] on div "Captcha on login" at bounding box center [91, 568] width 89 height 19
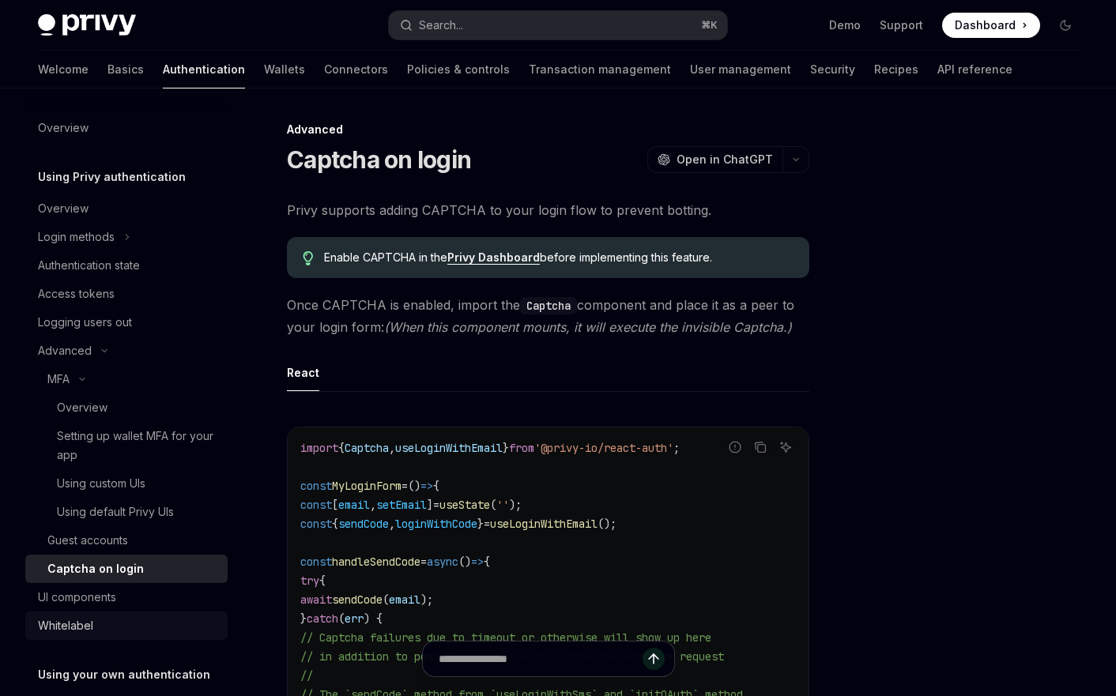
click at [100, 612] on link "Whitelabel" at bounding box center [126, 626] width 202 height 28
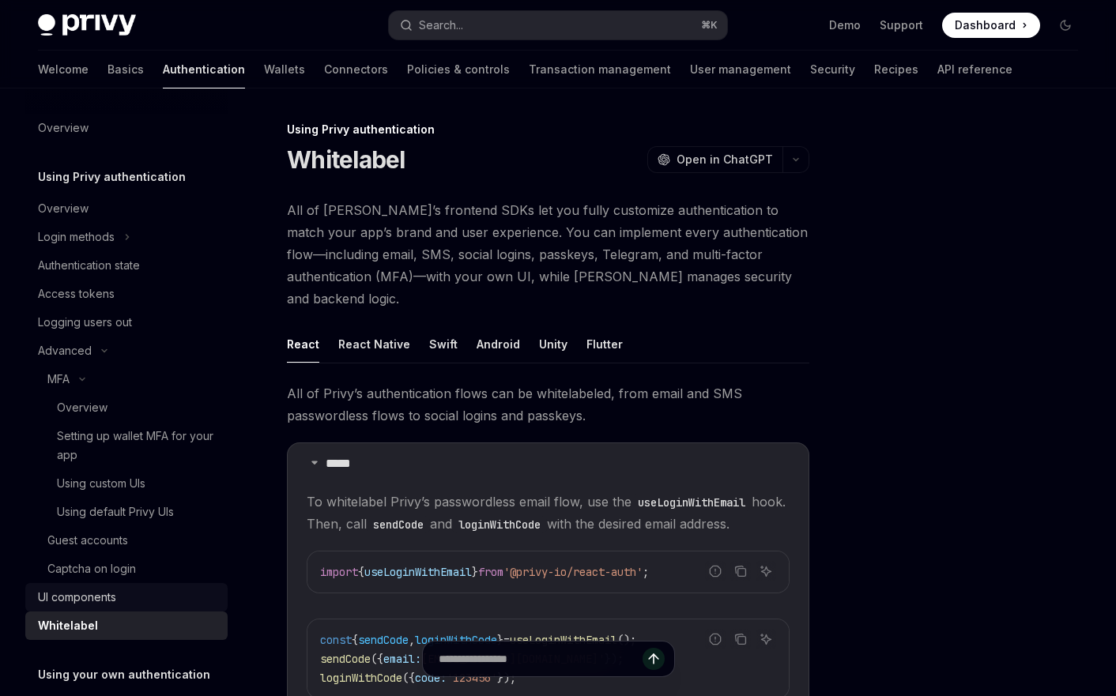
click at [104, 601] on div "UI components" at bounding box center [77, 597] width 78 height 19
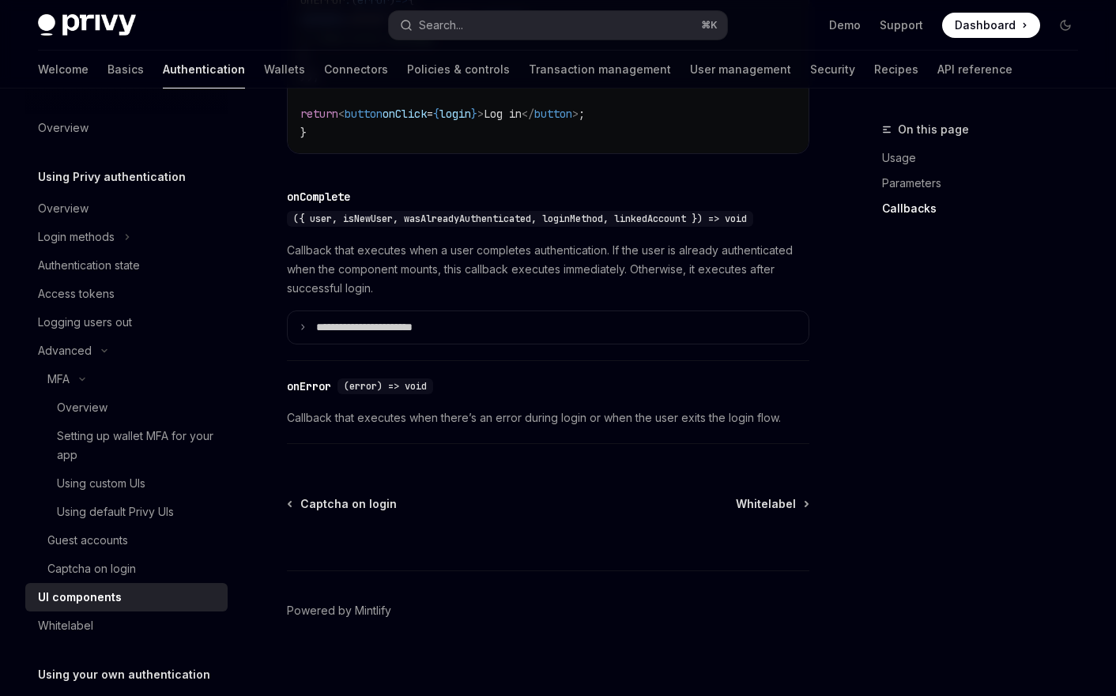
scroll to position [2327, 0]
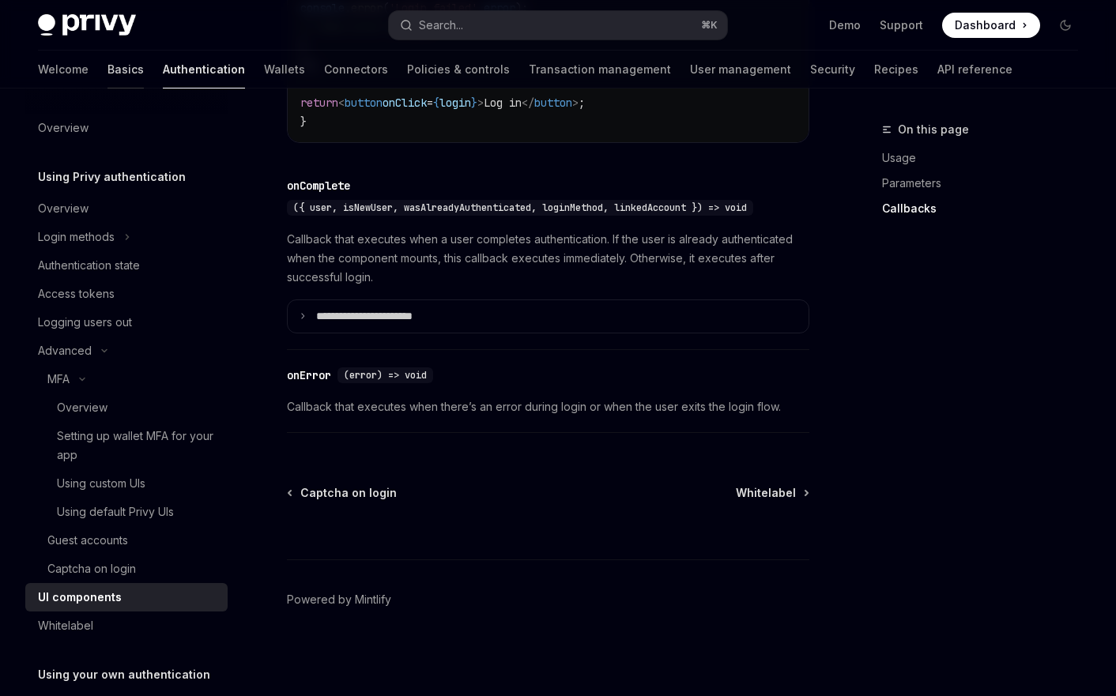
click at [107, 75] on link "Basics" at bounding box center [125, 70] width 36 height 38
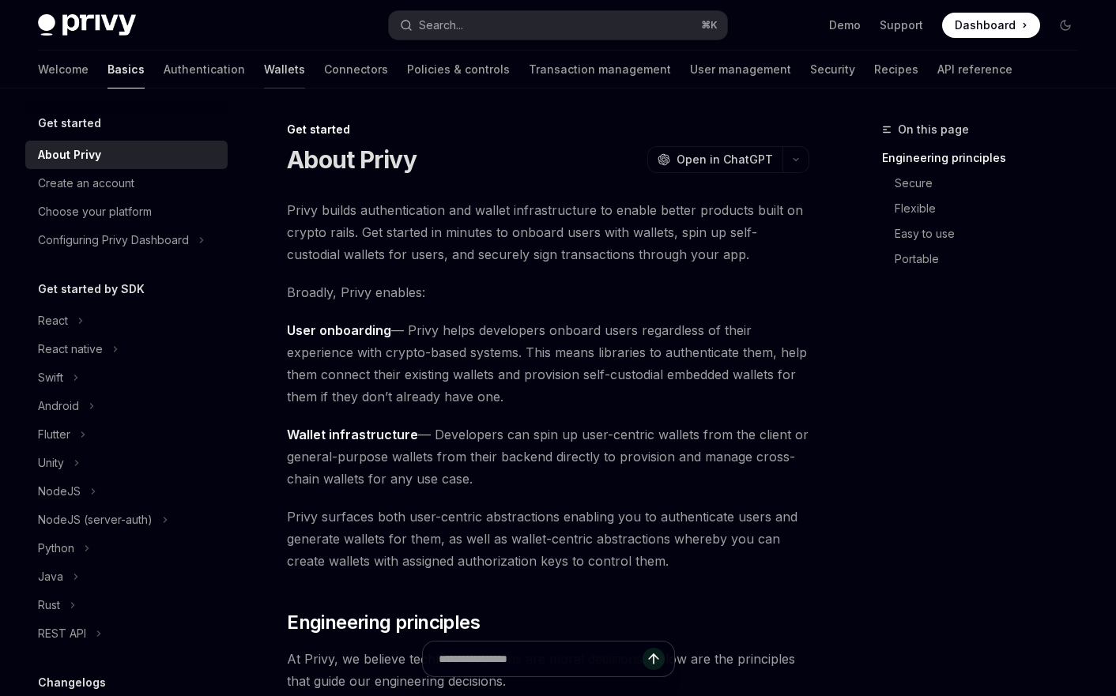
click at [264, 62] on link "Wallets" at bounding box center [284, 70] width 41 height 38
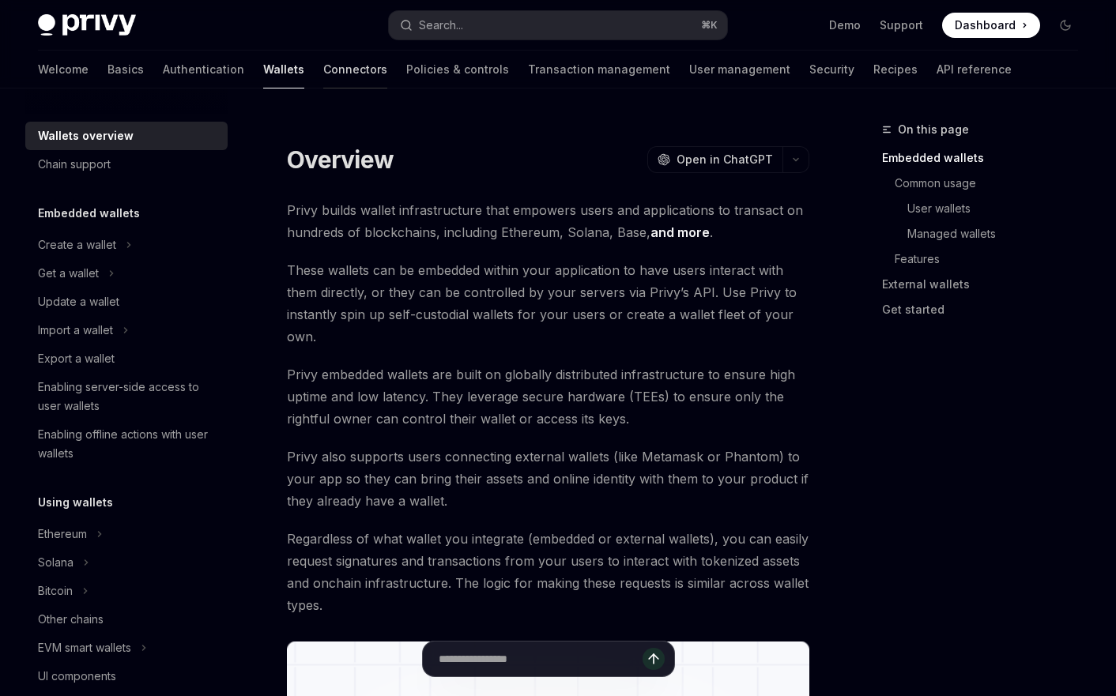
click at [323, 69] on link "Connectors" at bounding box center [355, 70] width 64 height 38
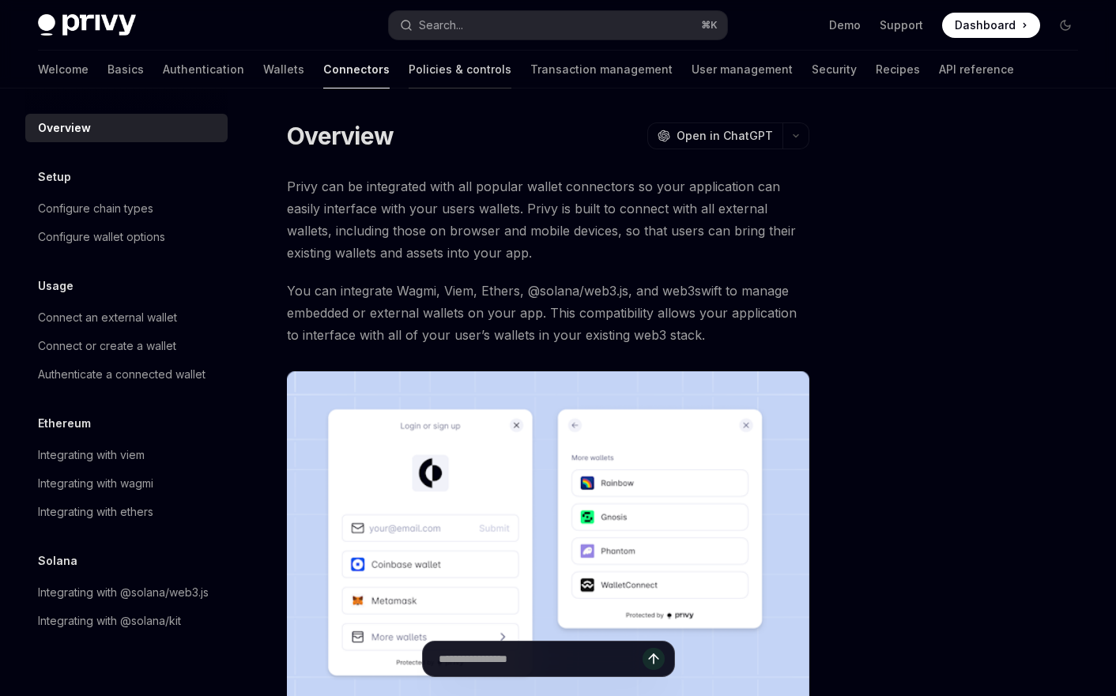
click at [409, 68] on link "Policies & controls" at bounding box center [460, 70] width 103 height 38
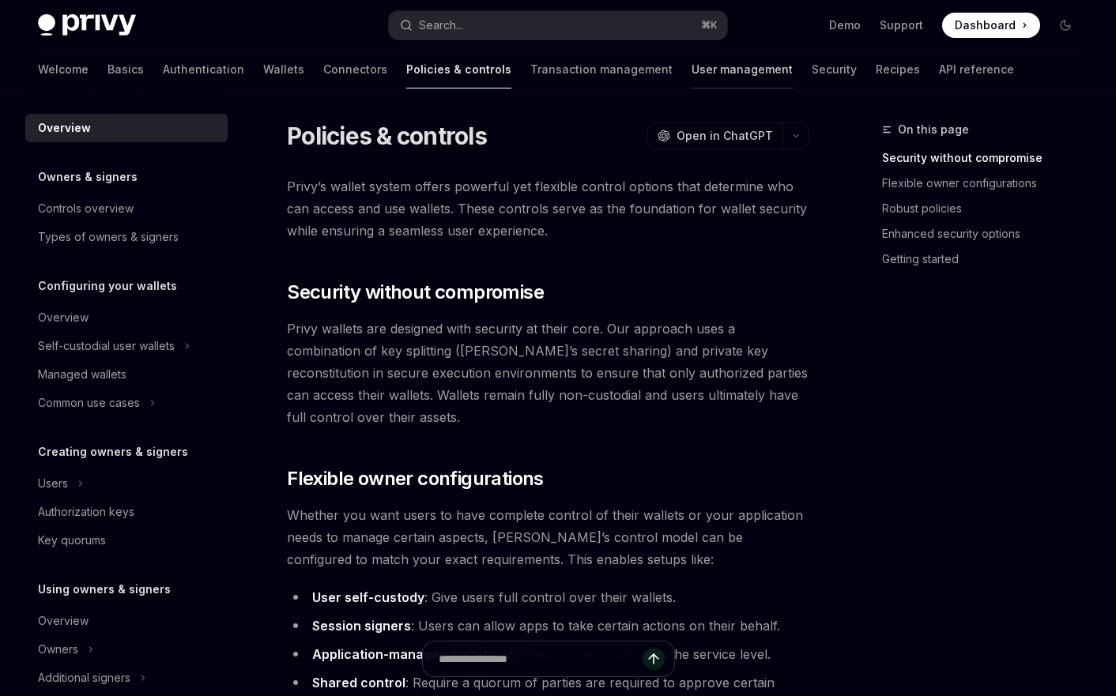
click at [691, 64] on link "User management" at bounding box center [741, 70] width 101 height 38
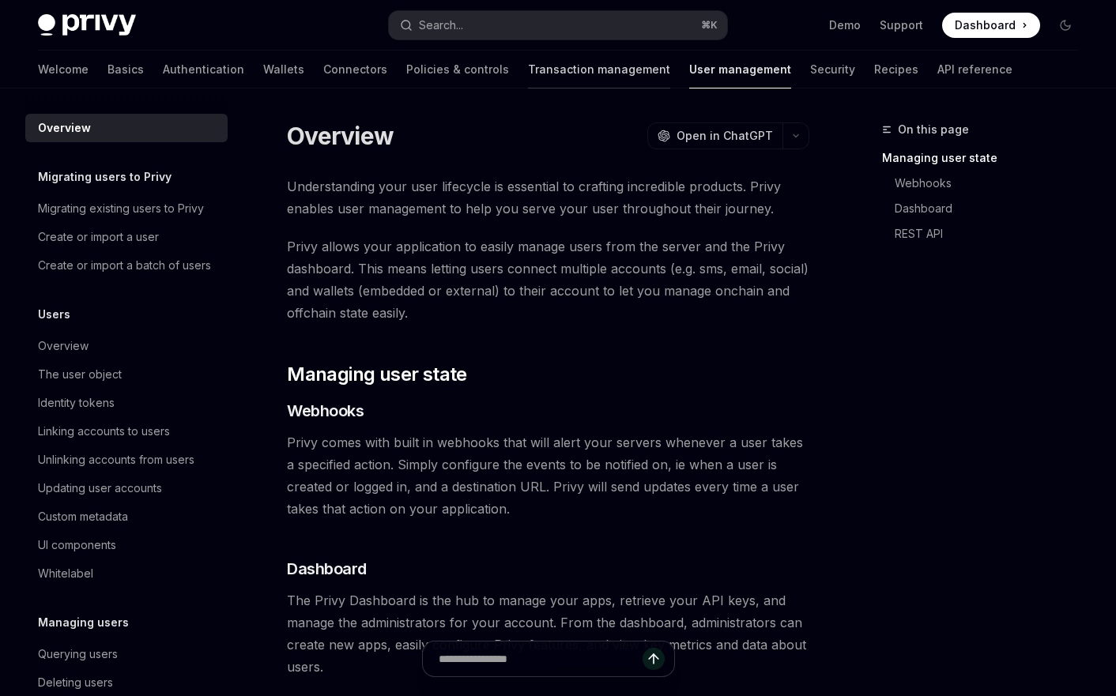
click at [528, 68] on link "Transaction management" at bounding box center [599, 70] width 142 height 38
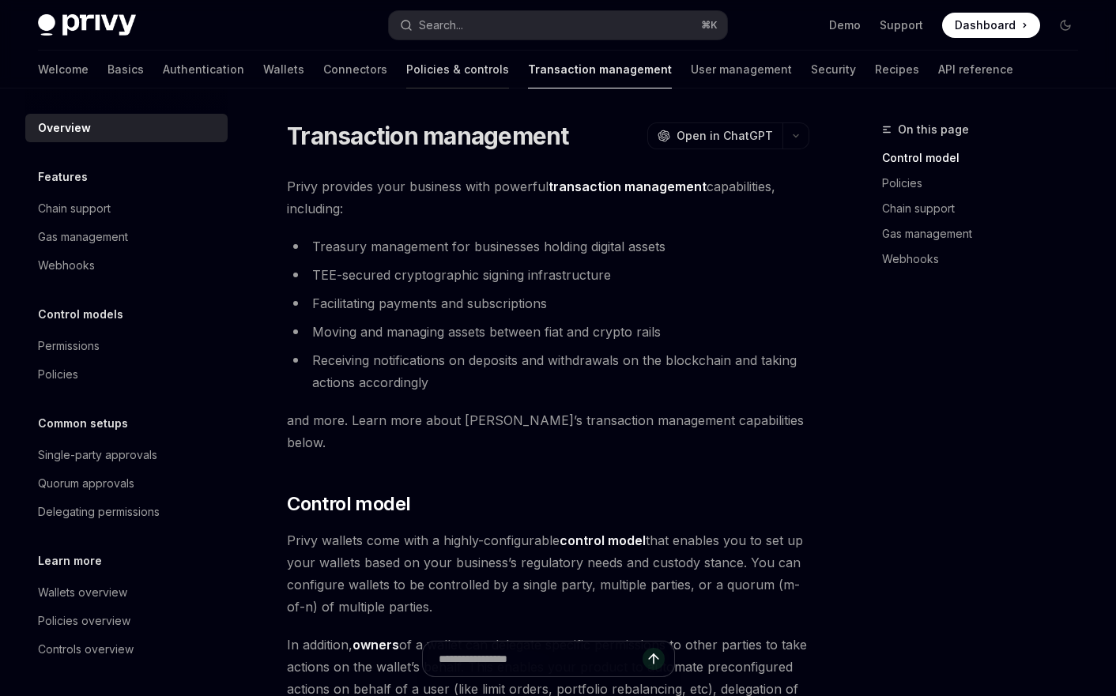
click at [406, 84] on link "Policies & controls" at bounding box center [457, 70] width 103 height 38
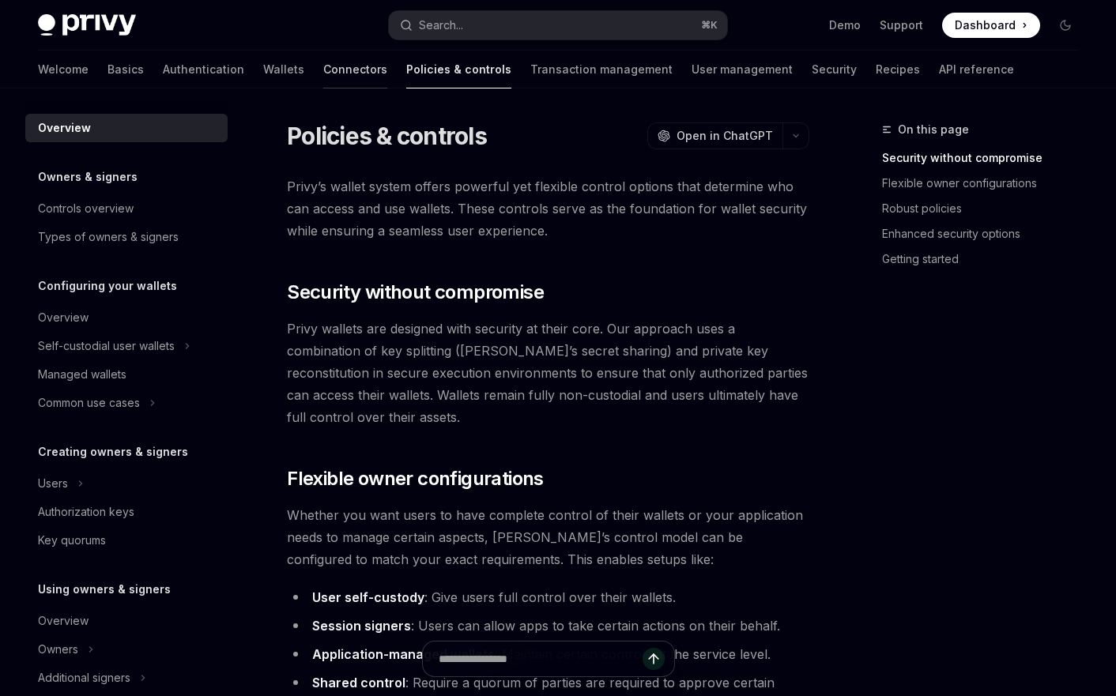
click at [323, 83] on link "Connectors" at bounding box center [355, 70] width 64 height 38
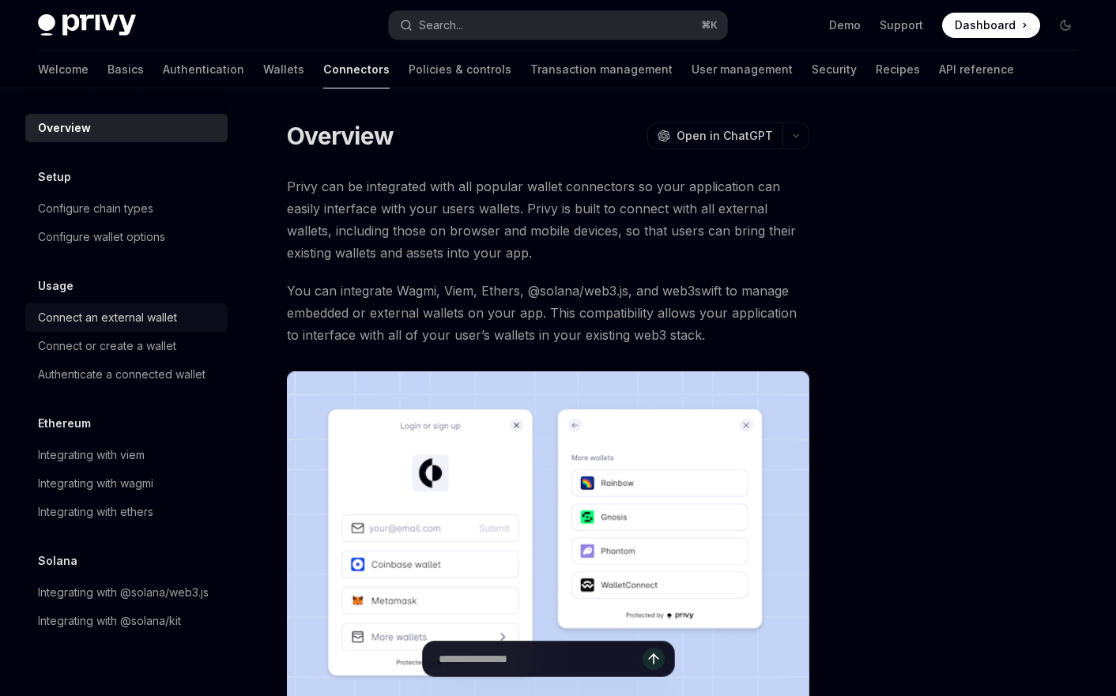
click at [130, 324] on div "Connect an external wallet" at bounding box center [107, 317] width 139 height 19
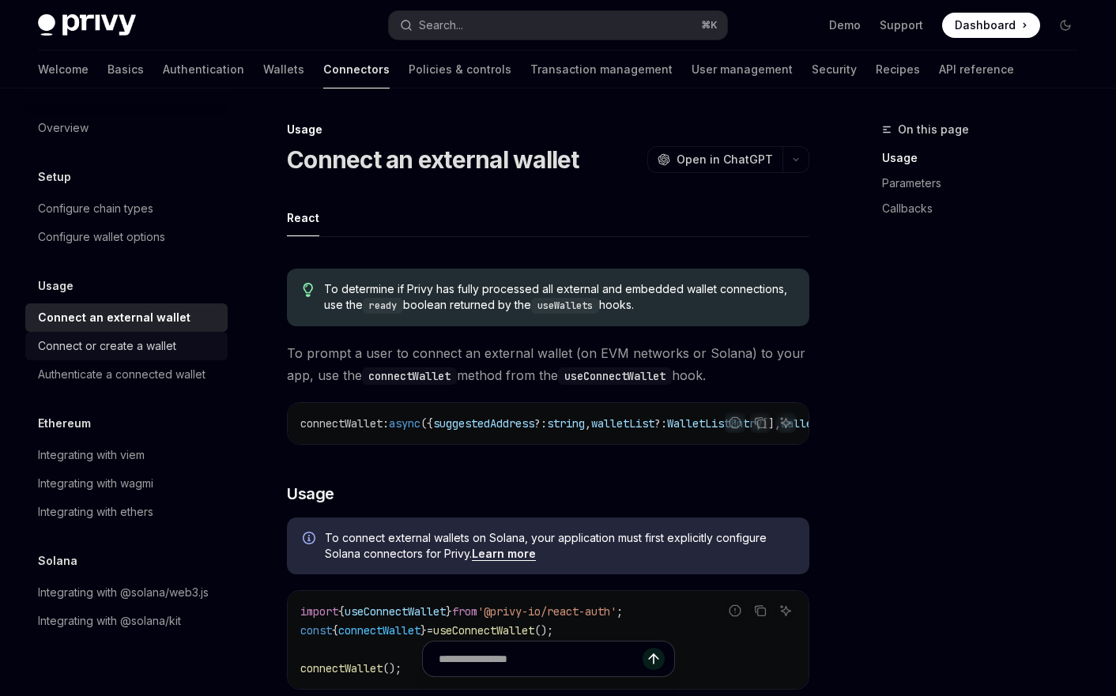
click at [141, 351] on div "Connect or create a wallet" at bounding box center [107, 346] width 138 height 19
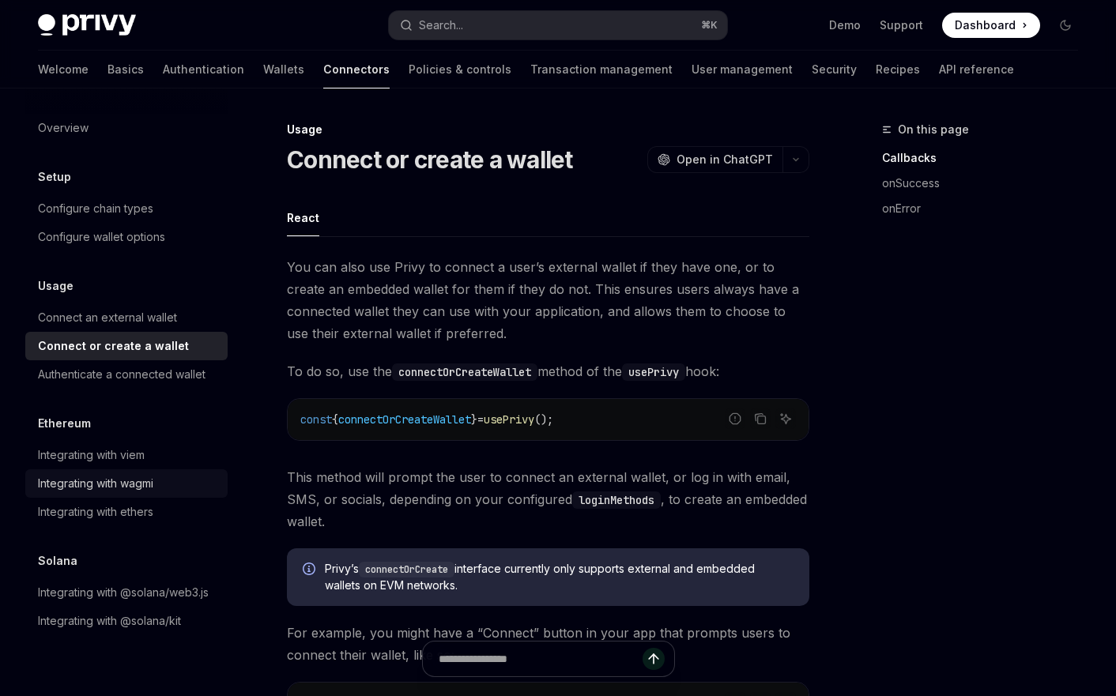
click at [129, 480] on div "Integrating with wagmi" at bounding box center [95, 483] width 115 height 19
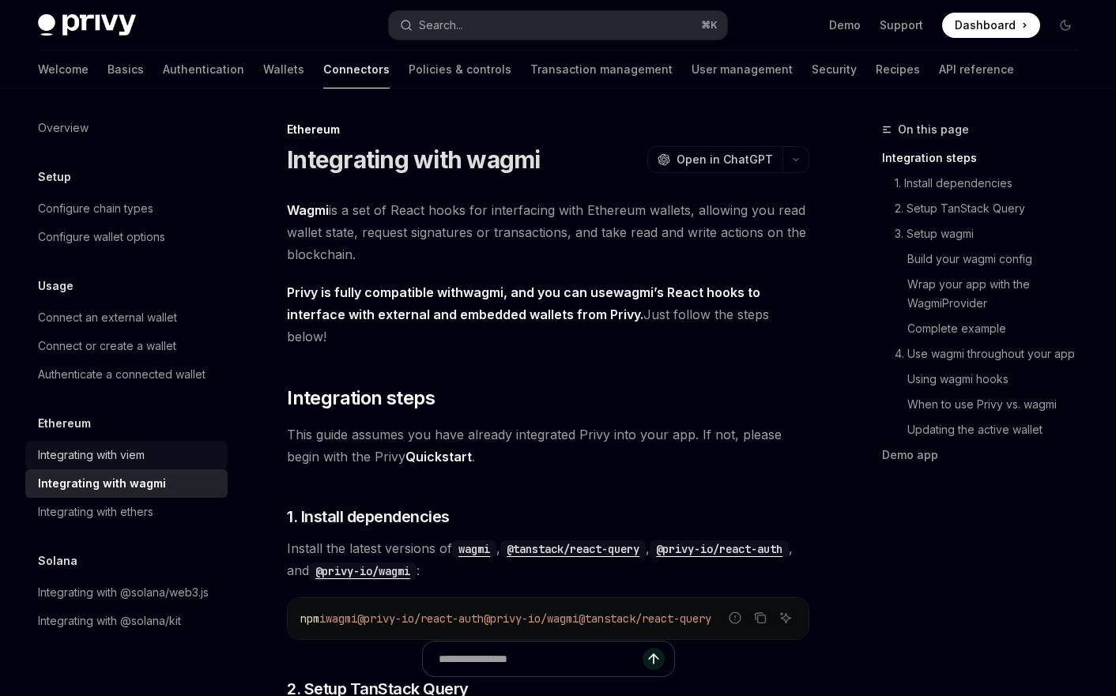
click at [133, 461] on div "Integrating with viem" at bounding box center [91, 455] width 107 height 19
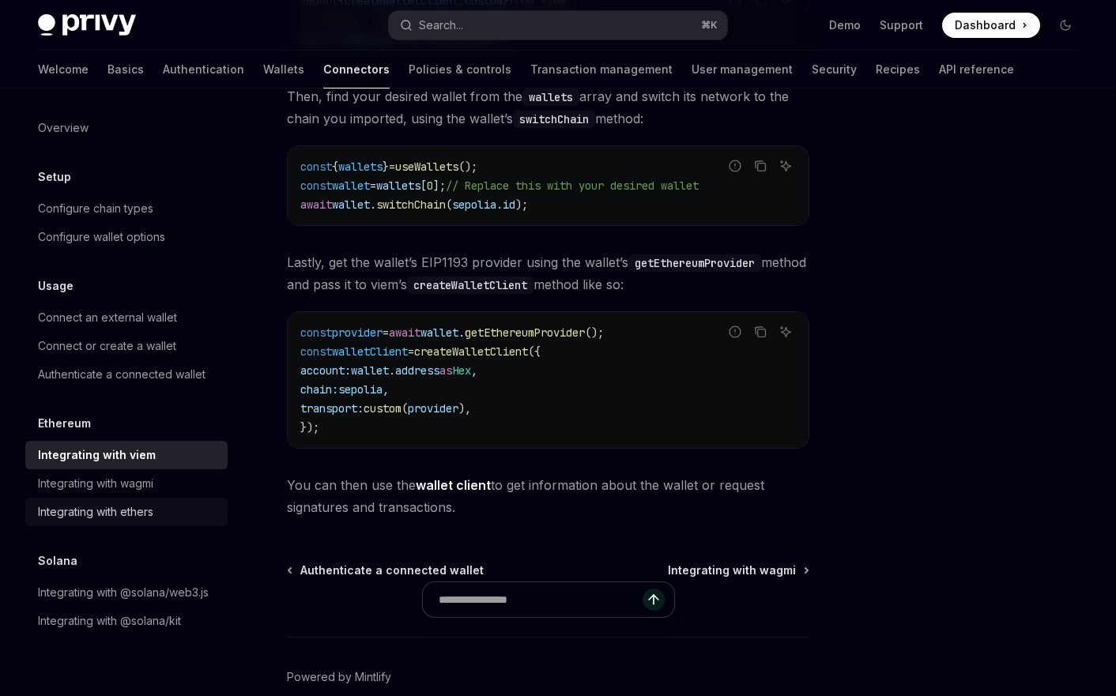
scroll to position [439, 0]
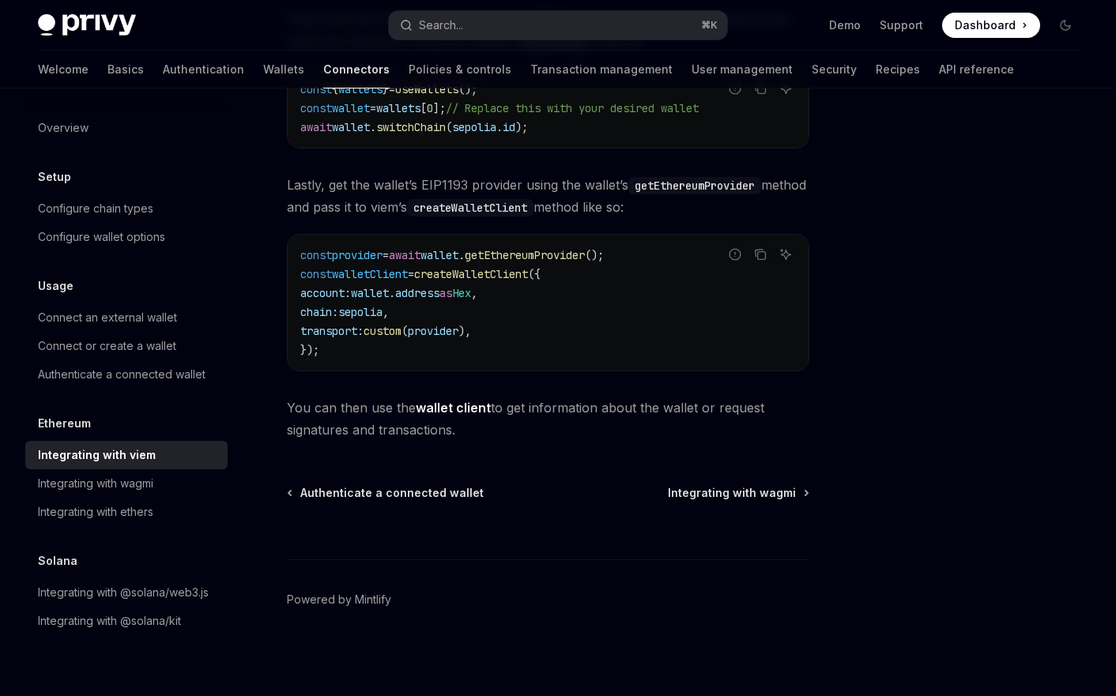
click at [136, 556] on div "Solana" at bounding box center [126, 561] width 202 height 19
click at [167, 508] on div "Integrating with ethers" at bounding box center [128, 512] width 180 height 19
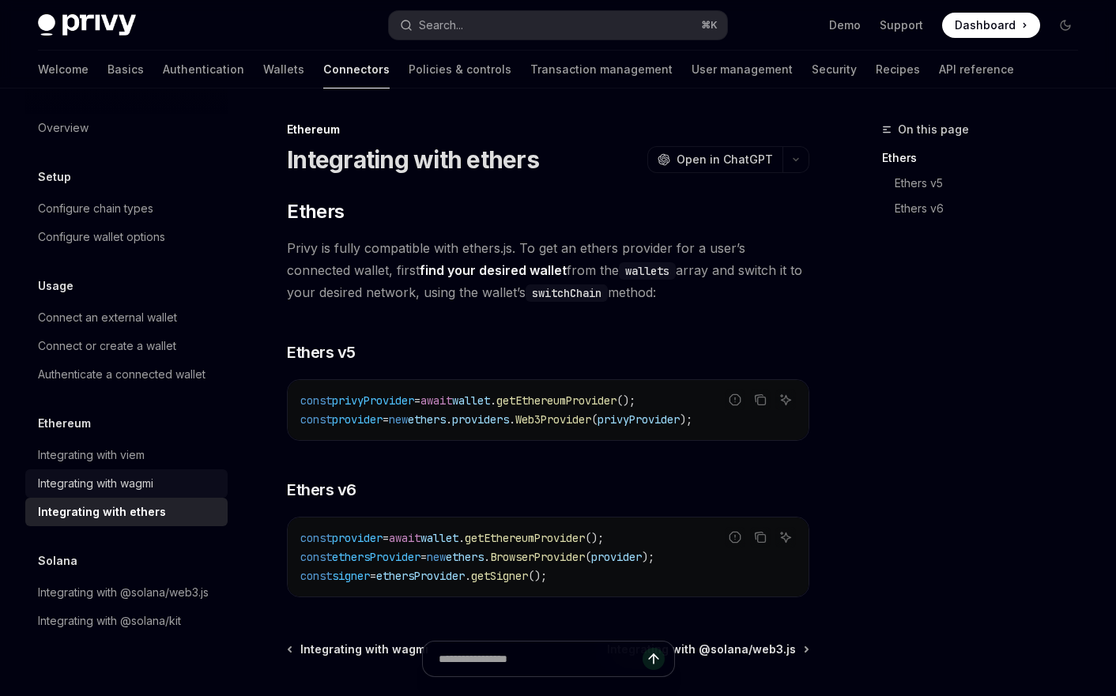
click at [153, 488] on div "Integrating with wagmi" at bounding box center [95, 483] width 115 height 19
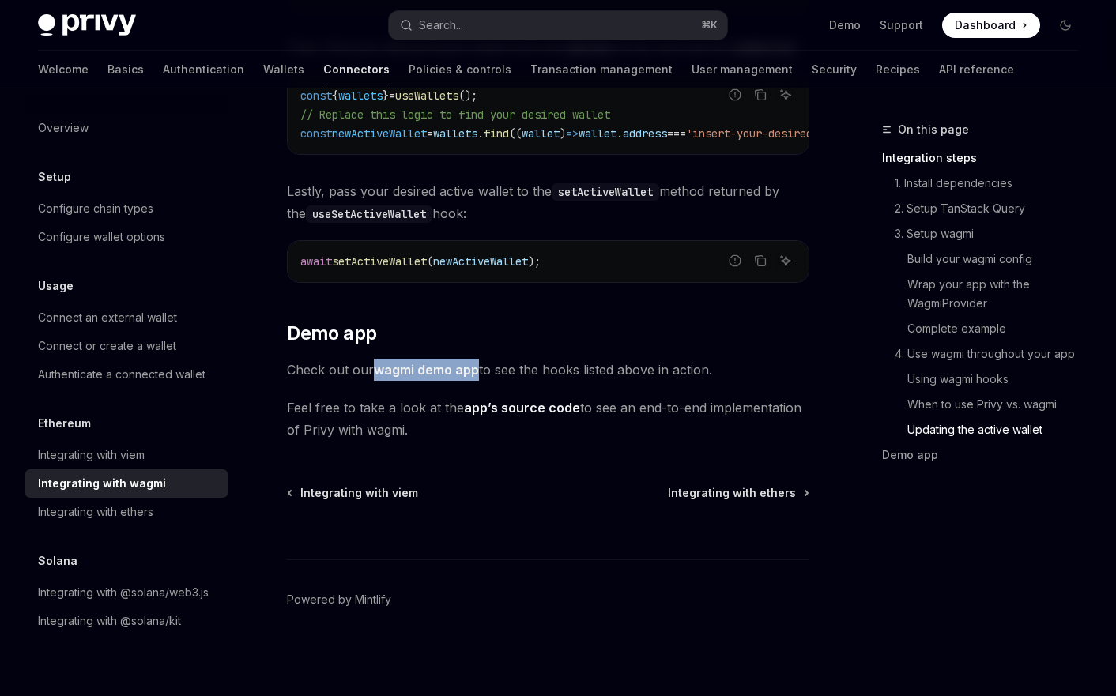
scroll to position [4738, 0]
click at [454, 364] on link "wagmi demo app" at bounding box center [426, 370] width 105 height 17
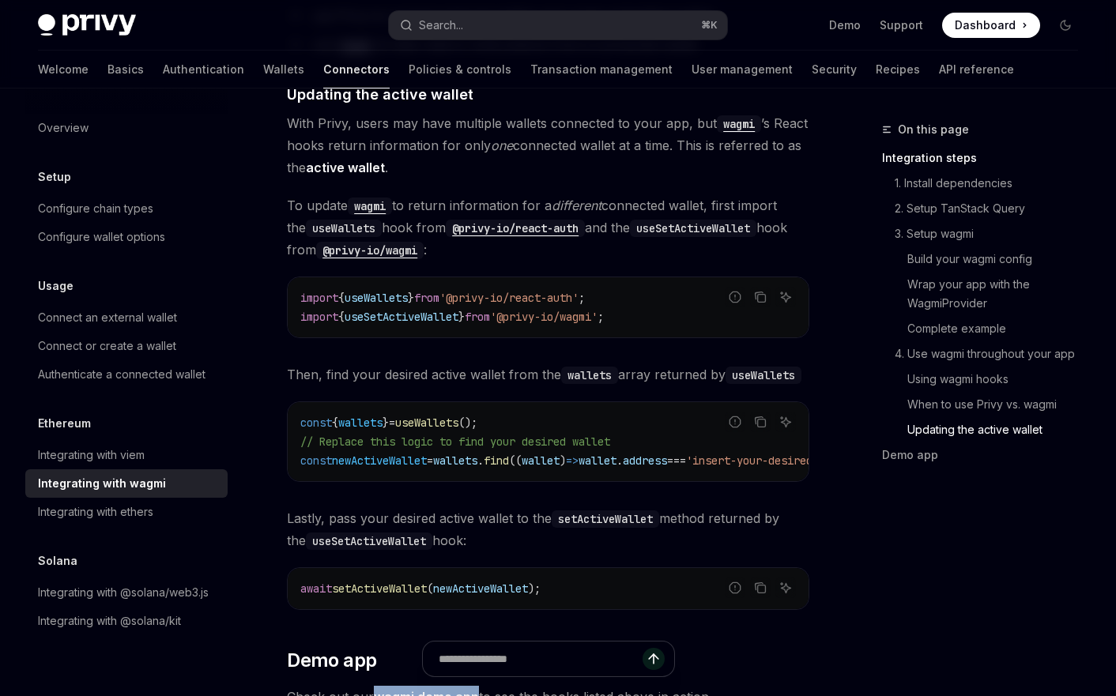
scroll to position [4362, 0]
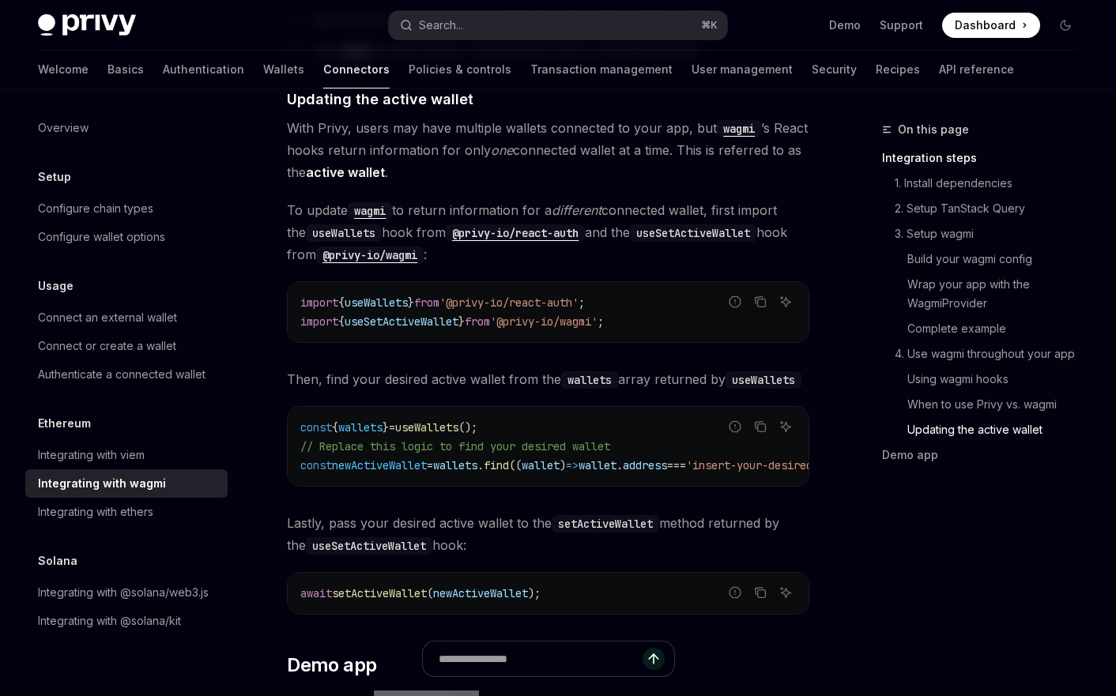
type textarea "*"
